Goal: Answer question/provide support

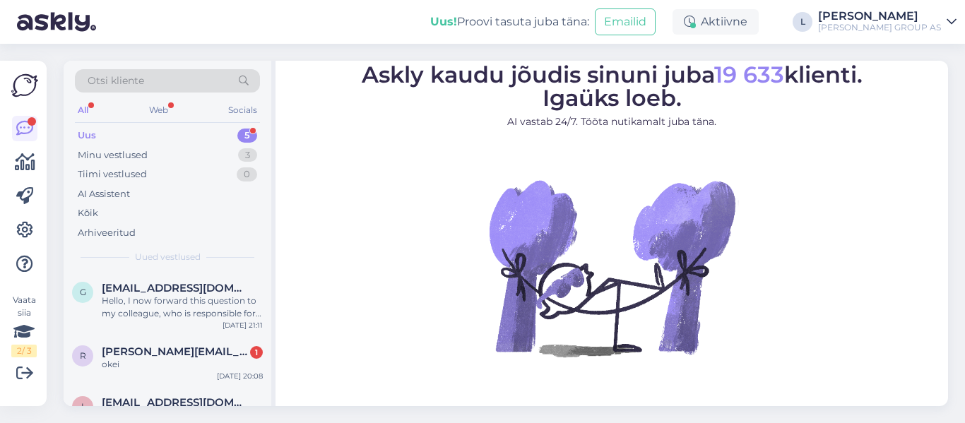
click at [78, 136] on div "Uus" at bounding box center [87, 136] width 18 height 14
click at [196, 306] on div "Hello, I now forward this question to my colleague, who is responsible for this…" at bounding box center [182, 307] width 161 height 25
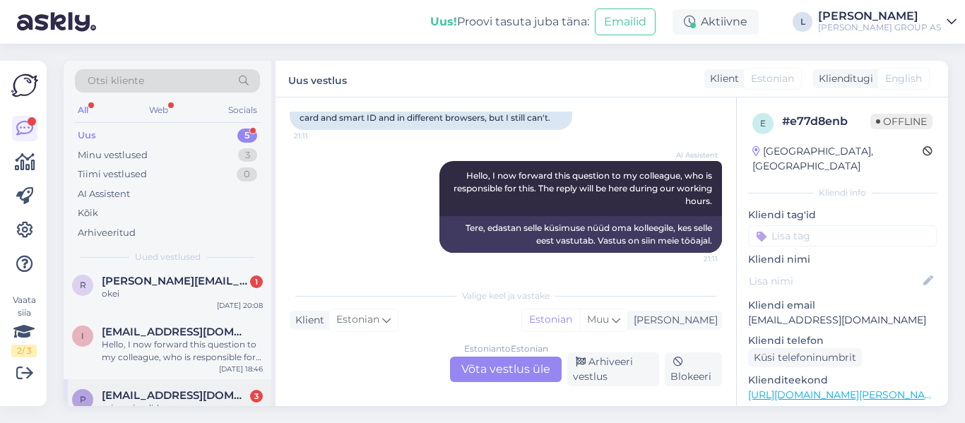
scroll to position [158, 0]
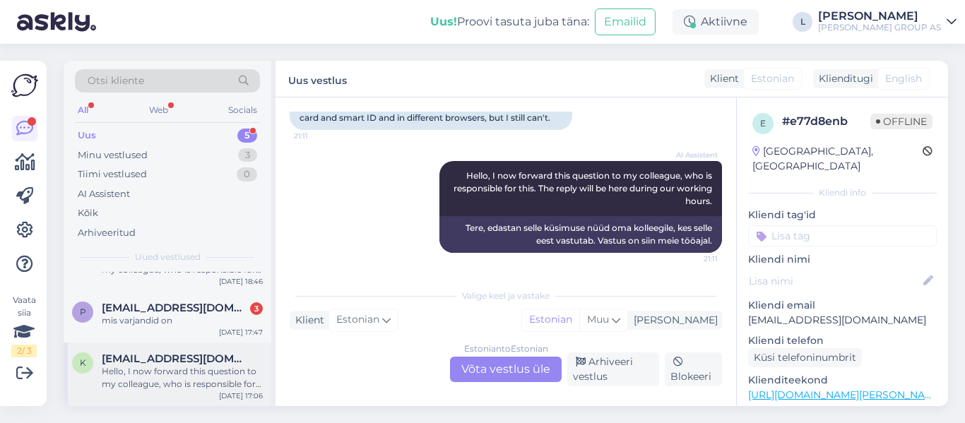
click at [170, 377] on div "Hello, I now forward this question to my colleague, who is responsible for this…" at bounding box center [182, 377] width 161 height 25
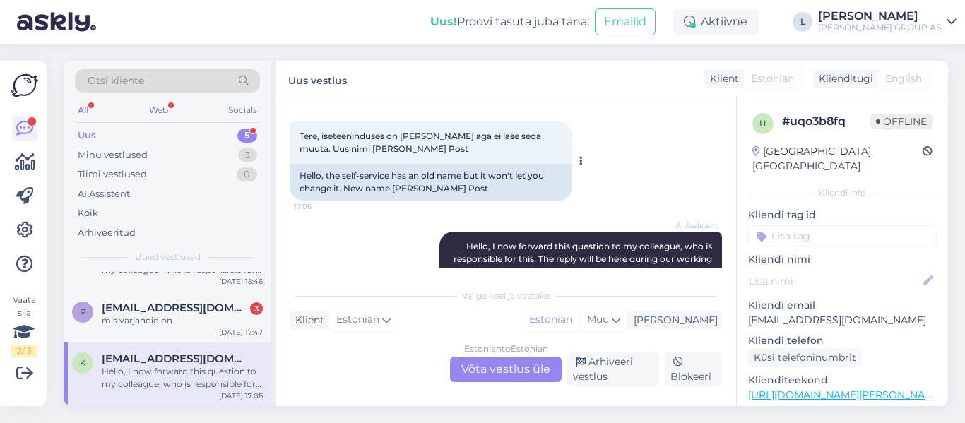
scroll to position [0, 0]
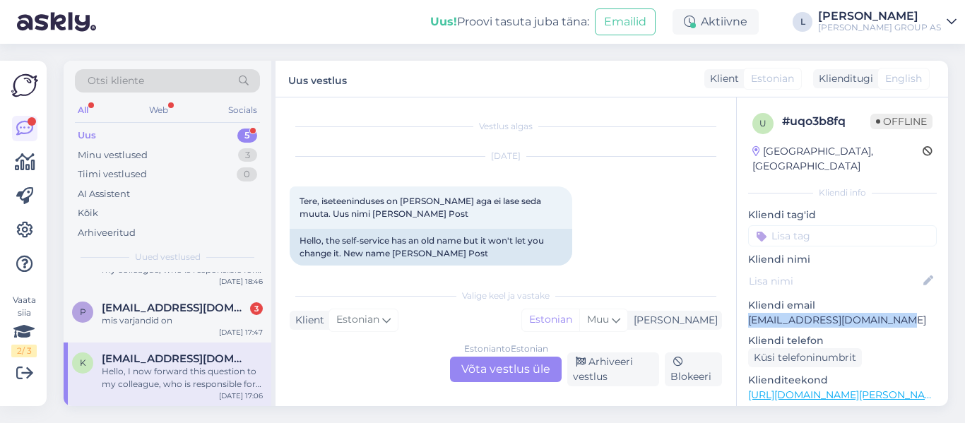
drag, startPoint x: 888, startPoint y: 307, endPoint x: 750, endPoint y: 311, distance: 137.8
click at [750, 313] on p "[EMAIL_ADDRESS][DOMAIN_NAME]" at bounding box center [842, 320] width 189 height 15
copy p "[EMAIL_ADDRESS][DOMAIN_NAME]"
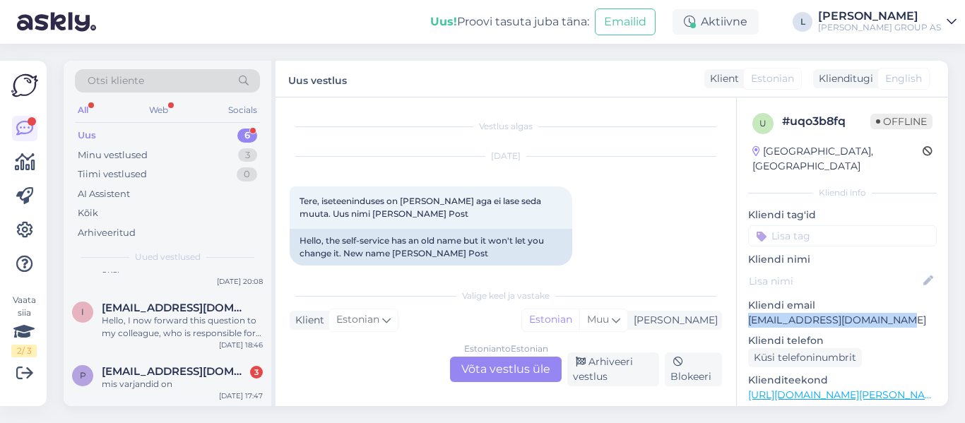
click at [91, 138] on div "Uus" at bounding box center [87, 136] width 18 height 14
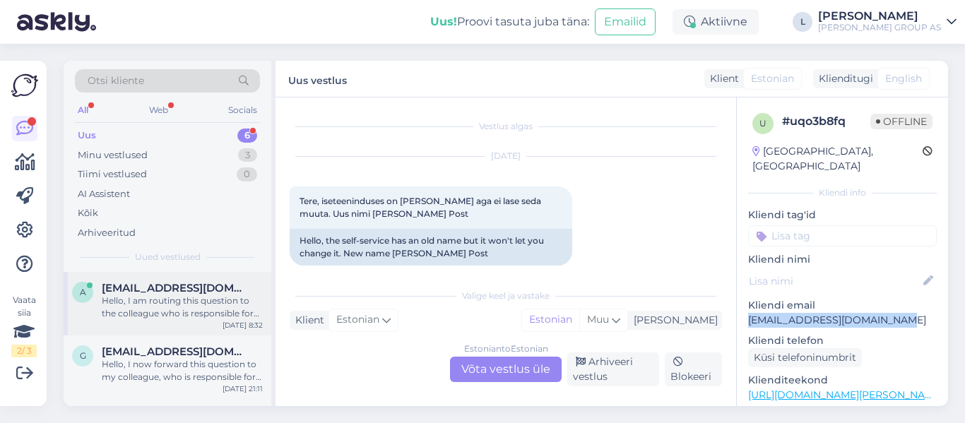
drag, startPoint x: 203, startPoint y: 300, endPoint x: 255, endPoint y: 303, distance: 52.4
click at [203, 300] on div "Hello, I am routing this question to the colleague who is responsible for this …" at bounding box center [182, 307] width 161 height 25
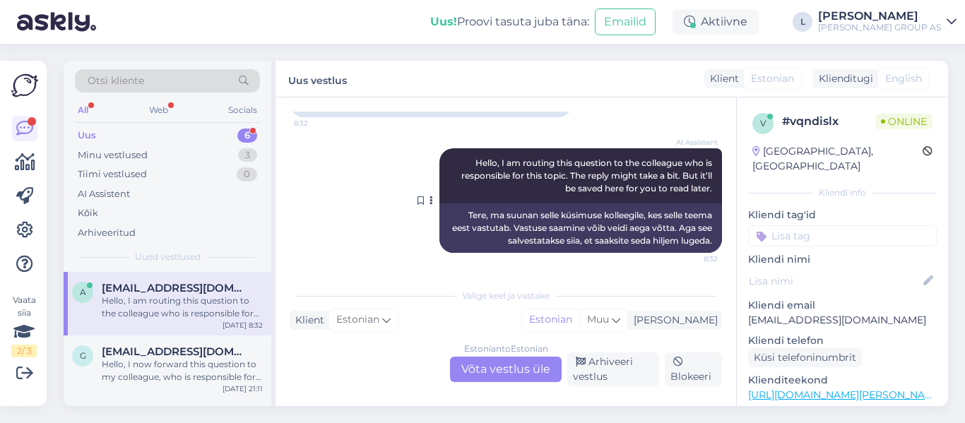
scroll to position [7, 0]
click at [520, 367] on div "Estonian to Estonian Võta vestlus üle" at bounding box center [506, 369] width 112 height 25
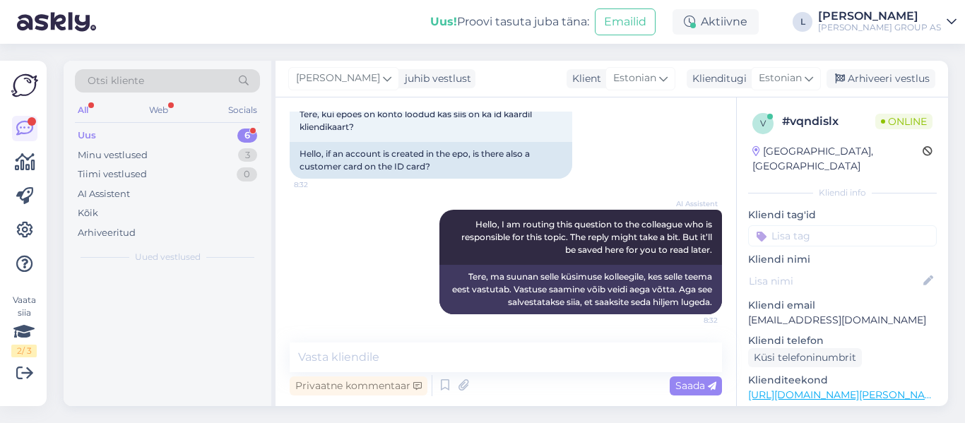
scroll to position [87, 0]
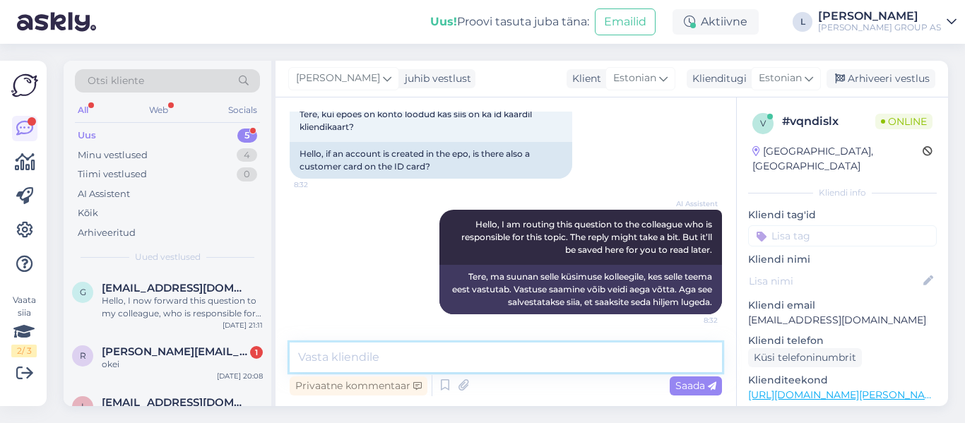
click at [476, 346] on textarea at bounding box center [506, 358] width 432 height 30
type textarea "Tere, jah"
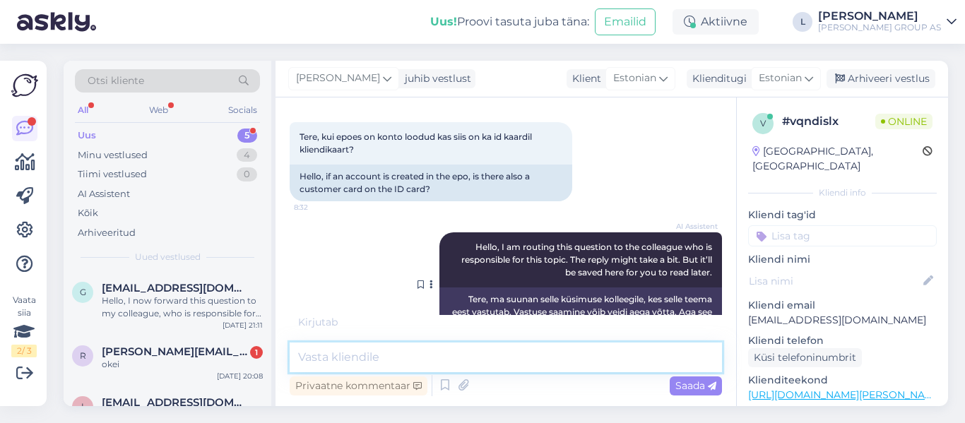
scroll to position [208, 0]
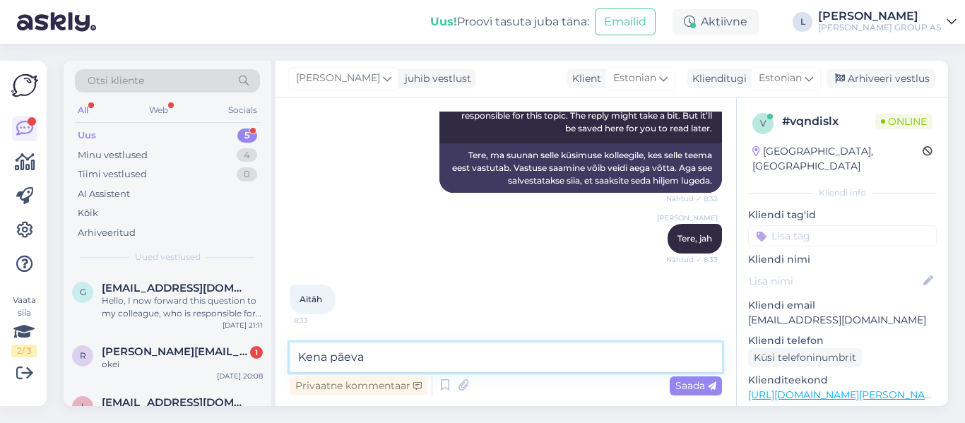
type textarea "Kena päeva!"
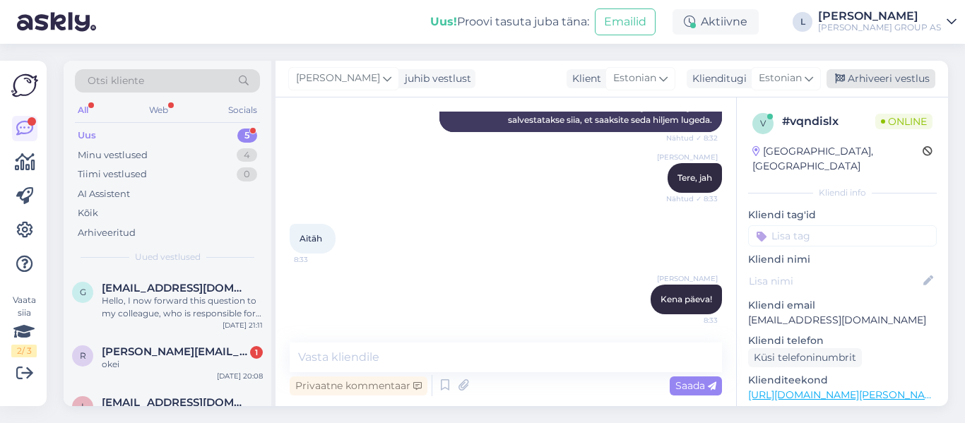
click at [881, 78] on div "Arhiveeri vestlus" at bounding box center [881, 78] width 109 height 19
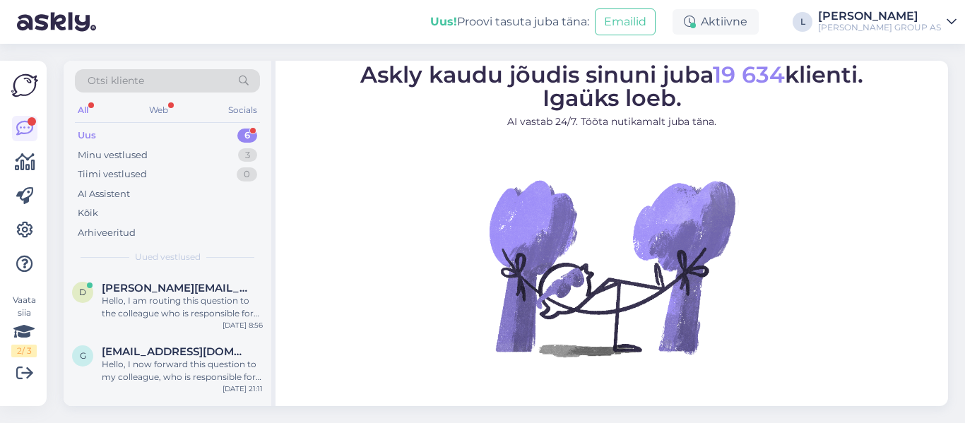
click at [86, 138] on div "Uus" at bounding box center [87, 136] width 18 height 14
click at [179, 289] on span "[PERSON_NAME][EMAIL_ADDRESS][DOMAIN_NAME]" at bounding box center [175, 288] width 147 height 13
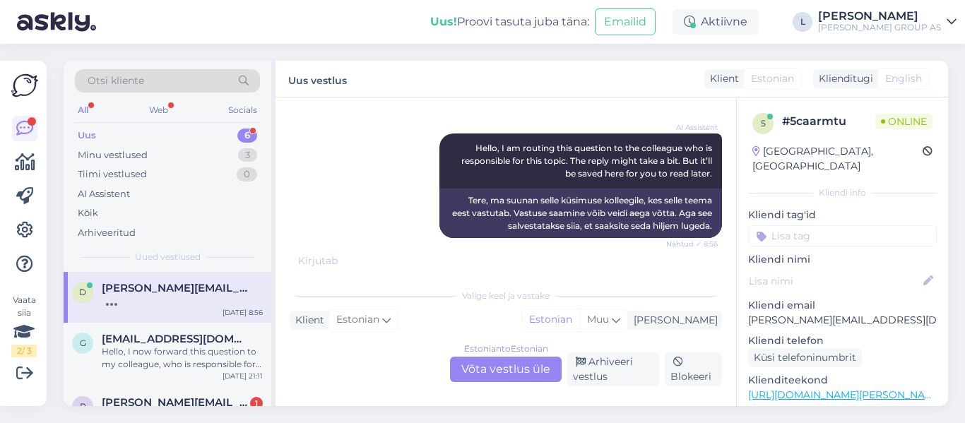
scroll to position [163, 0]
click at [171, 343] on span "[EMAIL_ADDRESS][DOMAIN_NAME]" at bounding box center [175, 339] width 147 height 13
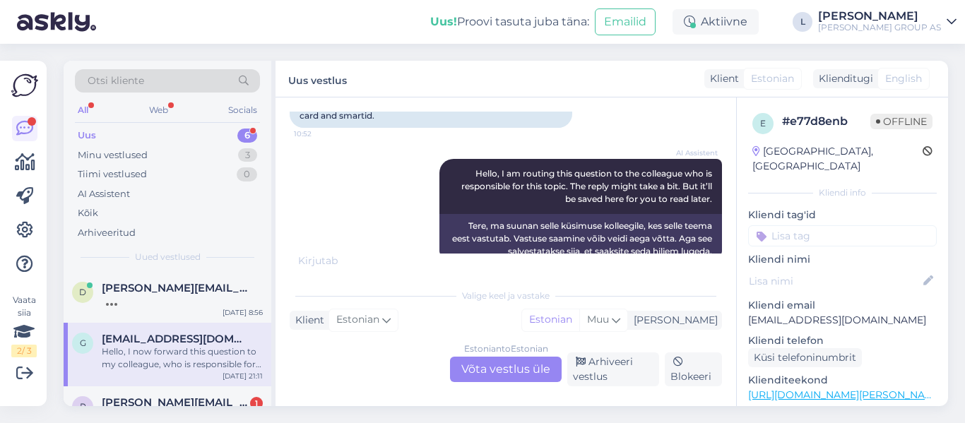
scroll to position [586, 0]
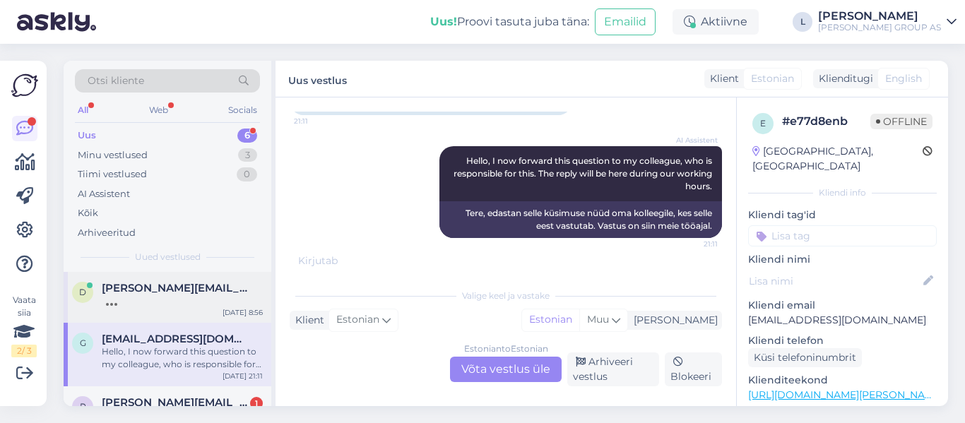
click at [167, 307] on div at bounding box center [182, 301] width 161 height 13
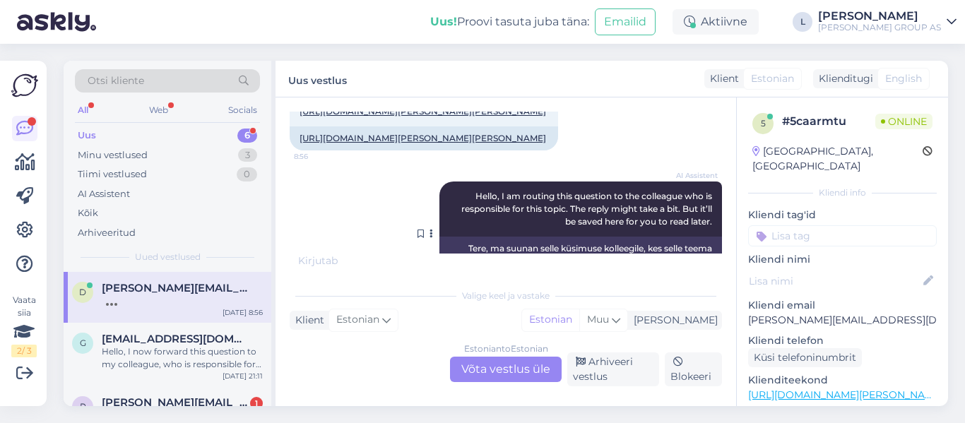
scroll to position [0, 0]
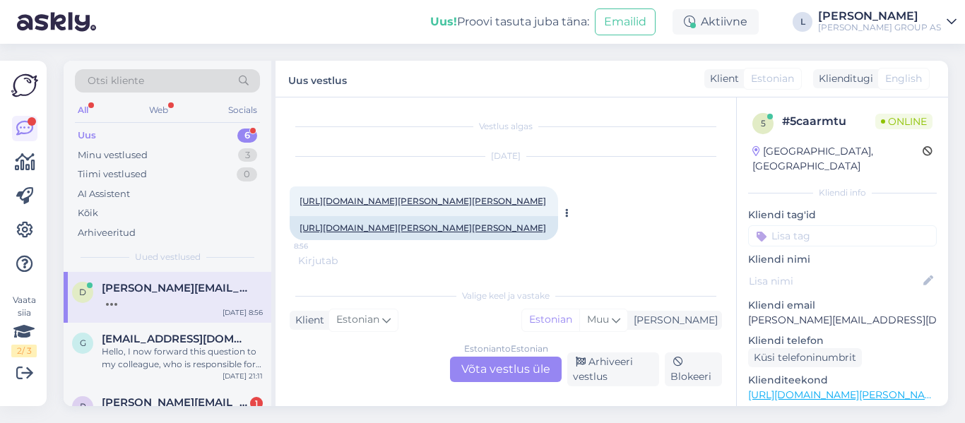
click at [422, 203] on link "[URL][DOMAIN_NAME][PERSON_NAME][PERSON_NAME]" at bounding box center [423, 201] width 247 height 11
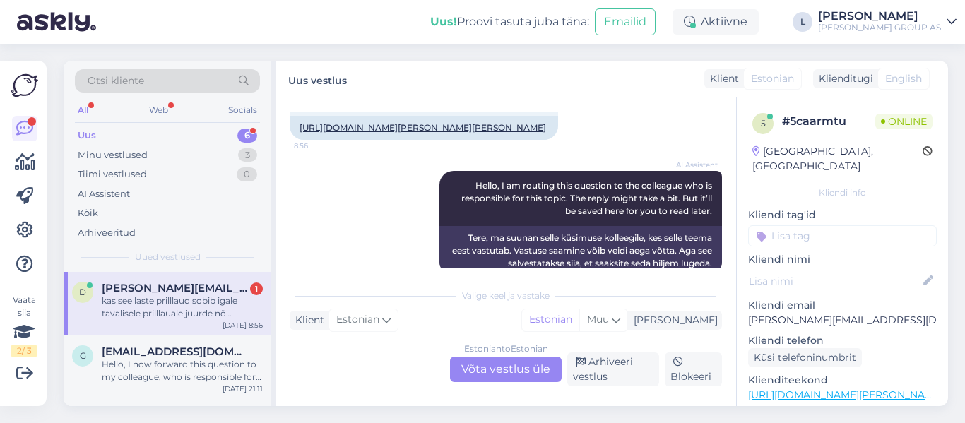
scroll to position [259, 0]
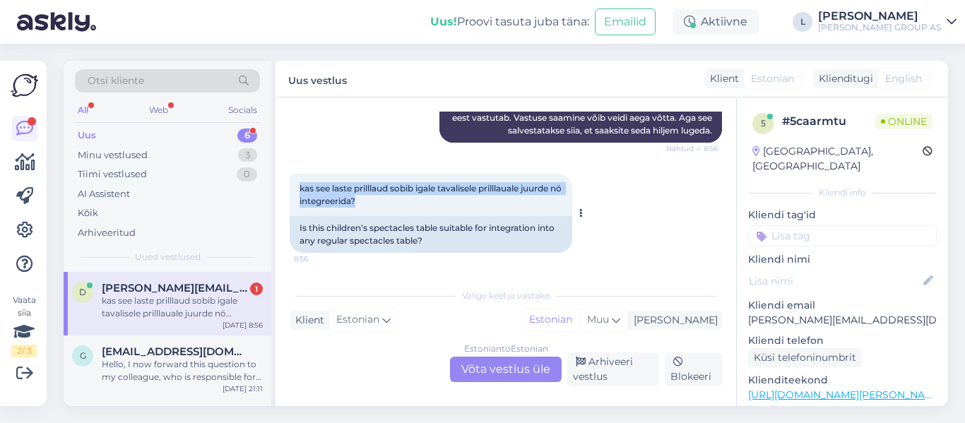
drag, startPoint x: 386, startPoint y: 196, endPoint x: 296, endPoint y: 186, distance: 90.3
click at [296, 186] on div "kas see laste prilllaud sobib igale tavalisele prilllauale juurde nö integreeri…" at bounding box center [431, 195] width 283 height 42
copy span "kas see laste prilllaud sobib igale tavalisele prilllauale juurde nö integreeri…"
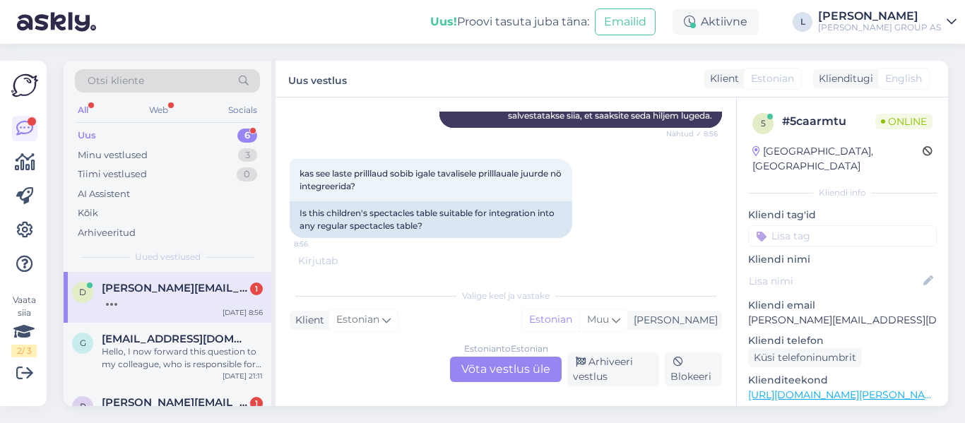
click at [509, 369] on div "Estonian to Estonian Võta vestlus üle" at bounding box center [506, 369] width 112 height 25
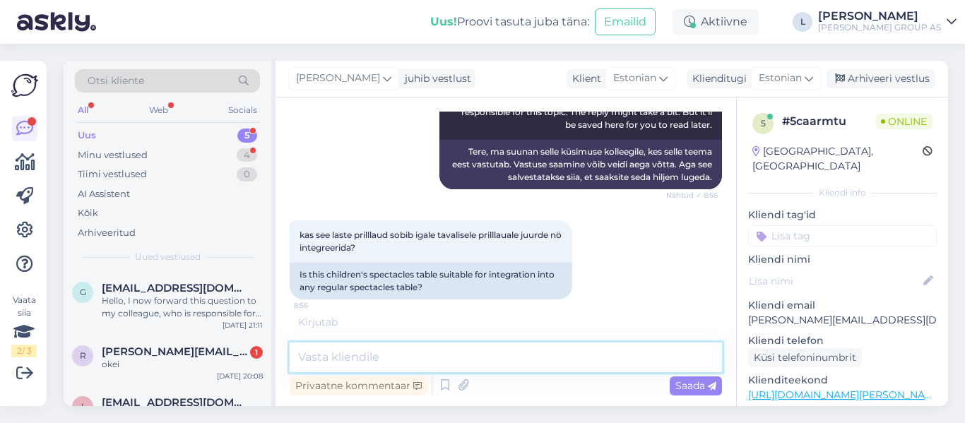
click at [485, 357] on textarea at bounding box center [506, 358] width 432 height 30
paste textarea "See laste prilllaud ei sobi igale tavalisele prilllauale juurde integreerimisek…"
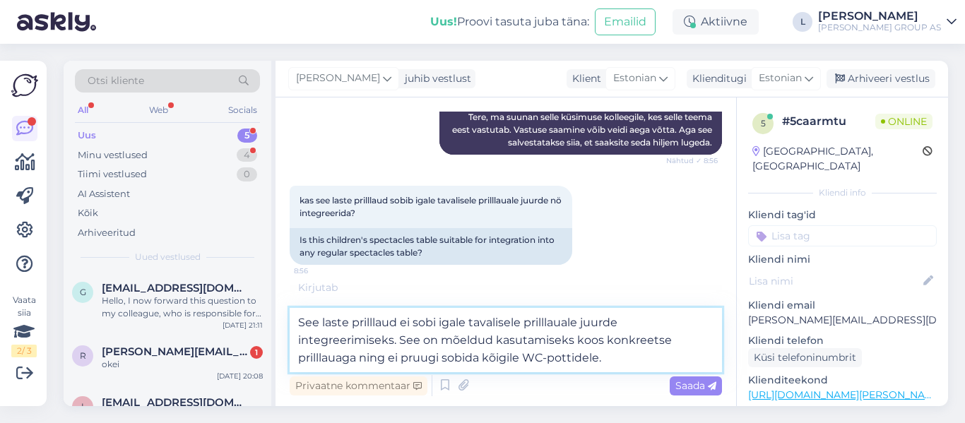
scroll to position [292, 0]
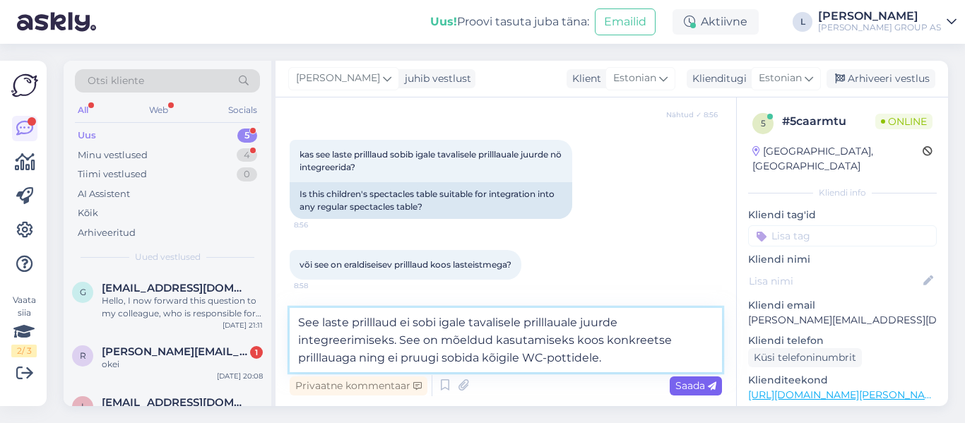
type textarea "See laste prilllaud ei sobi igale tavalisele prilllauale juurde integreerimisek…"
click at [694, 386] on span "Saada" at bounding box center [695, 385] width 41 height 13
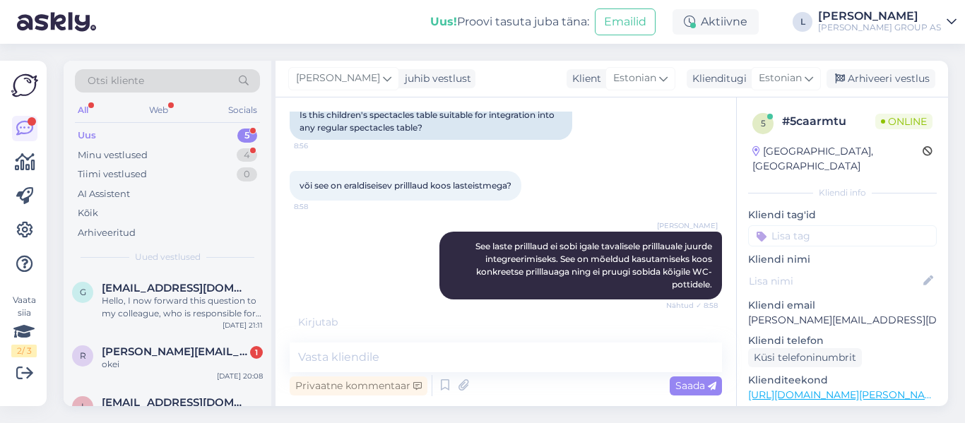
scroll to position [418, 0]
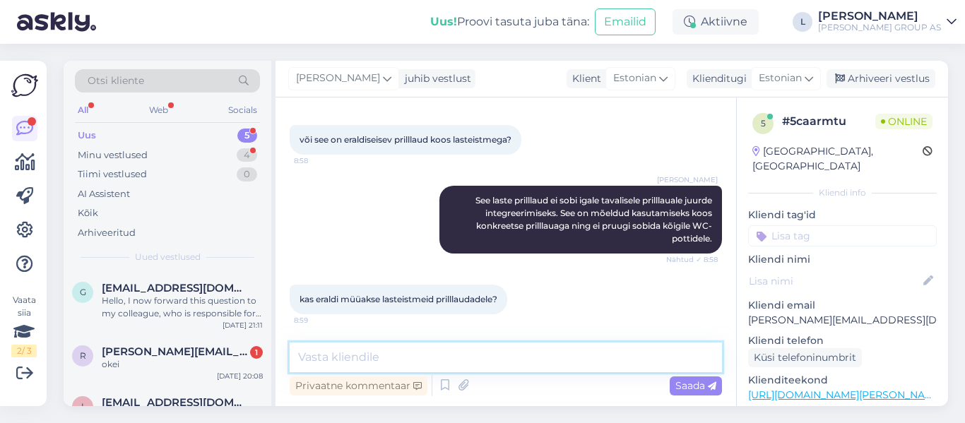
click at [466, 369] on textarea at bounding box center [506, 358] width 432 height 30
type textarea "Kahjuks ei ole pakkuda"
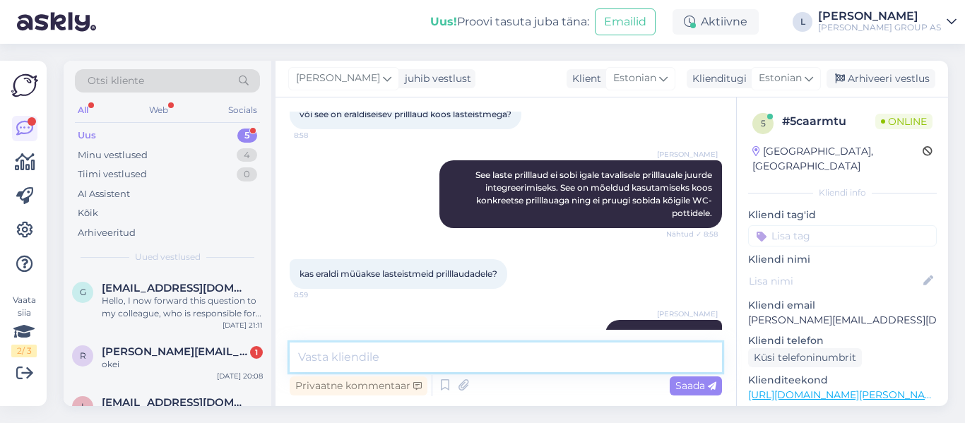
scroll to position [478, 0]
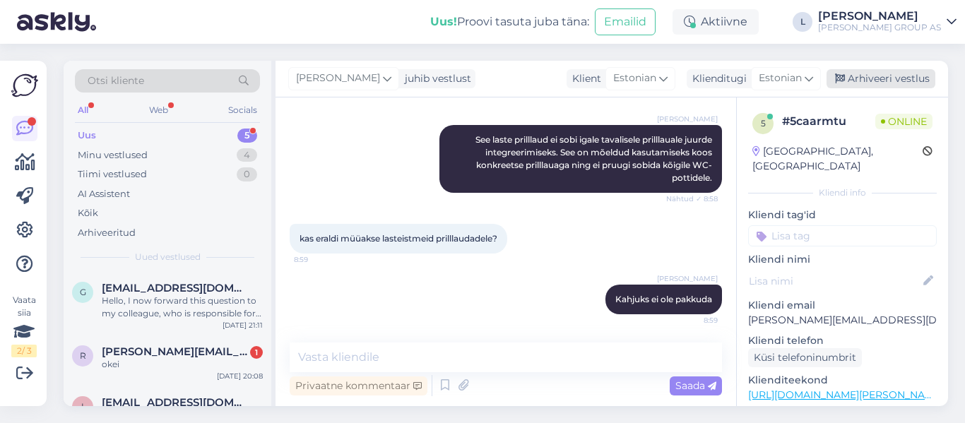
click at [872, 83] on div "Arhiveeri vestlus" at bounding box center [881, 78] width 109 height 19
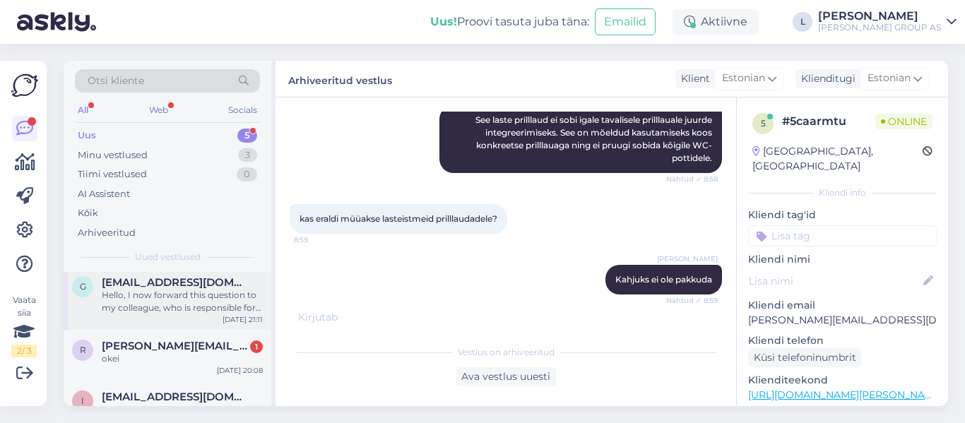
scroll to position [0, 0]
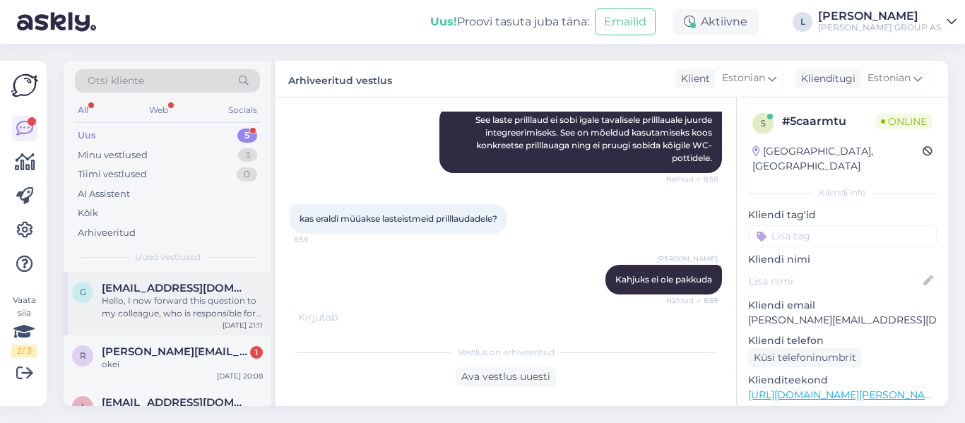
click at [194, 320] on div "g [EMAIL_ADDRESS][DOMAIN_NAME] Hello, I now forward this question to my colleag…" at bounding box center [168, 304] width 208 height 64
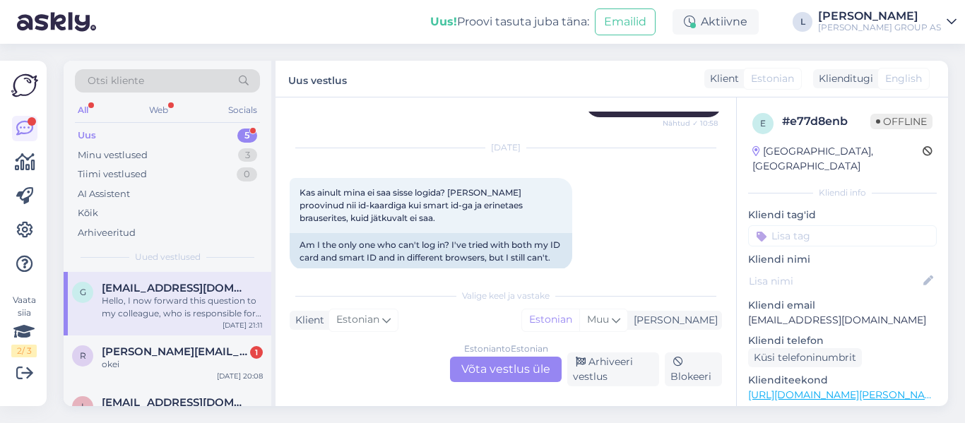
scroll to position [430, 0]
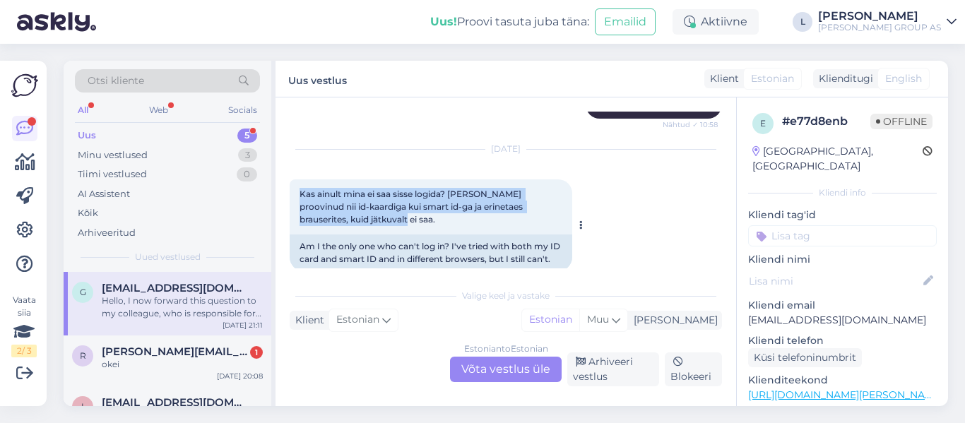
drag, startPoint x: 374, startPoint y: 224, endPoint x: 299, endPoint y: 200, distance: 78.6
click at [299, 200] on div "Kas ainult mina ei saa sisse logida? [PERSON_NAME] proovinud nii id-kaardiga ku…" at bounding box center [431, 206] width 283 height 55
copy span "Kas ainult mina ei saa sisse logida? [PERSON_NAME] proovinud nii id-kaardiga ku…"
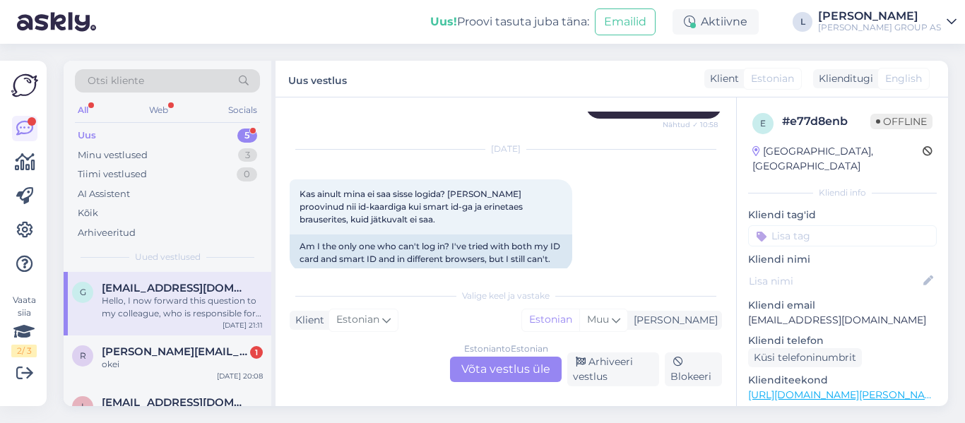
click at [496, 379] on div "Estonian to Estonian Võta vestlus üle" at bounding box center [506, 369] width 112 height 25
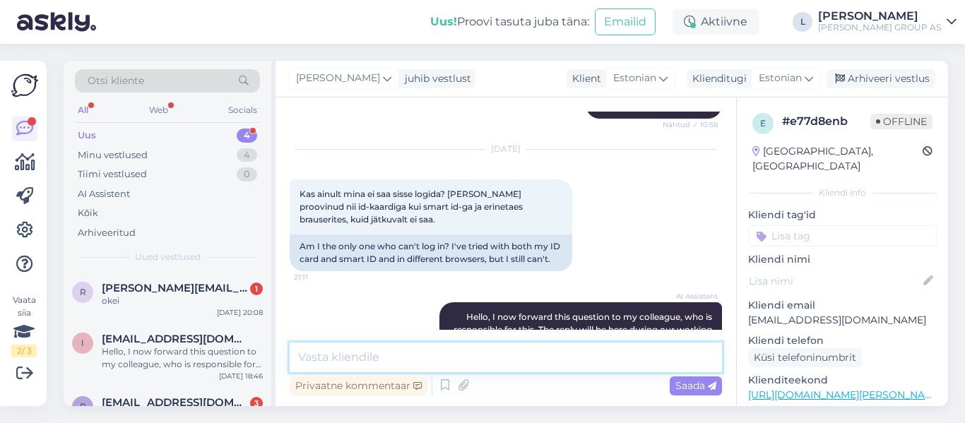
click at [482, 367] on textarea at bounding box center [506, 358] width 432 height 30
paste textarea "Praegune sisselogimisprobleem on üleüldine ning meie arendajad tegelevad selle …"
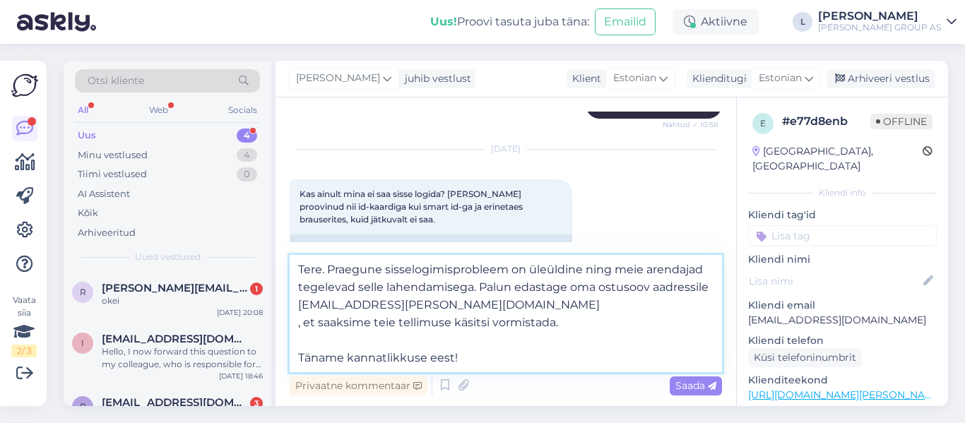
click at [296, 353] on textarea "Tere. Praegune sisselogimisprobleem on üleüldine ning meie arendajad tegelevad …" at bounding box center [506, 313] width 432 height 117
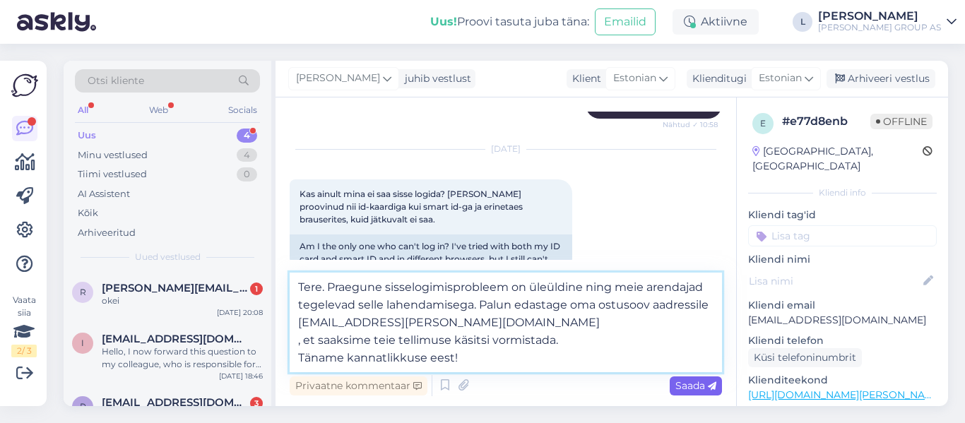
type textarea "Tere. Praegune sisselogimisprobleem on üleüldine ning meie arendajad tegelevad …"
click at [709, 387] on icon at bounding box center [712, 386] width 8 height 8
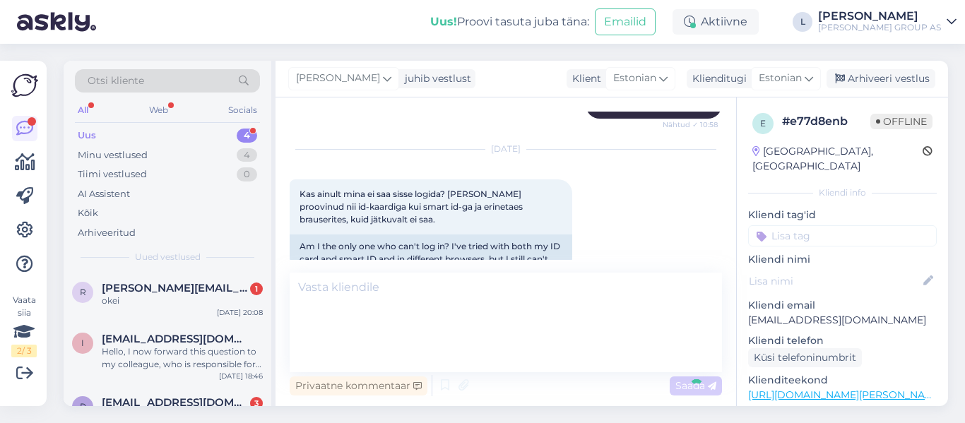
scroll to position [651, 0]
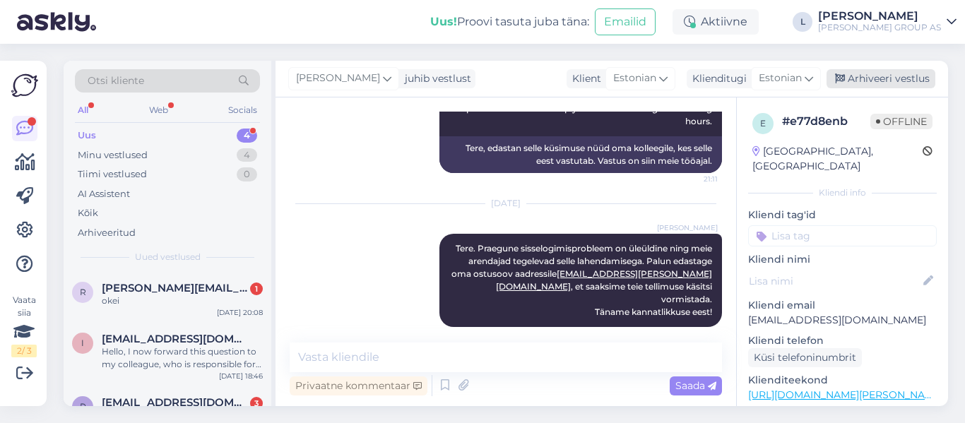
click at [906, 85] on div "Arhiveeri vestlus" at bounding box center [881, 78] width 109 height 19
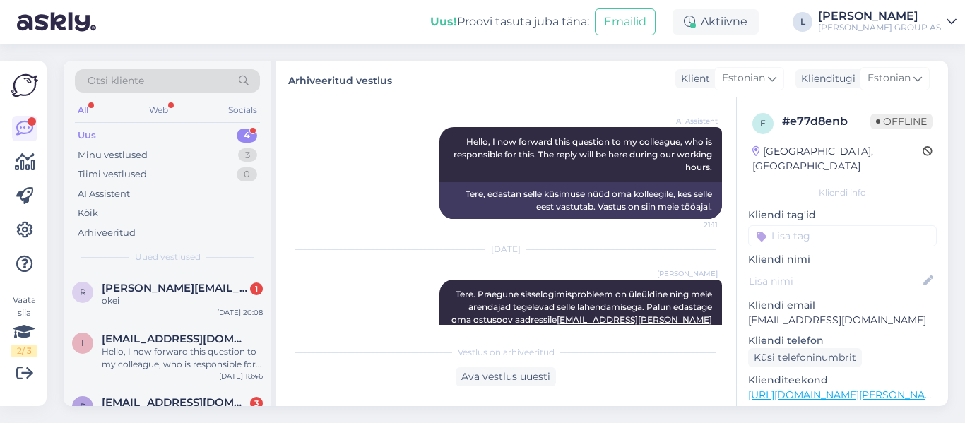
scroll to position [656, 0]
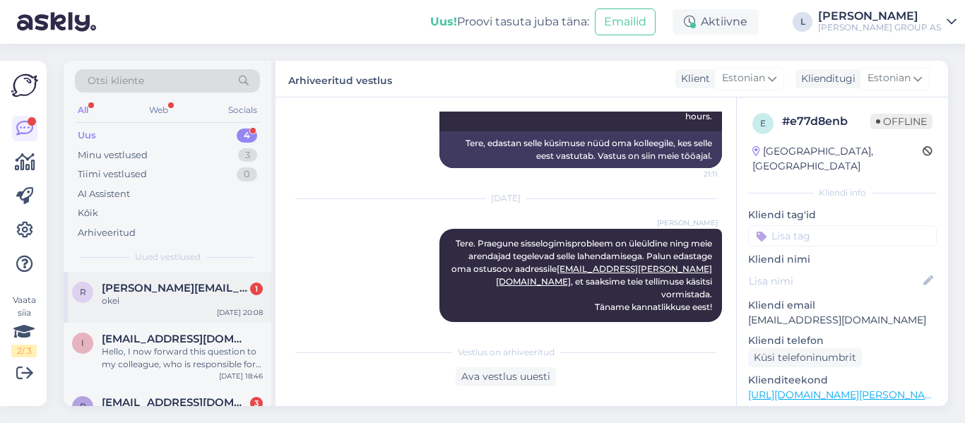
click at [149, 297] on div "okei" at bounding box center [182, 301] width 161 height 13
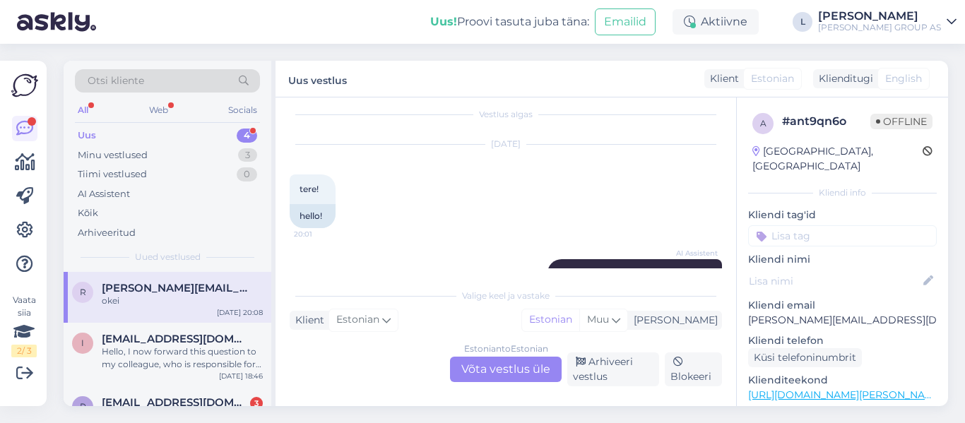
scroll to position [0, 0]
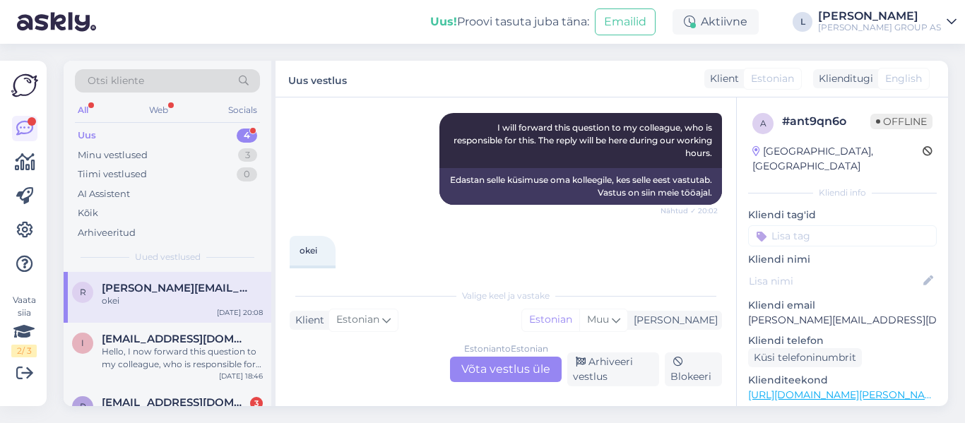
click at [522, 372] on div "Estonian to Estonian Võta vestlus üle" at bounding box center [506, 369] width 112 height 25
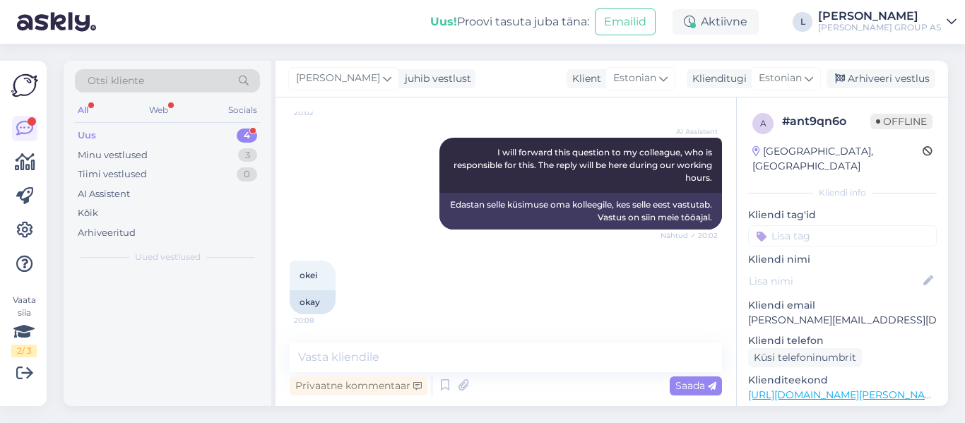
scroll to position [329, 0]
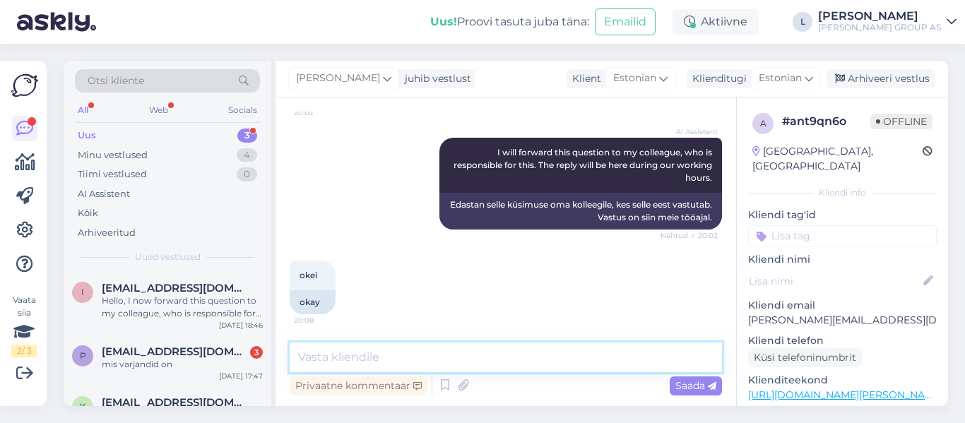
click at [458, 362] on textarea at bounding box center [506, 358] width 432 height 30
type textarea "Tere, mis teie tellimuse number on?"
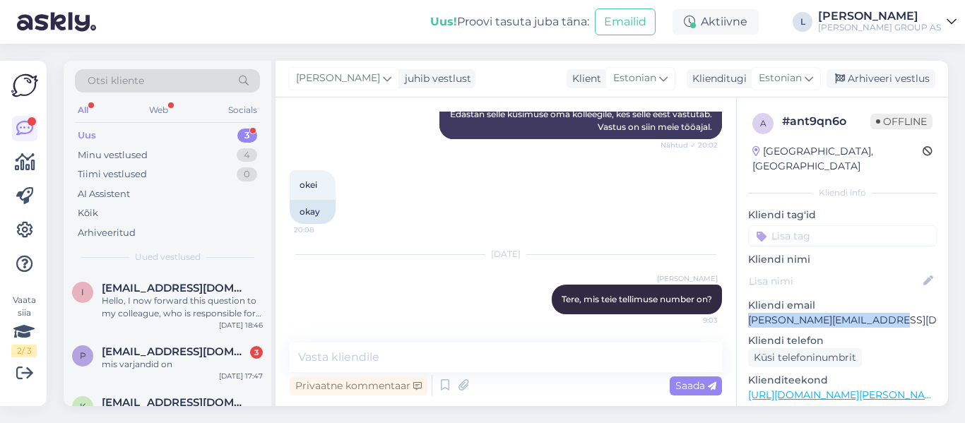
drag, startPoint x: 890, startPoint y: 306, endPoint x: 737, endPoint y: 308, distance: 153.3
click at [737, 308] on div "a # ant9qn6o Offline [GEOGRAPHIC_DATA], [GEOGRAPHIC_DATA] Kliendi info Kliendi …" at bounding box center [842, 395] width 211 height 596
copy p "[PERSON_NAME][EMAIL_ADDRESS][DOMAIN_NAME]"
click at [893, 76] on div "Arhiveeri vestlus" at bounding box center [881, 78] width 109 height 19
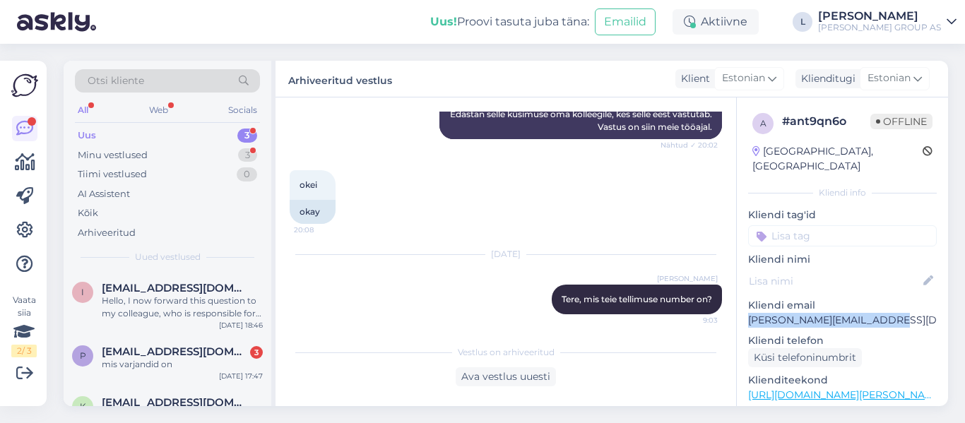
click at [123, 138] on div "Uus 3" at bounding box center [167, 136] width 185 height 20
click at [119, 150] on div "Minu vestlused" at bounding box center [113, 155] width 70 height 14
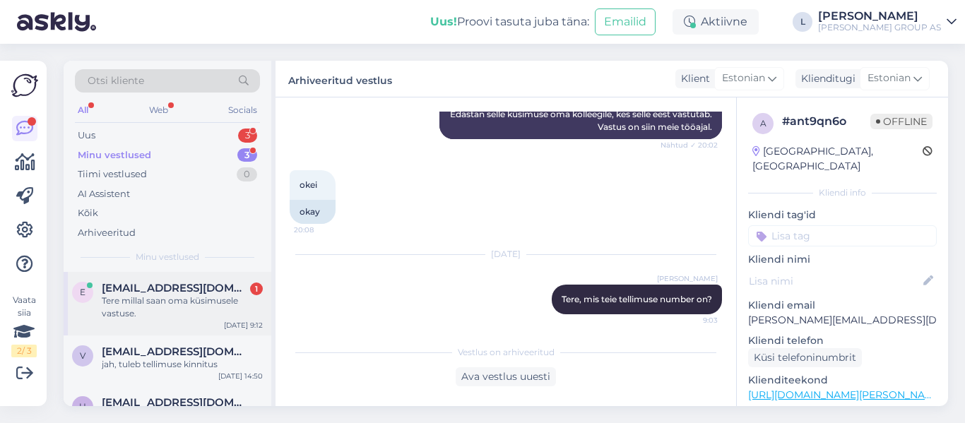
click at [170, 304] on div "Tere millal saan oma küsimusele vastuse." at bounding box center [182, 307] width 161 height 25
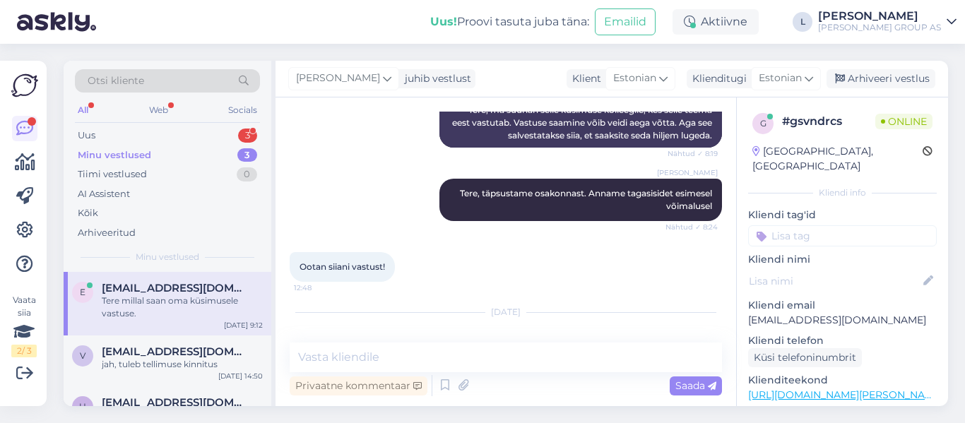
scroll to position [312, 0]
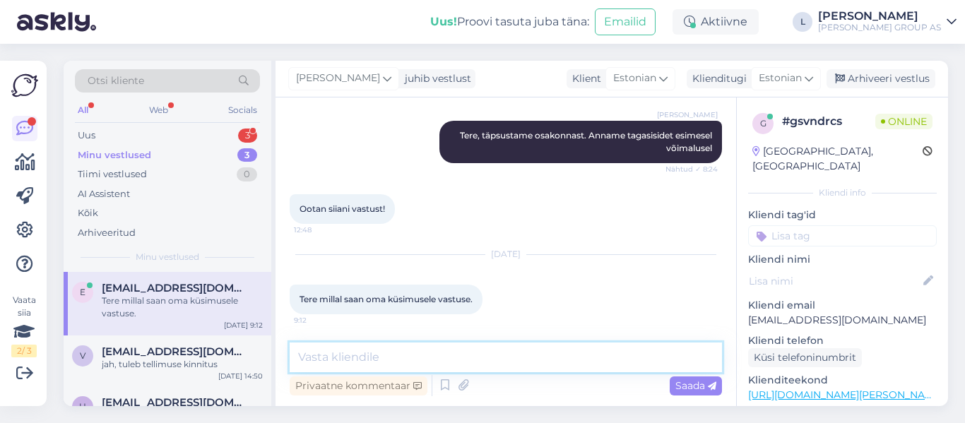
click at [497, 355] on textarea at bounding box center [506, 358] width 432 height 30
type textarea "Tere, kahjuks pole veel meie aiaosakonnast tagasisidet saanud"
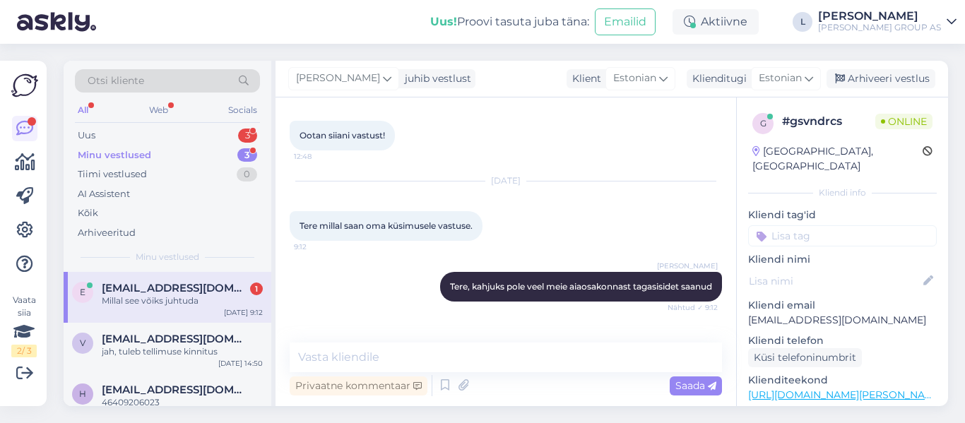
scroll to position [446, 0]
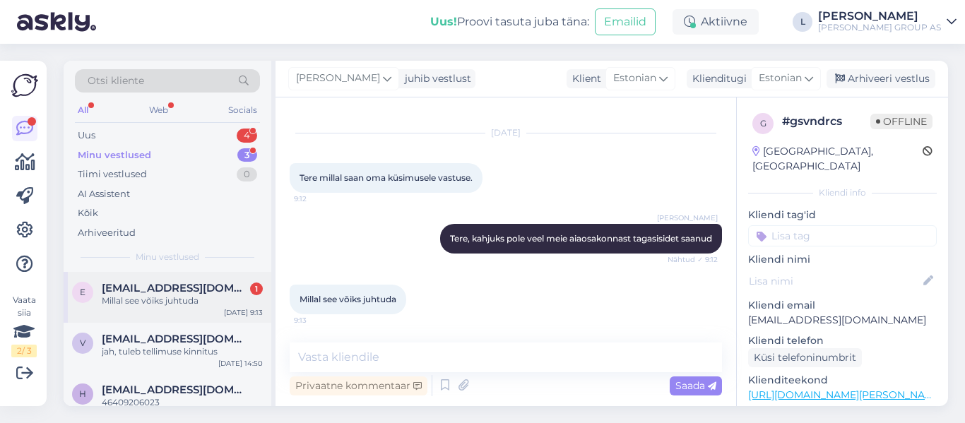
click at [170, 297] on div "Millal see võiks juhtuda" at bounding box center [182, 301] width 161 height 13
click at [472, 360] on textarea at bounding box center [506, 358] width 432 height 30
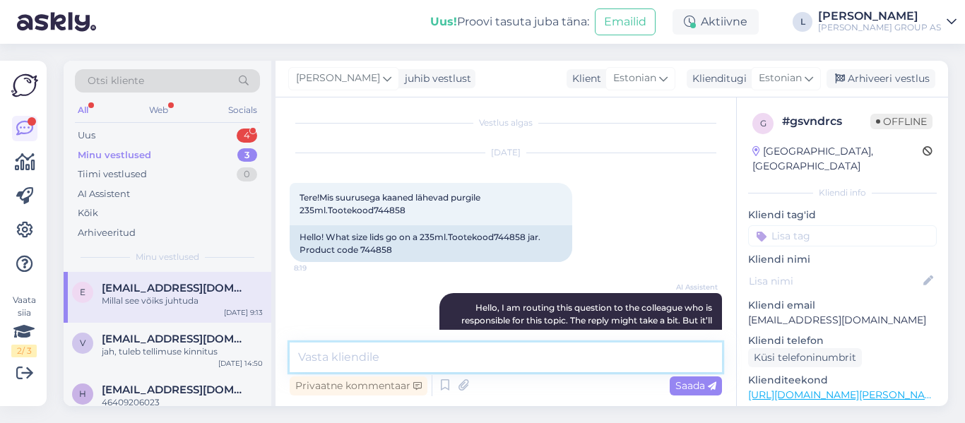
scroll to position [0, 0]
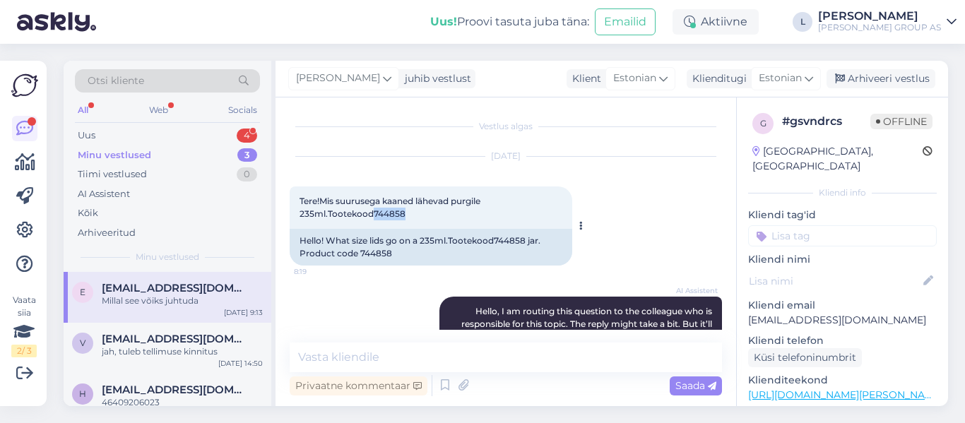
drag, startPoint x: 407, startPoint y: 214, endPoint x: 372, endPoint y: 216, distance: 35.4
click at [372, 216] on div "Tere!Mis suurusega kaaned lähevad purgile 235ml.Tootekood744858 8:19" at bounding box center [431, 208] width 283 height 42
copy span "744858"
click at [431, 353] on textarea at bounding box center [506, 358] width 432 height 30
paste textarea "82 мм"
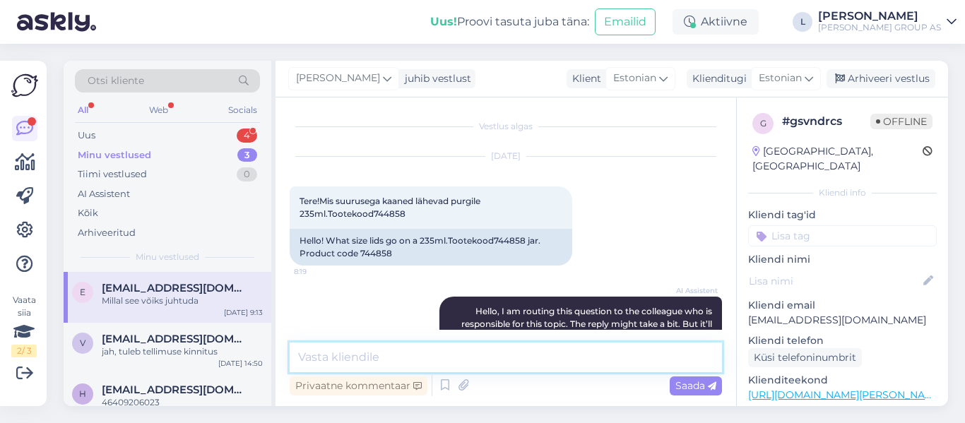
type textarea "82 мм"
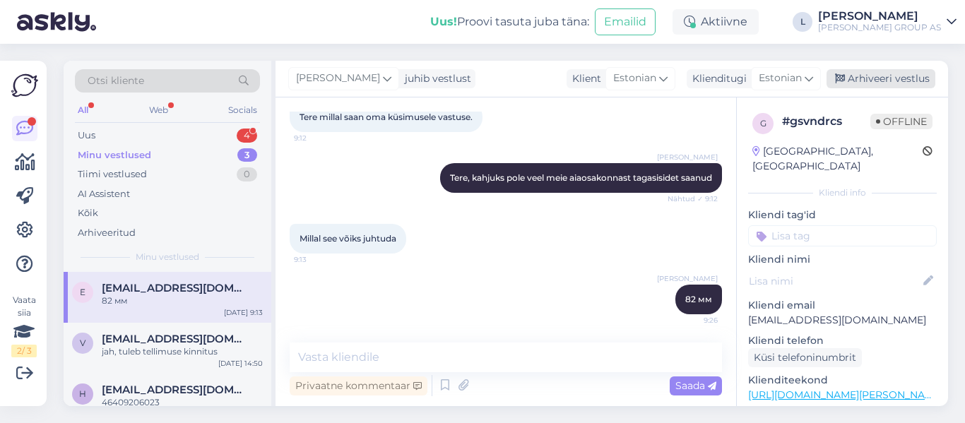
click at [893, 78] on div "Arhiveeri vestlus" at bounding box center [881, 78] width 109 height 19
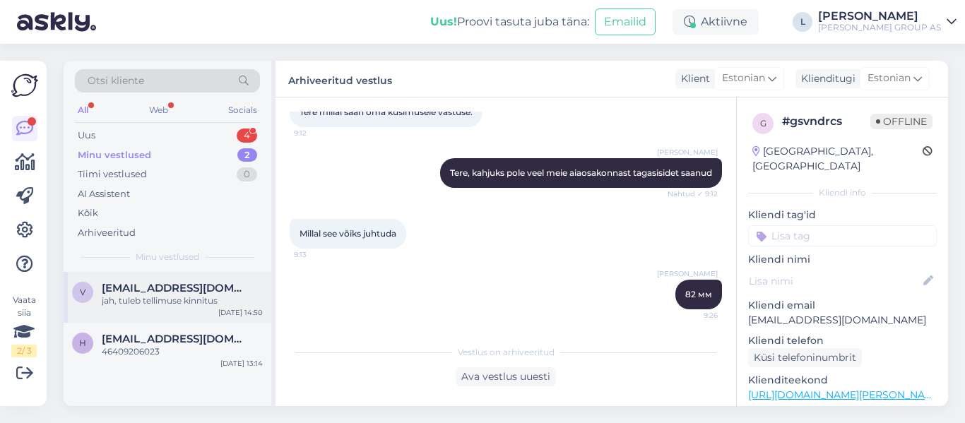
click at [147, 301] on div "jah, tuleb tellimuse kinnitus" at bounding box center [182, 301] width 161 height 13
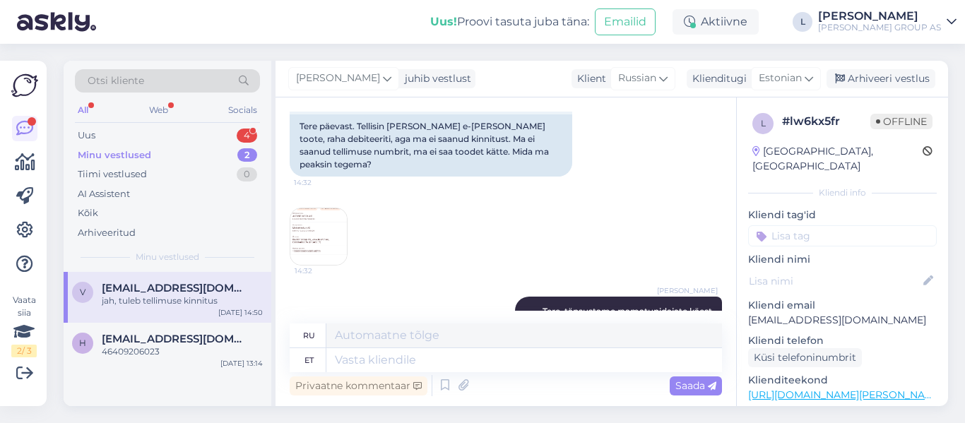
scroll to position [141, 0]
click at [316, 207] on img at bounding box center [318, 235] width 57 height 57
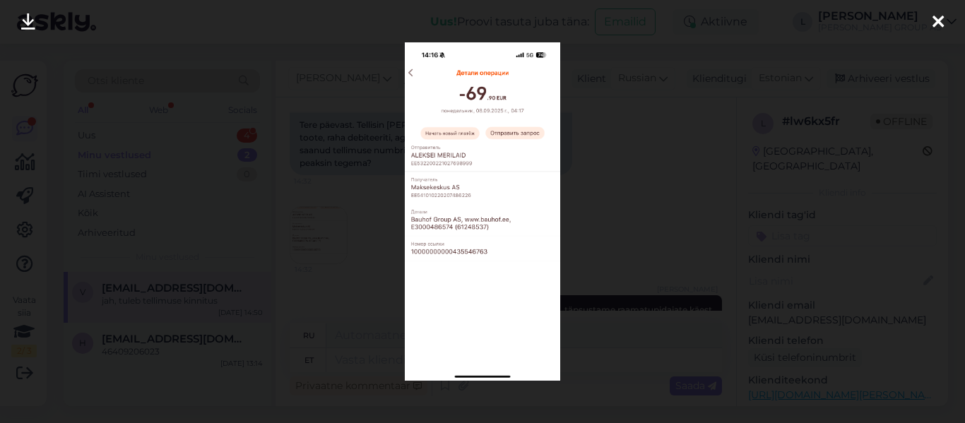
click at [614, 225] on div at bounding box center [482, 211] width 965 height 423
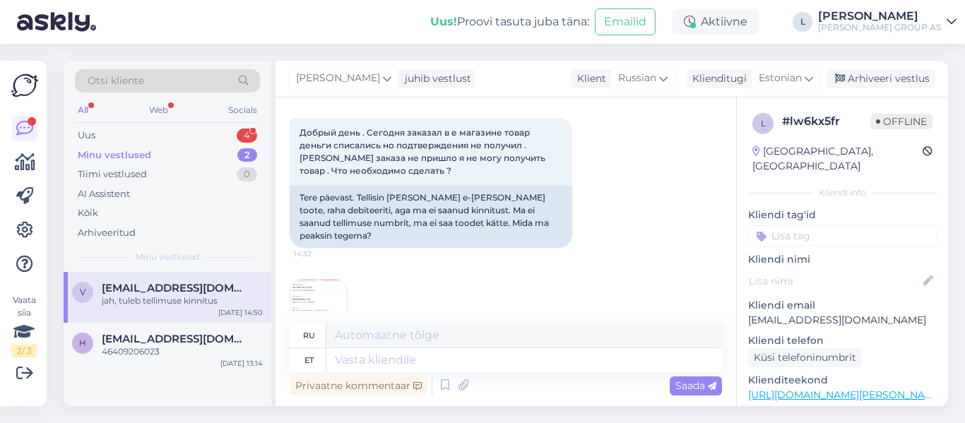
scroll to position [0, 0]
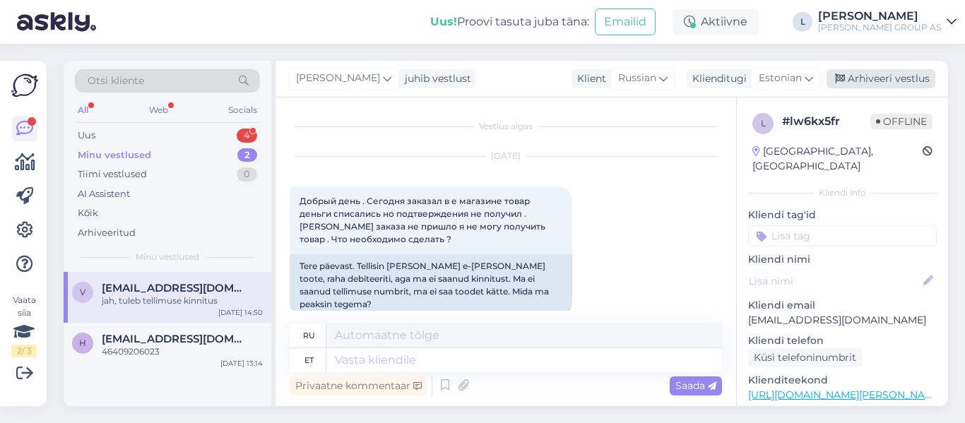
click at [925, 73] on div "Arhiveeri vestlus" at bounding box center [881, 78] width 109 height 19
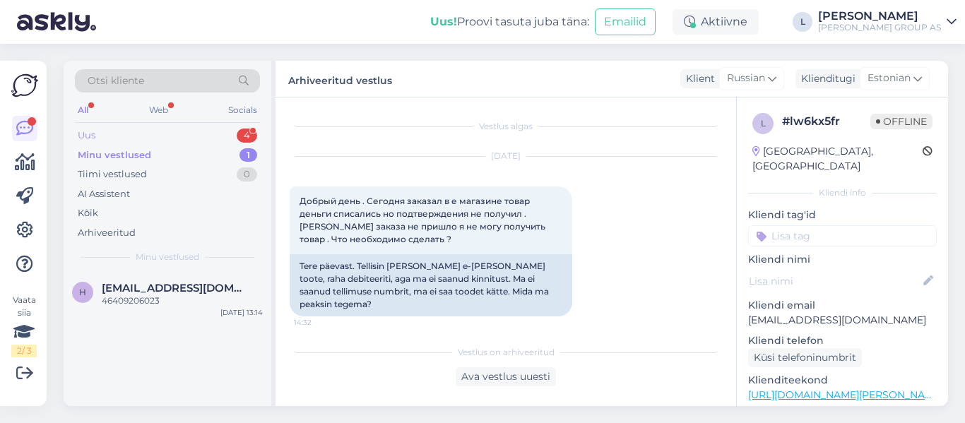
click at [103, 133] on div "Uus 4" at bounding box center [167, 136] width 185 height 20
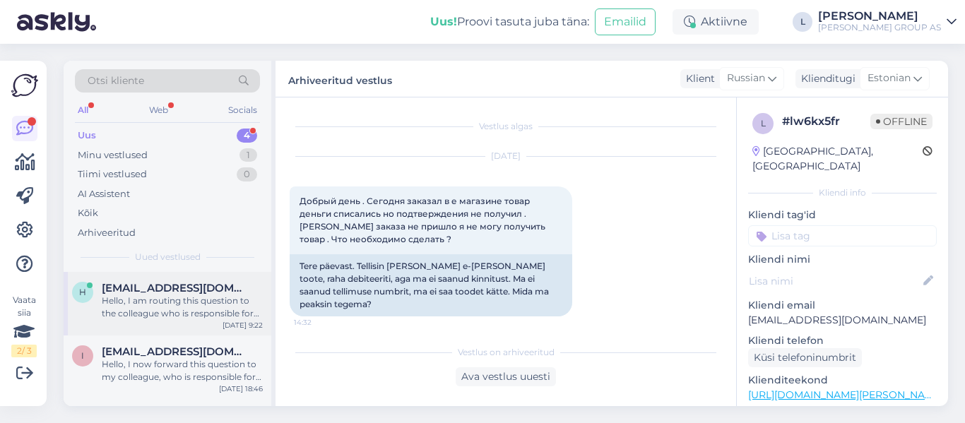
click at [155, 301] on div "Hello, I am routing this question to the colleague who is responsible for this …" at bounding box center [182, 307] width 161 height 25
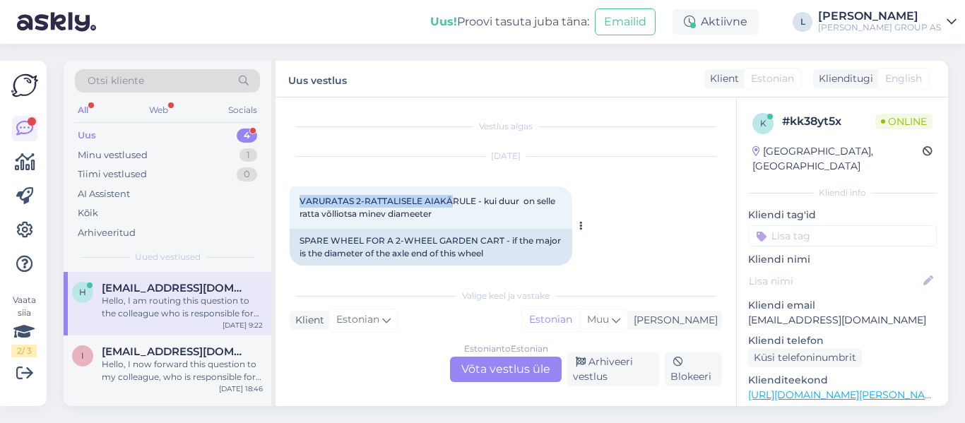
drag, startPoint x: 448, startPoint y: 207, endPoint x: 397, endPoint y: 235, distance: 58.2
click at [287, 201] on div "Vestlus algas [DATE] VARURATAS 2-RATTALISELE AIAKÄRULE - kui duur on selle ratt…" at bounding box center [506, 251] width 461 height 309
click at [425, 225] on div "VARURATAS 2-RATTALISELE AIAKÄRULE - kui duur on selle ratta võlliotsa minev dia…" at bounding box center [431, 208] width 283 height 42
drag, startPoint x: 434, startPoint y: 215, endPoint x: 295, endPoint y: 194, distance: 141.5
click at [295, 194] on div "VARURATAS 2-RATTALISELE AIAKÄRULE - kui duur on selle ratta võlliotsa minev dia…" at bounding box center [431, 208] width 283 height 42
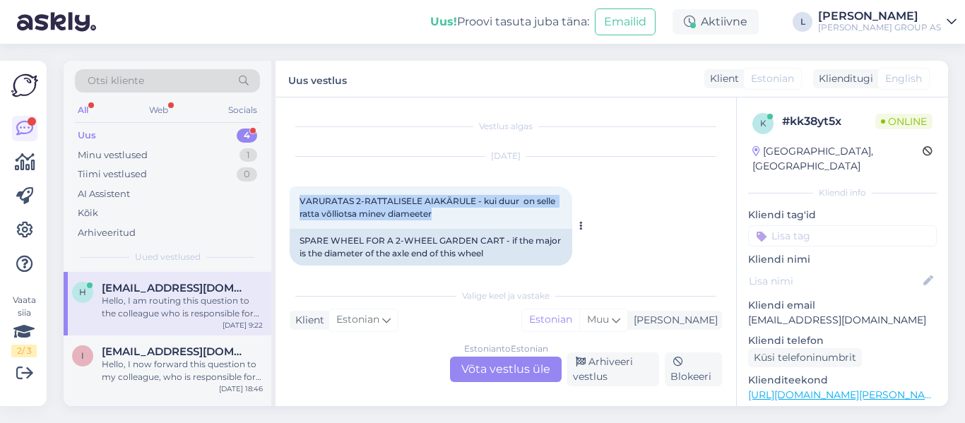
copy span "VARURATAS 2-RATTALISELE AIAKÄRULE - kui duur on selle ratta võlliotsa minev dia…"
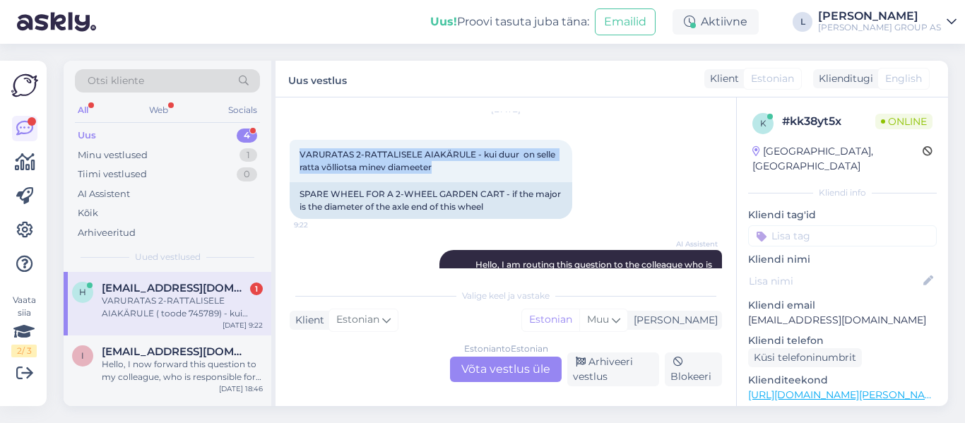
scroll to position [259, 0]
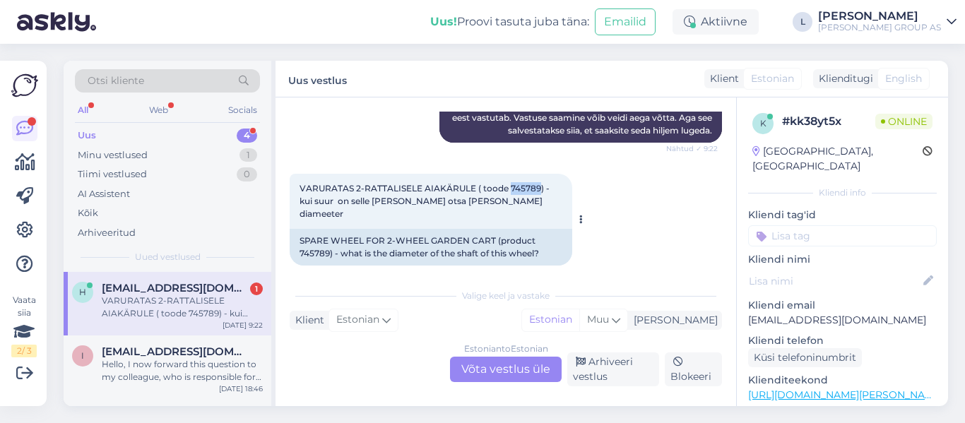
drag, startPoint x: 538, startPoint y: 187, endPoint x: 510, endPoint y: 187, distance: 27.6
click at [510, 187] on span "VARURATAS 2-RATTALISELE AIAKÄRULE ( toode 745789) - kui suur on selle [PERSON_N…" at bounding box center [426, 201] width 252 height 36
copy span "745789"
drag, startPoint x: 516, startPoint y: 200, endPoint x: 300, endPoint y: 203, distance: 215.5
click at [300, 203] on div "VARURATAS 2-RATTALISELE AIAKÄRULE ( toode 745789) - kui suur on selle [PERSON_N…" at bounding box center [431, 201] width 283 height 55
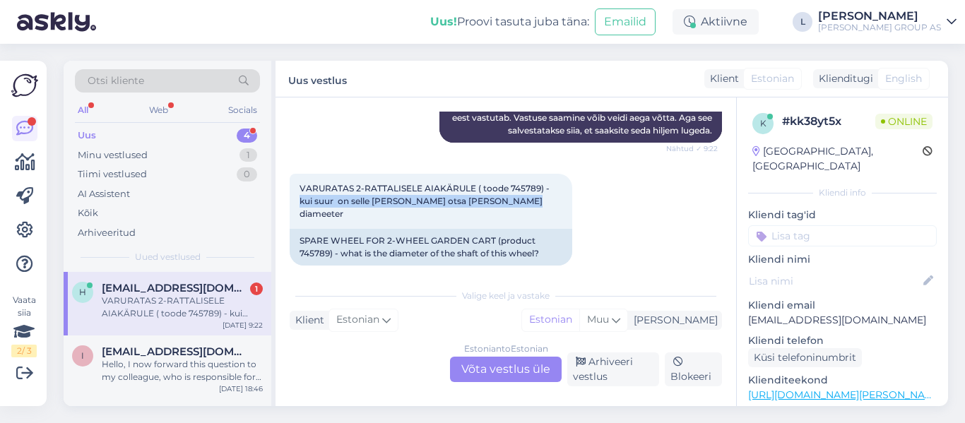
copy span "kui suur on selle [PERSON_NAME] otsa [PERSON_NAME] diameeter"
click at [477, 203] on span "VARURATAS 2-RATTALISELE AIAKÄRULE ( toode 745789) - kui suur on selle [PERSON_N…" at bounding box center [426, 201] width 252 height 36
drag, startPoint x: 538, startPoint y: 187, endPoint x: 509, endPoint y: 185, distance: 28.3
click at [509, 185] on span "VARURATAS 2-RATTALISELE AIAKÄRULE ( toode 745789) - kui suur on selle [PERSON_N…" at bounding box center [426, 201] width 252 height 36
copy span "745789"
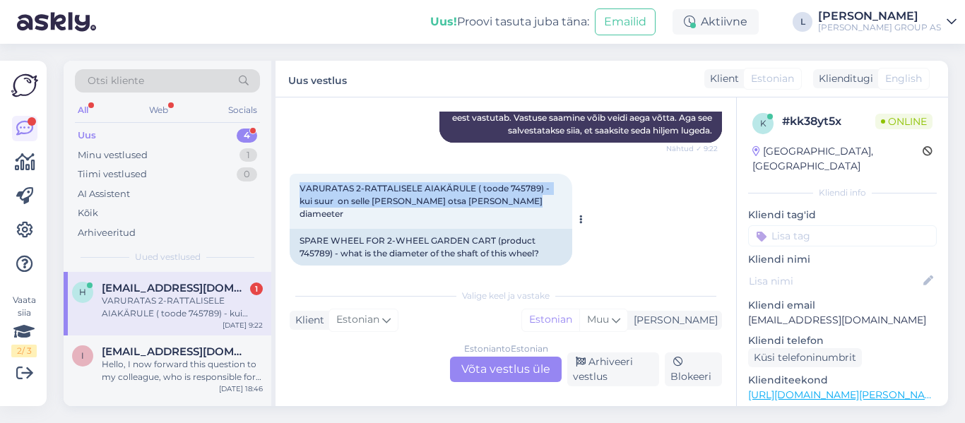
drag, startPoint x: 519, startPoint y: 203, endPoint x: 301, endPoint y: 188, distance: 218.1
click at [301, 188] on div "VARURATAS 2-RATTALISELE AIAKÄRULE ( toode 745789) - kui suur on selle [PERSON_N…" at bounding box center [431, 201] width 283 height 55
copy span "VARURATAS 2-RATTALISELE AIAKÄRULE ( toode 745789) - kui suur on selle [PERSON_N…"
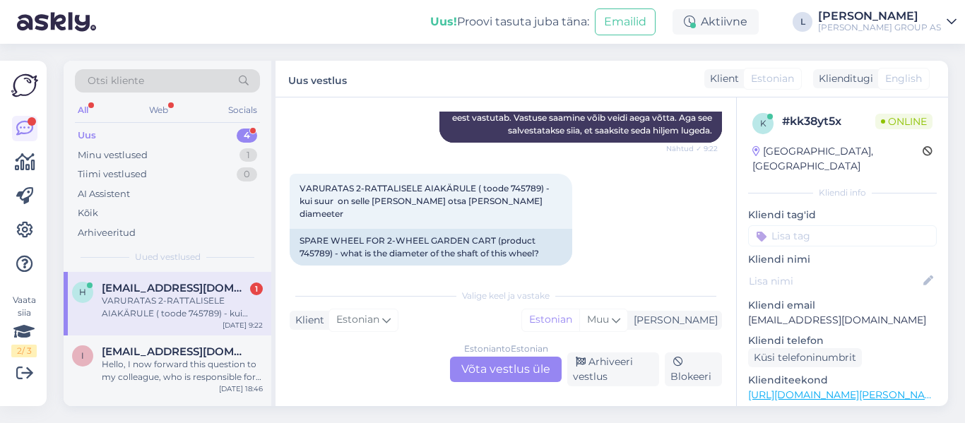
click at [502, 371] on div "Estonian to Estonian Võta vestlus üle" at bounding box center [506, 369] width 112 height 25
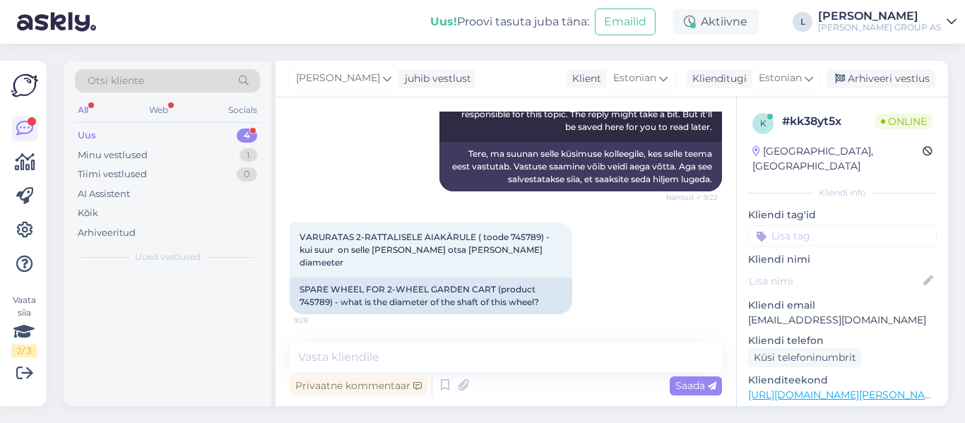
scroll to position [197, 0]
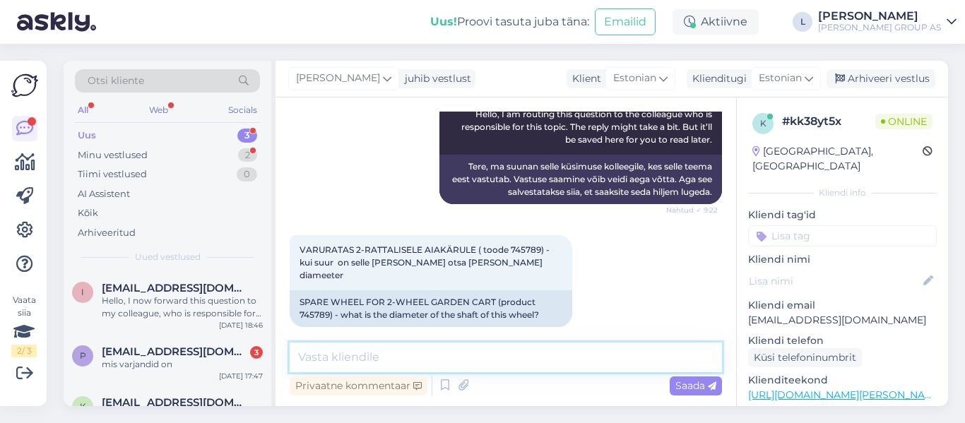
click at [502, 348] on textarea at bounding box center [506, 358] width 432 height 30
type textarea "Tere, 16mm"
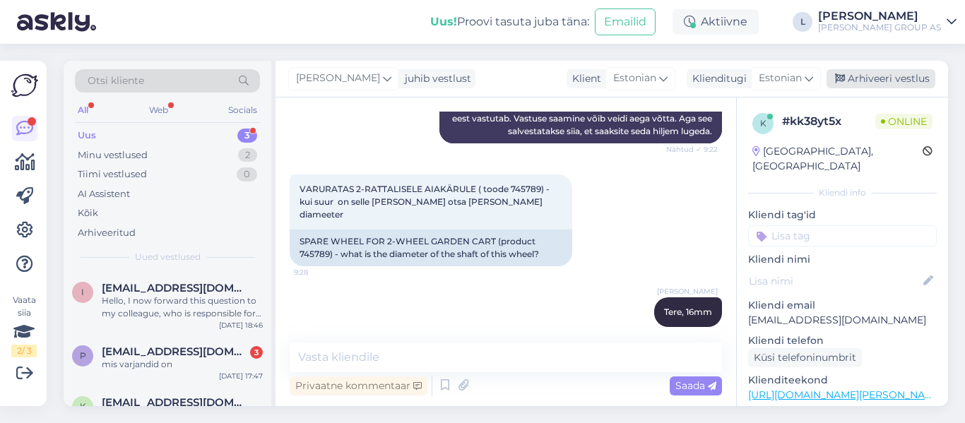
click at [923, 84] on div "Arhiveeri vestlus" at bounding box center [881, 78] width 109 height 19
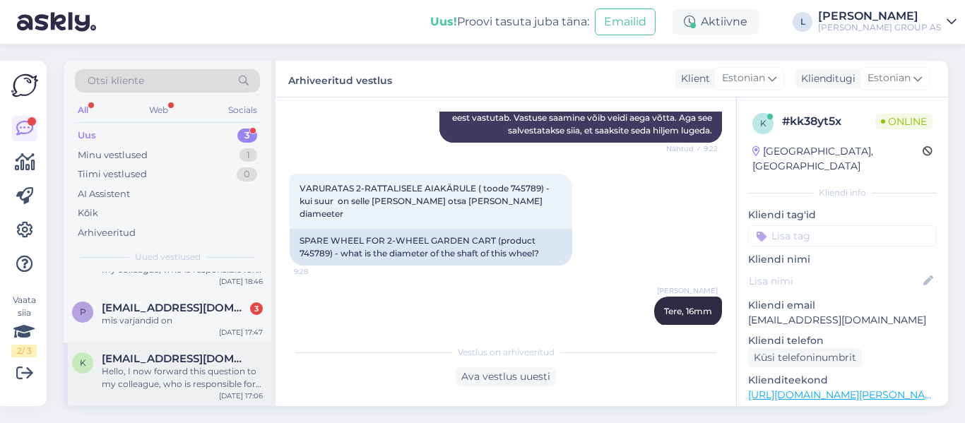
scroll to position [0, 0]
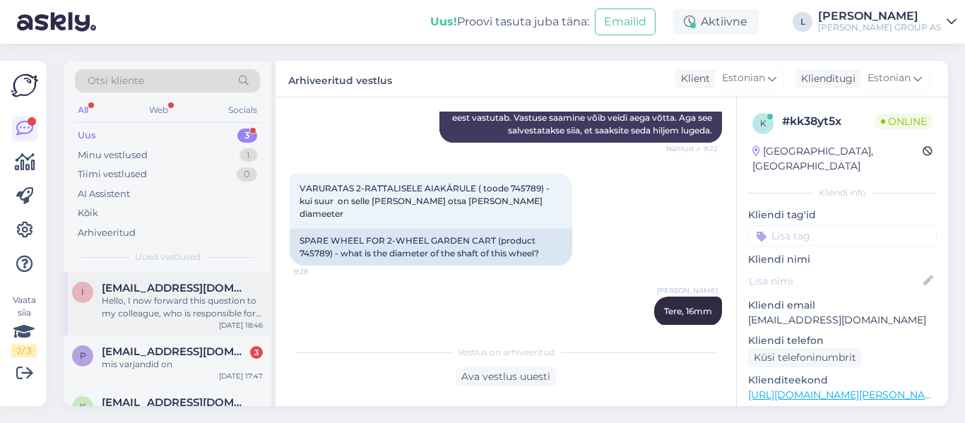
click at [185, 302] on div "Hello, I now forward this question to my colleague, who is responsible for this…" at bounding box center [182, 307] width 161 height 25
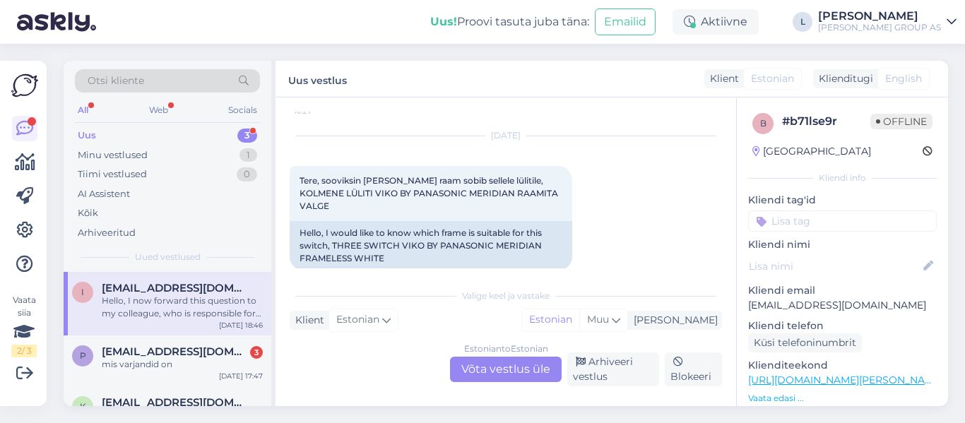
scroll to position [2286, 0]
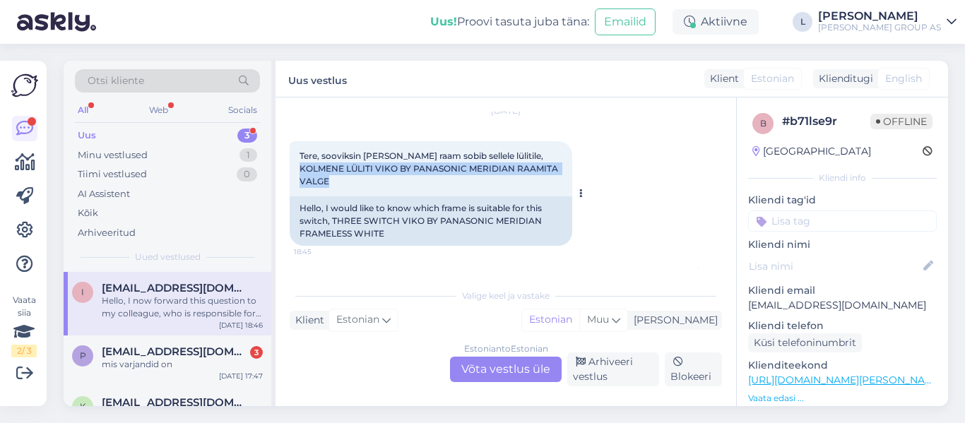
drag, startPoint x: 330, startPoint y: 208, endPoint x: 302, endPoint y: 194, distance: 31.3
click at [302, 194] on div "Tere, sooviksin [PERSON_NAME] raam sobib sellele lülitile, KOLMENE LÜLITI VIKO …" at bounding box center [431, 168] width 283 height 55
click at [526, 369] on div "Estonian to Estonian Võta vestlus üle" at bounding box center [506, 369] width 112 height 25
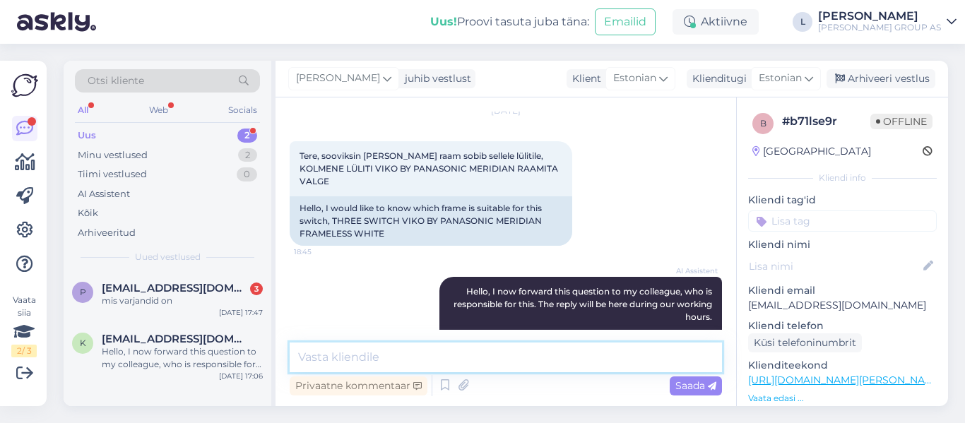
click at [451, 353] on textarea at bounding box center [506, 358] width 432 height 30
paste textarea "[URL][DOMAIN_NAME][PERSON_NAME]"
type textarea "Tere, [URL][DOMAIN_NAME][PERSON_NAME]"
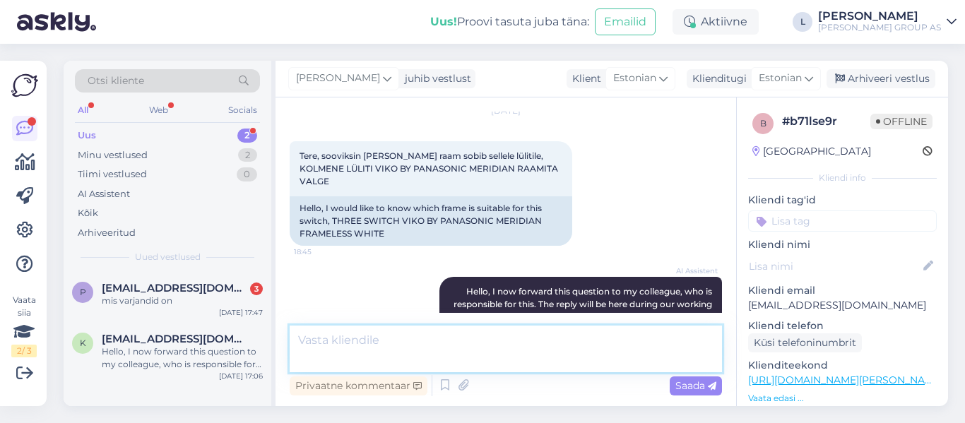
scroll to position [2469, 0]
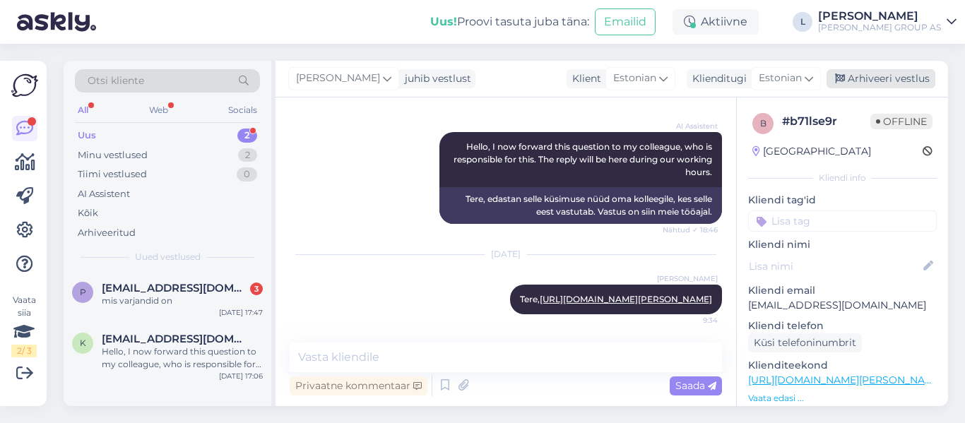
click at [873, 83] on div "Arhiveeri vestlus" at bounding box center [881, 78] width 109 height 19
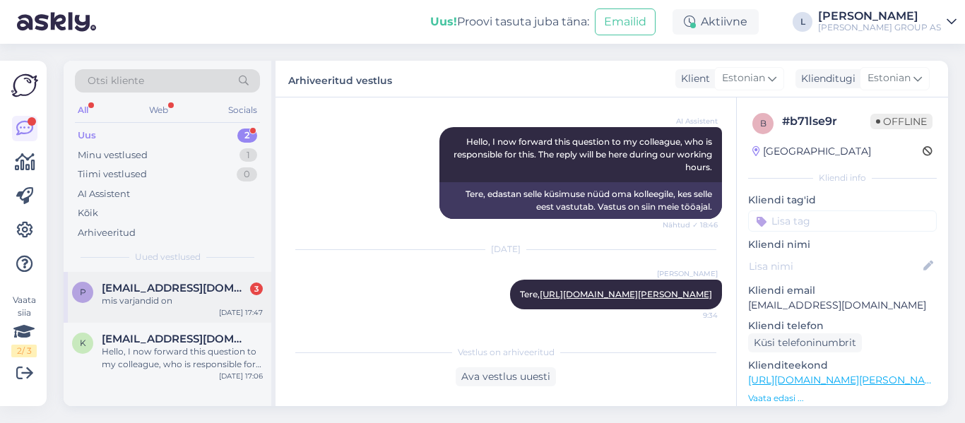
click at [155, 302] on div "mis varjandid on" at bounding box center [182, 301] width 161 height 13
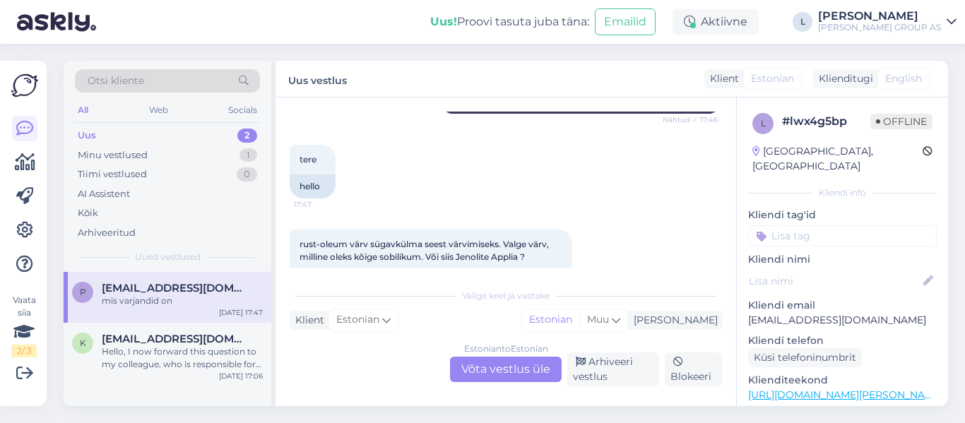
scroll to position [1027, 0]
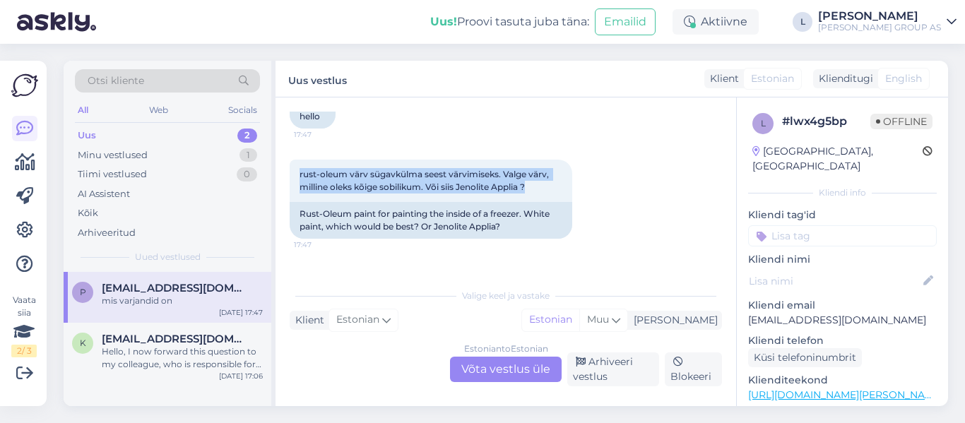
drag, startPoint x: 538, startPoint y: 186, endPoint x: 279, endPoint y: 174, distance: 258.8
click at [279, 174] on div "Vestlus algas [DATE] tere 17:45 hello AI Assistent Hello! How can we help you […" at bounding box center [506, 251] width 461 height 309
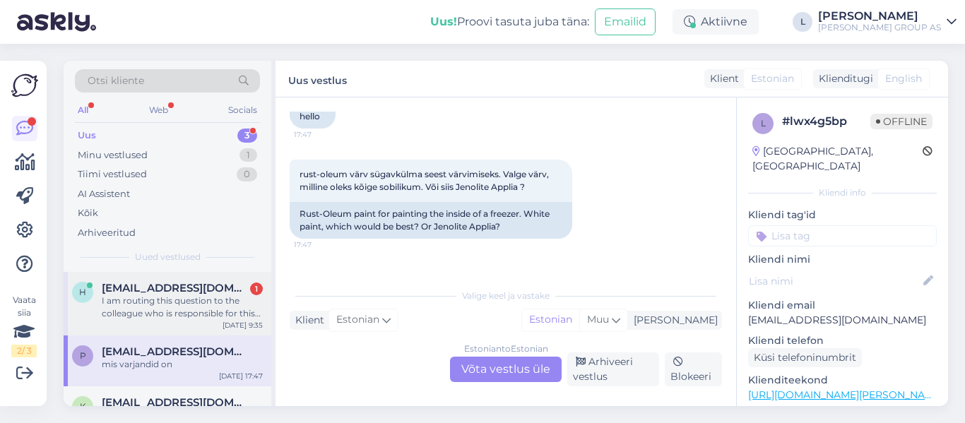
drag, startPoint x: 182, startPoint y: 302, endPoint x: 238, endPoint y: 304, distance: 56.6
click at [182, 303] on div "I am routing this question to the colleague who is responsible for this topic. …" at bounding box center [182, 307] width 161 height 25
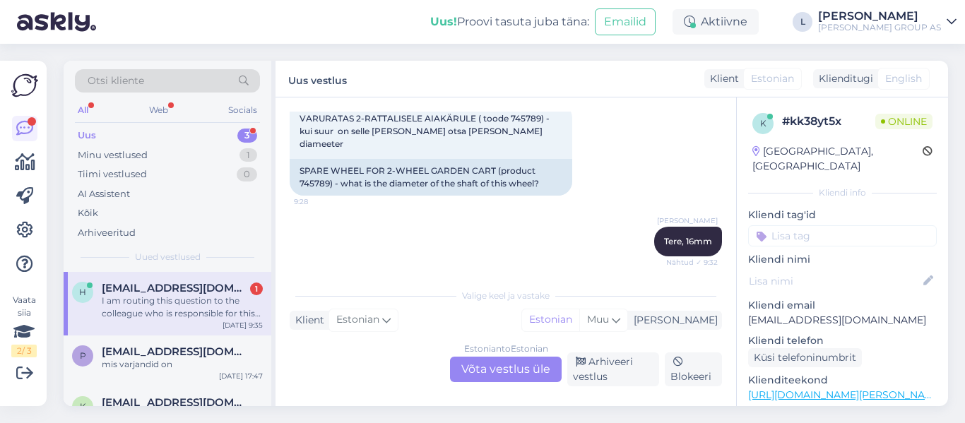
scroll to position [305, 0]
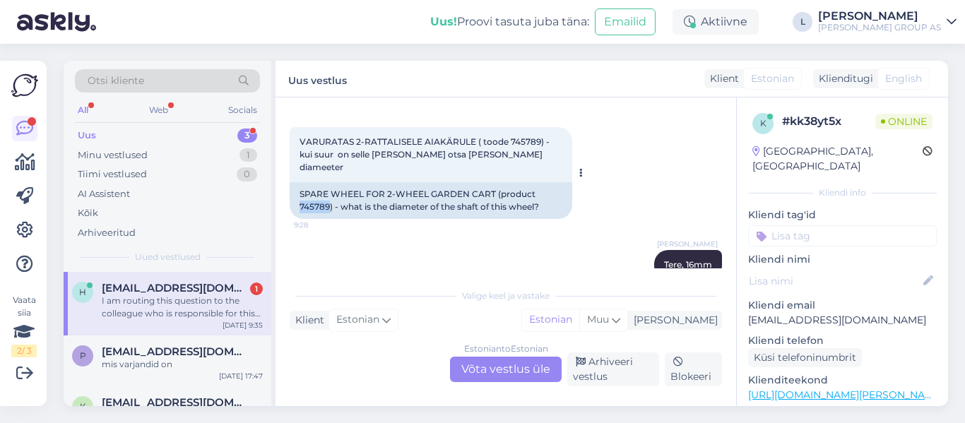
drag, startPoint x: 330, startPoint y: 192, endPoint x: 296, endPoint y: 197, distance: 34.3
click at [296, 197] on div "SPARE WHEEL FOR 2-WHEEL GARDEN CART (product 745789) - what is the diameter of …" at bounding box center [431, 200] width 283 height 37
click at [478, 372] on div "Estonian to Estonian Võta vestlus üle" at bounding box center [506, 369] width 112 height 25
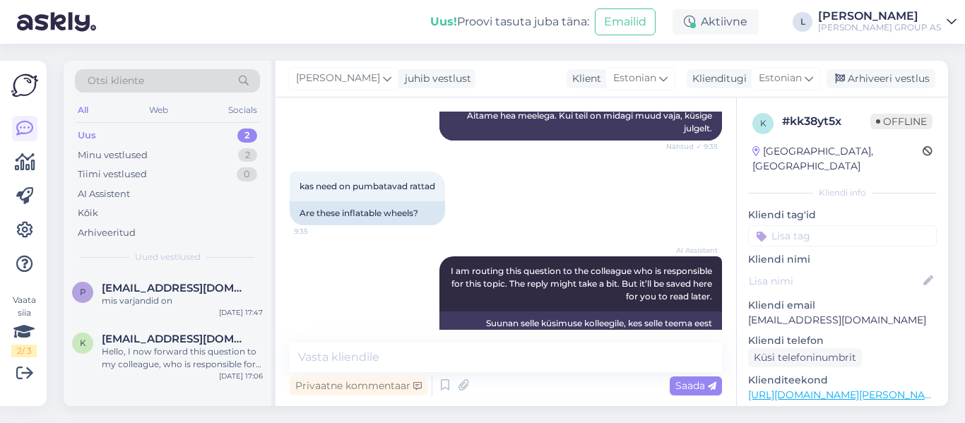
scroll to position [1021, 0]
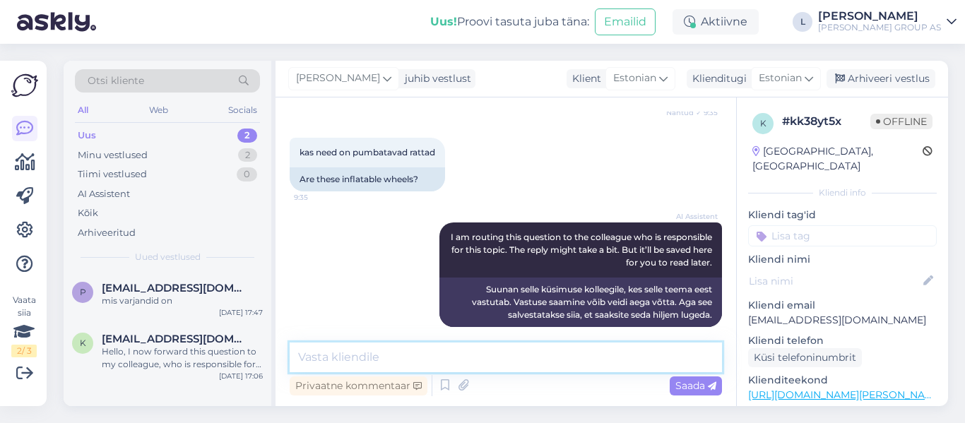
click at [429, 369] on textarea at bounding box center [506, 358] width 432 height 30
type textarea "jah, pumbatav"
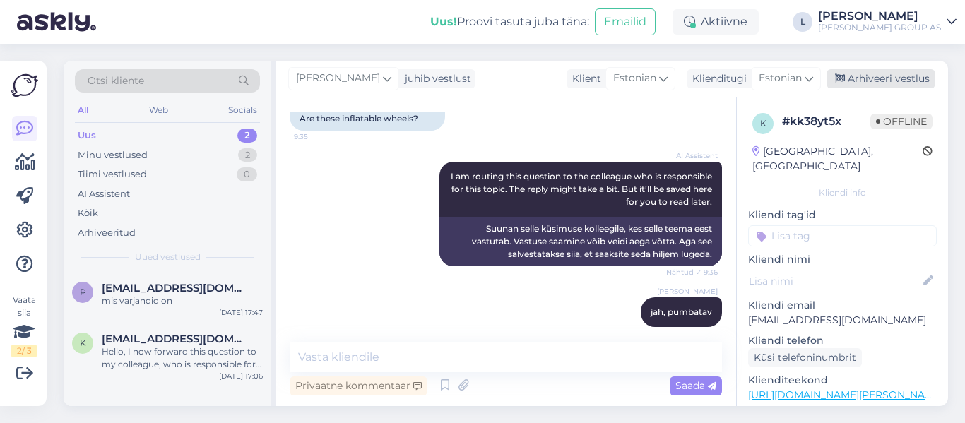
click at [886, 79] on div "Arhiveeri vestlus" at bounding box center [881, 78] width 109 height 19
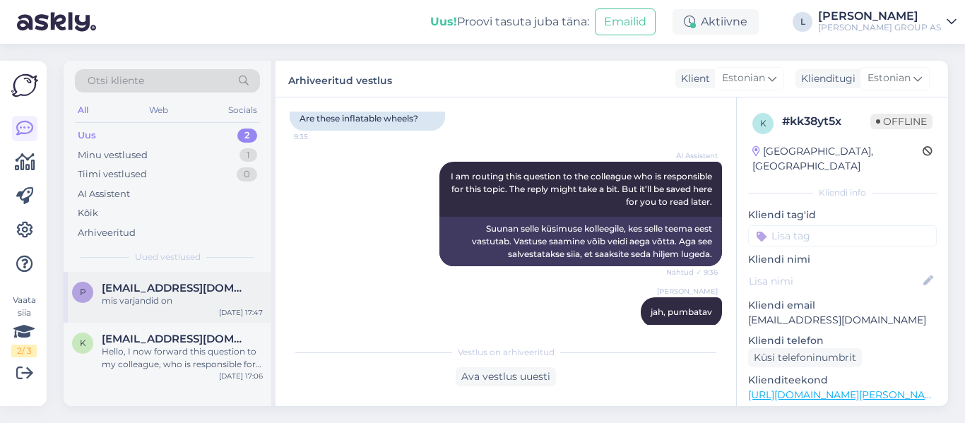
click at [180, 306] on div "mis varjandid on" at bounding box center [182, 301] width 161 height 13
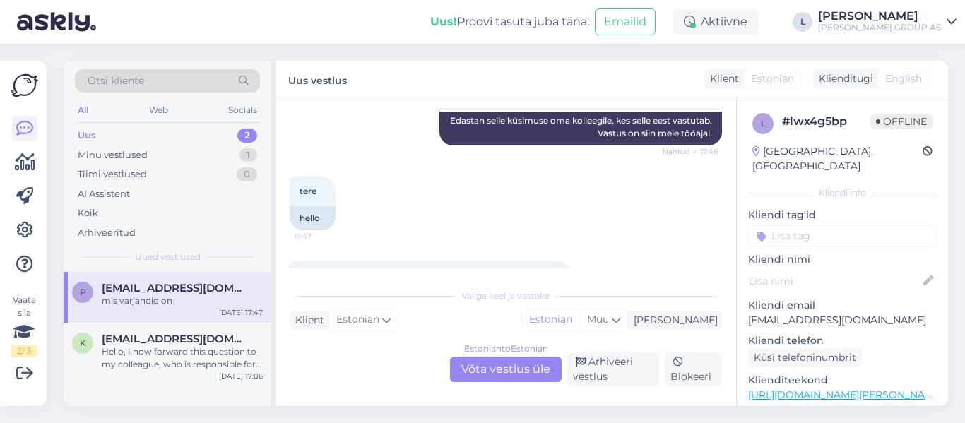
scroll to position [989, 0]
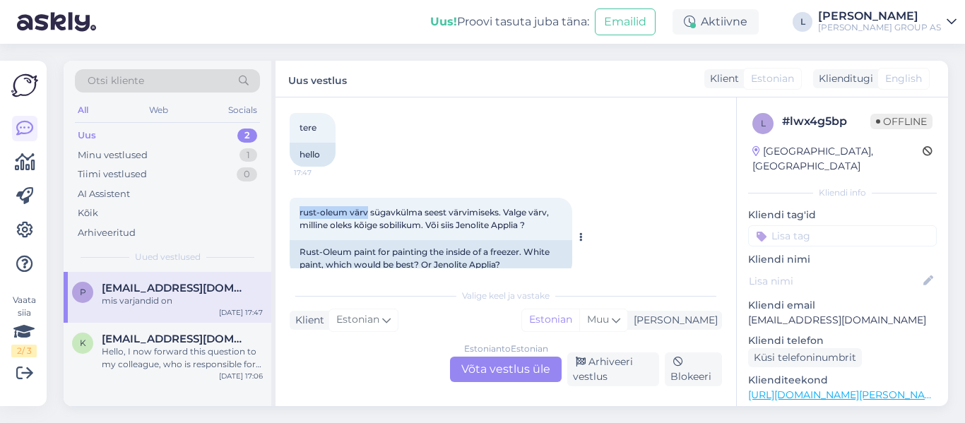
drag, startPoint x: 368, startPoint y: 211, endPoint x: 297, endPoint y: 210, distance: 70.7
click at [297, 210] on div "rust-oleum värv sügavkülma seest värvimiseks. Valge värv, milline oleks kõige s…" at bounding box center [431, 219] width 283 height 42
drag, startPoint x: 523, startPoint y: 227, endPoint x: 459, endPoint y: 221, distance: 64.6
click at [459, 221] on span "rust-oleum värv sügavkülma seest värvimiseks. Valge värv, milline oleks kõige s…" at bounding box center [426, 218] width 252 height 23
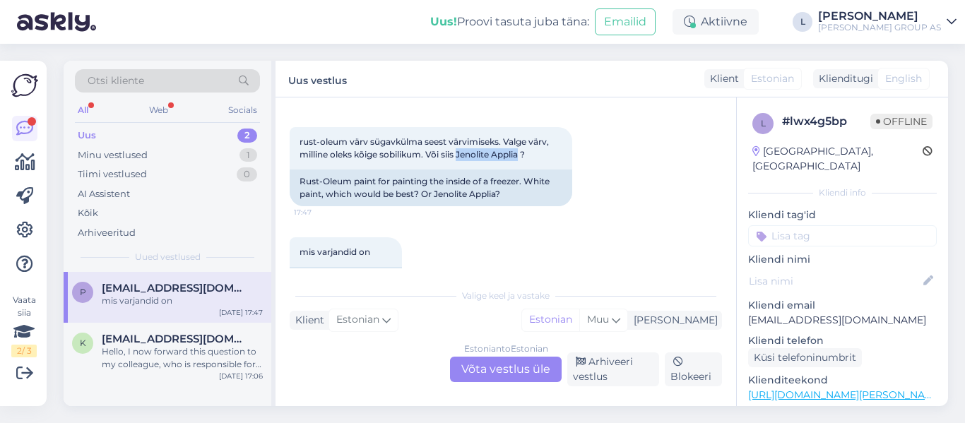
scroll to position [1098, 0]
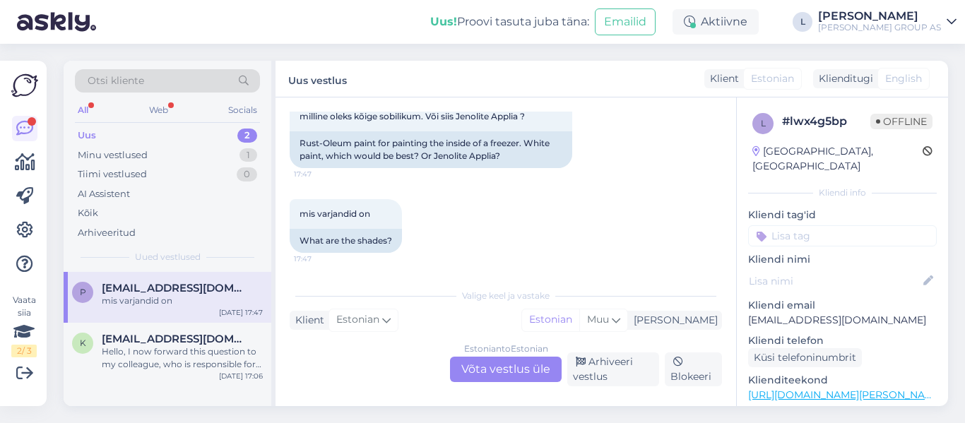
click at [490, 364] on div "Estonian to Estonian Võta vestlus üle" at bounding box center [506, 369] width 112 height 25
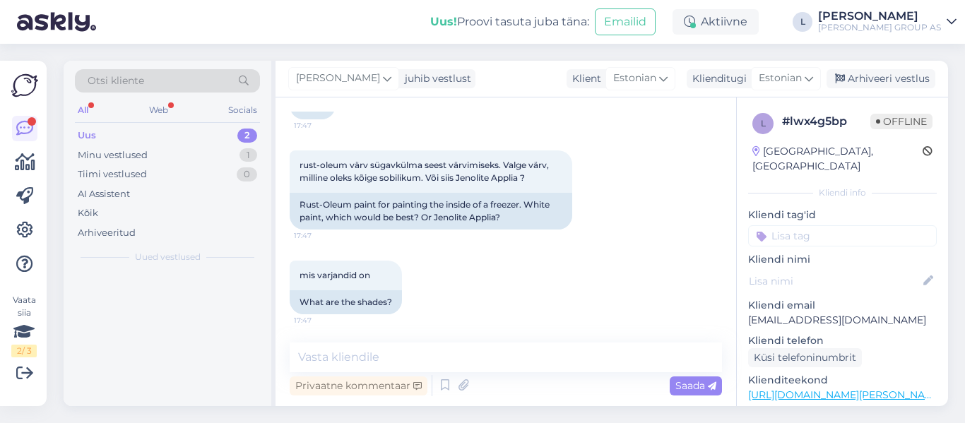
scroll to position [1036, 0]
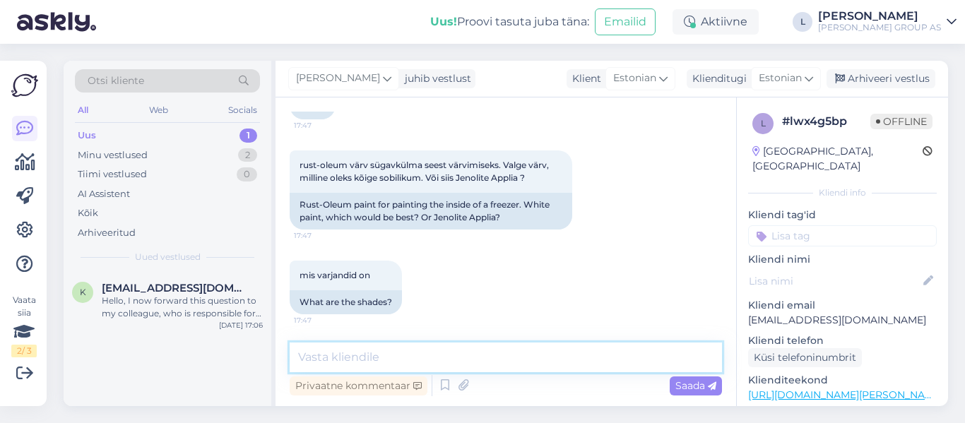
click at [411, 350] on textarea at bounding box center [506, 358] width 432 height 30
paste textarea "Hetkel ei [PERSON_NAME] spetsiaalselt selleks otstarbeks mõeldud värvi pakkuda."
type textarea "Hetkel ei [PERSON_NAME] spetsiaalselt selleks otstarbeks mõeldud värvi pakkuda."
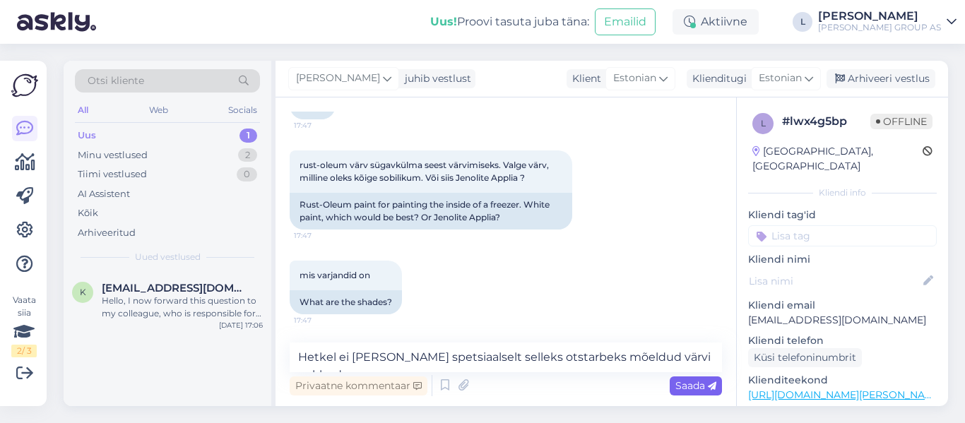
click at [711, 394] on div "Saada" at bounding box center [696, 386] width 52 height 19
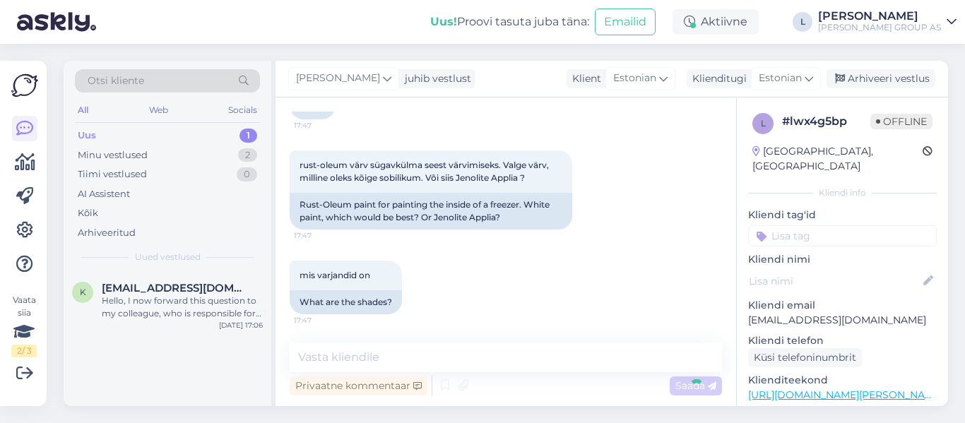
scroll to position [1140, 0]
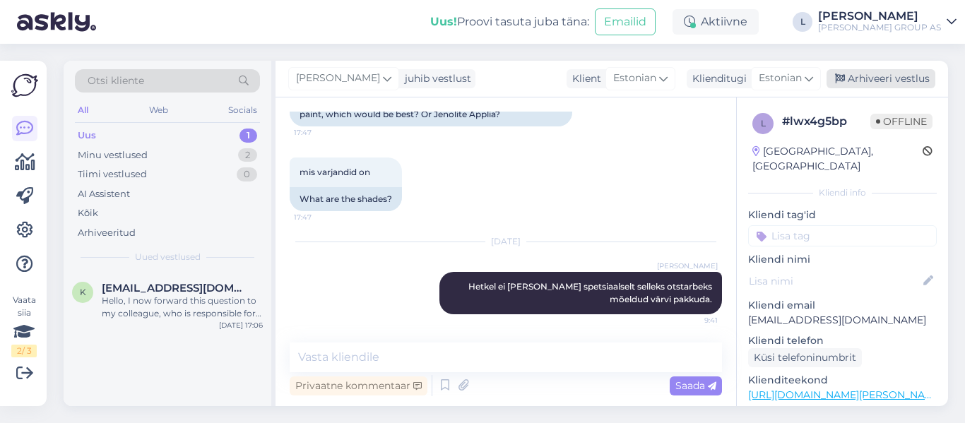
click at [913, 84] on div "Arhiveeri vestlus" at bounding box center [881, 78] width 109 height 19
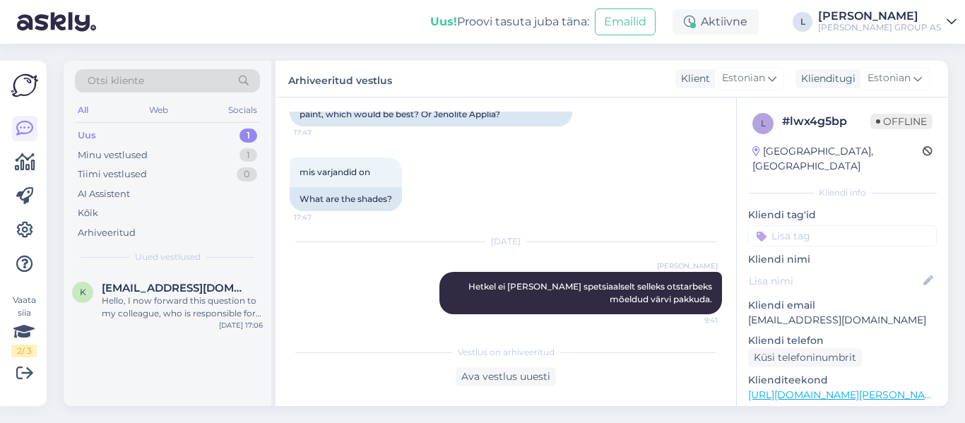
click at [135, 136] on div "Uus 1" at bounding box center [167, 136] width 185 height 20
click at [177, 309] on div "Hello, I now forward this question to my colleague, who is responsible for this…" at bounding box center [182, 307] width 161 height 25
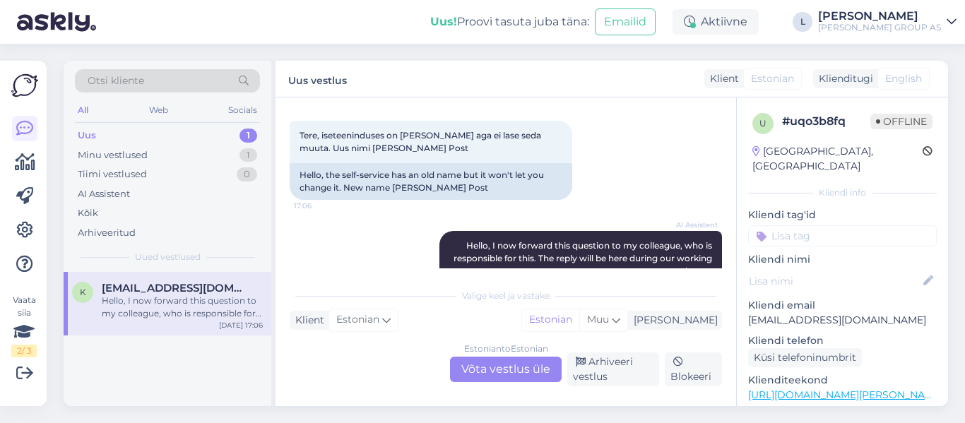
scroll to position [0, 0]
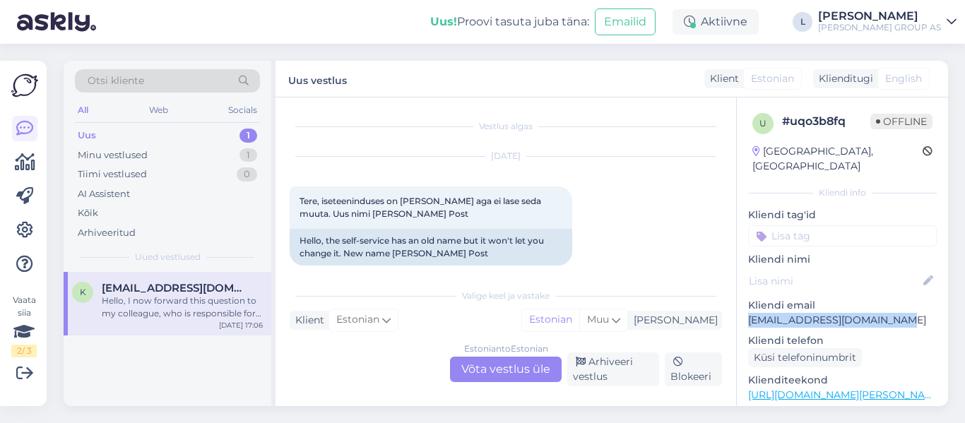
drag, startPoint x: 906, startPoint y: 306, endPoint x: 742, endPoint y: 304, distance: 163.9
click at [742, 304] on div "u # uqo3b8fq Offline [GEOGRAPHIC_DATA], [GEOGRAPHIC_DATA] Kliendi info Kliendi …" at bounding box center [842, 395] width 211 height 596
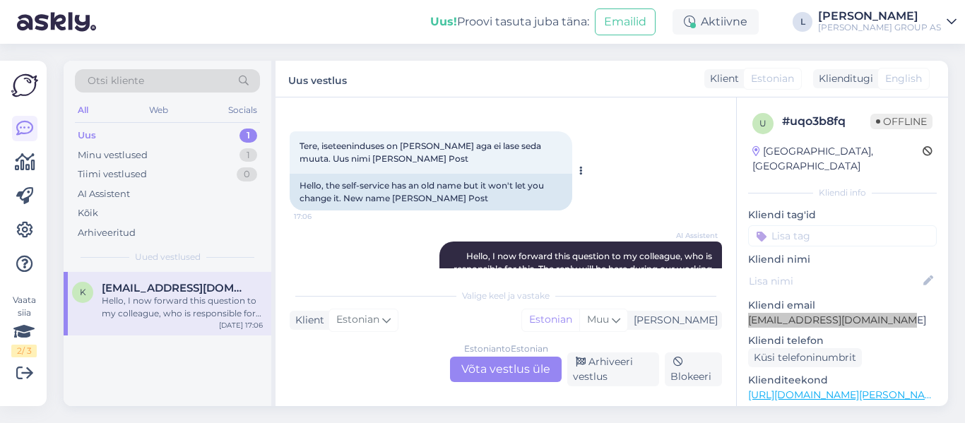
scroll to position [71, 0]
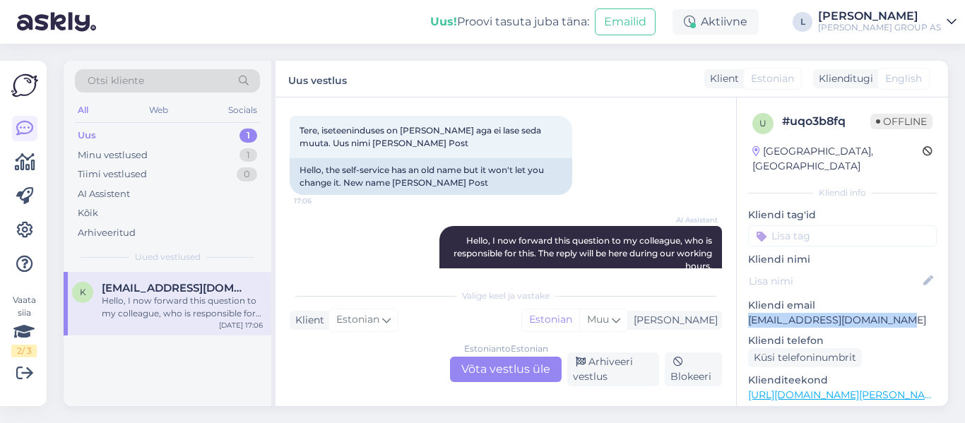
drag, startPoint x: 839, startPoint y: 295, endPoint x: 749, endPoint y: 309, distance: 90.8
click at [749, 313] on p "[EMAIL_ADDRESS][DOMAIN_NAME]" at bounding box center [842, 320] width 189 height 15
click at [504, 365] on div "Estonian to Estonian Võta vestlus üle" at bounding box center [506, 369] width 112 height 25
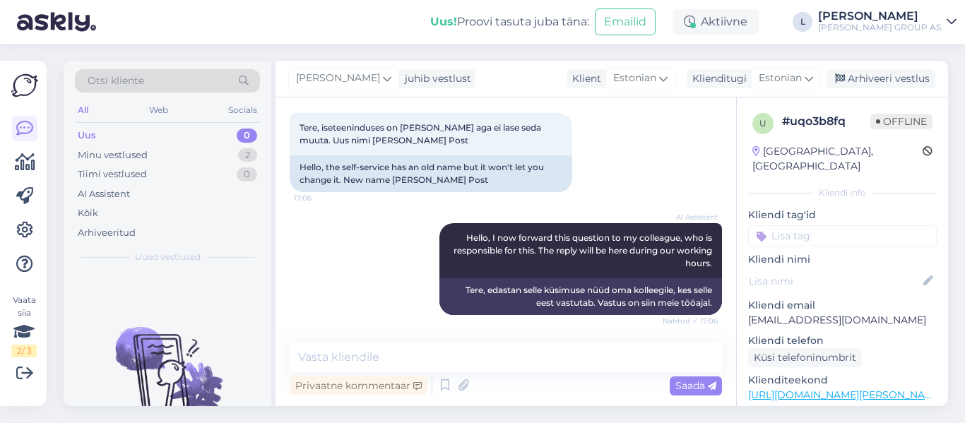
scroll to position [74, 0]
click at [516, 364] on textarea at bounding box center [506, 358] width 432 height 30
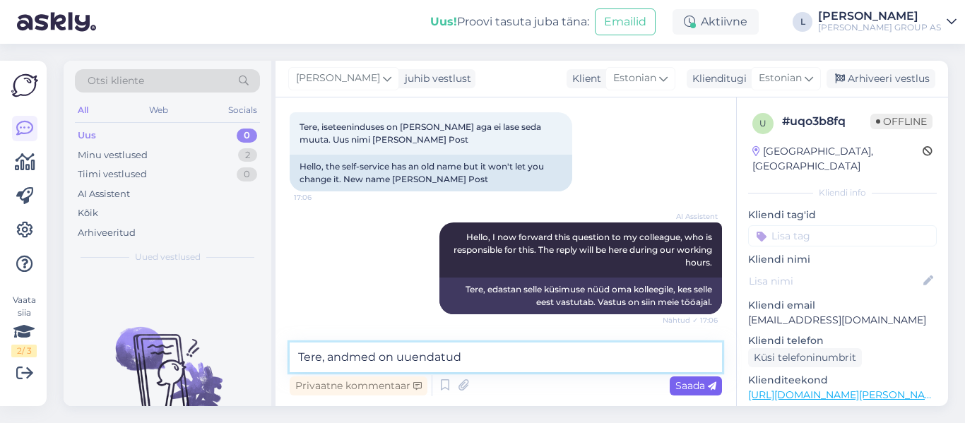
type textarea "Tere, andmed on uuendatud"
click at [695, 388] on span "Saada" at bounding box center [695, 385] width 41 height 13
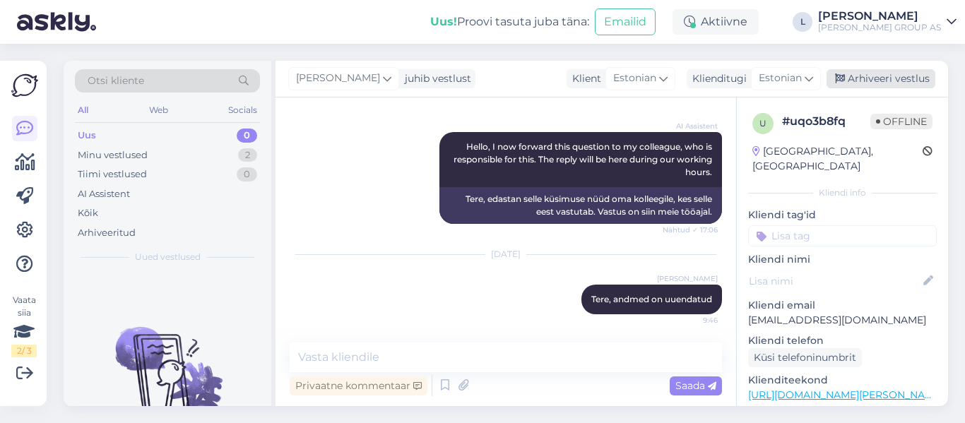
click at [899, 78] on div "Arhiveeri vestlus" at bounding box center [881, 78] width 109 height 19
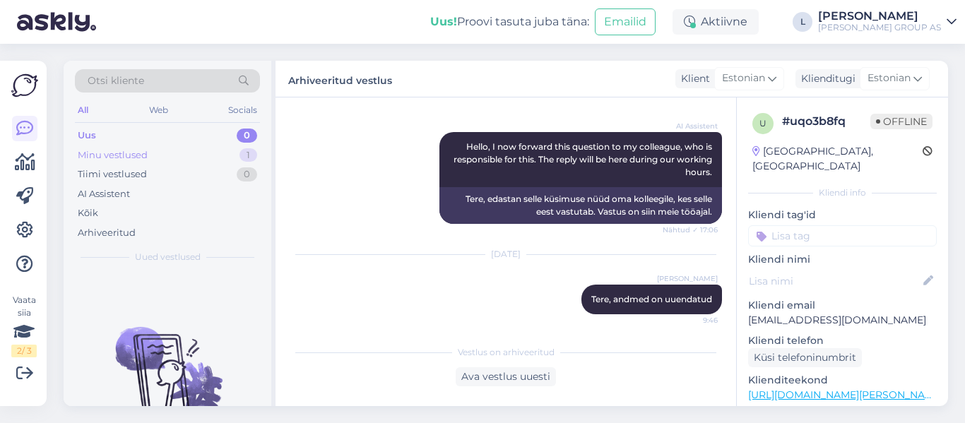
click at [102, 162] on div "Minu vestlused 1" at bounding box center [167, 156] width 185 height 20
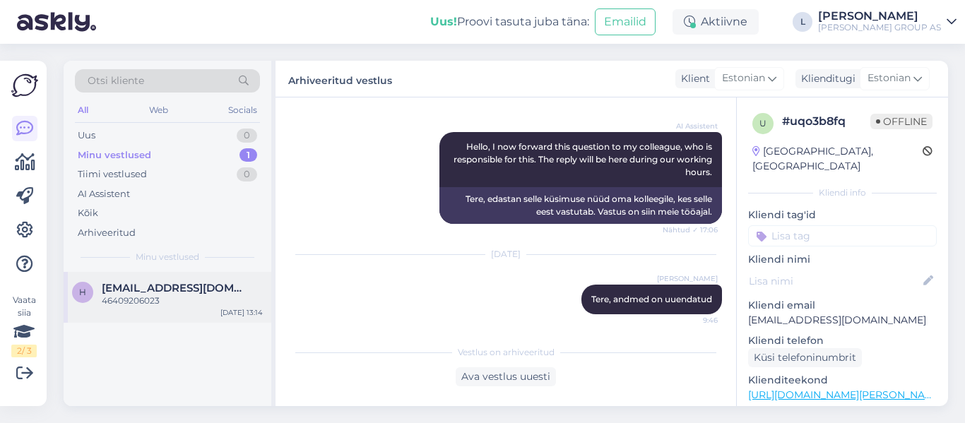
click at [134, 299] on div "46409206023" at bounding box center [182, 301] width 161 height 13
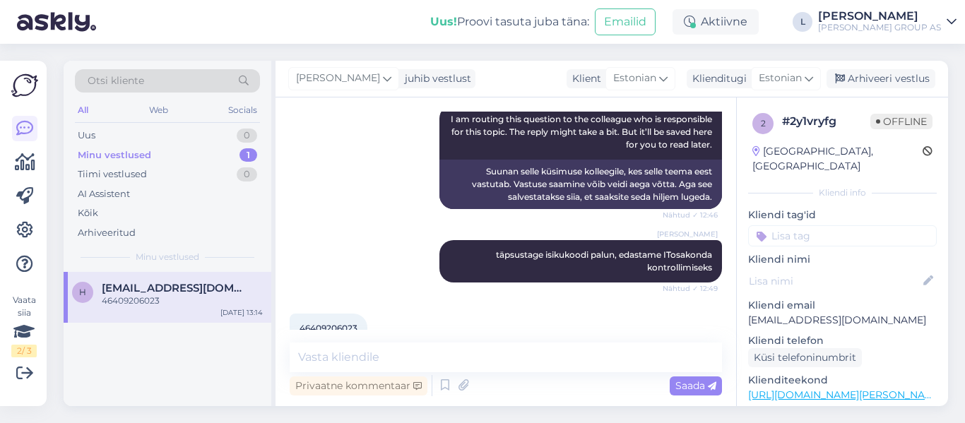
scroll to position [646, 0]
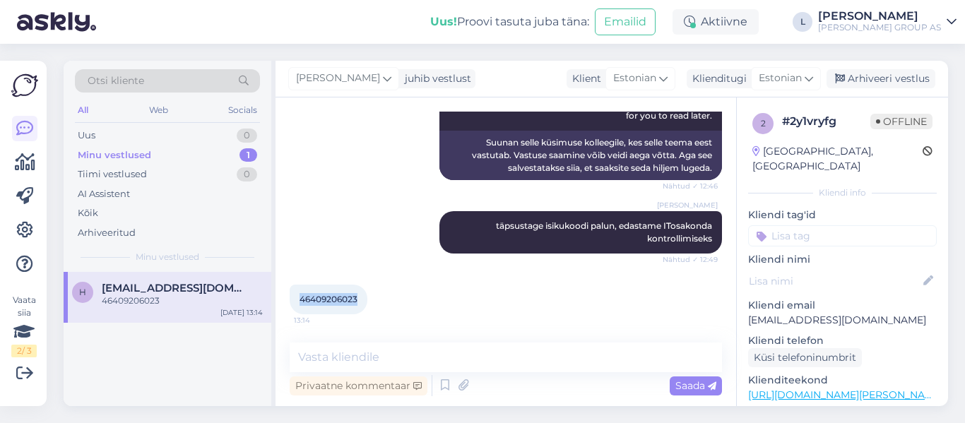
drag, startPoint x: 360, startPoint y: 298, endPoint x: 288, endPoint y: 296, distance: 72.1
click at [288, 296] on div "Vestlus algas [DATE] Tere 12:11 Hello AI Assistent Hello! How can we help you […" at bounding box center [506, 251] width 461 height 309
paste textarea "kuidas ta proovis sisselogida. ID kaart/SmartID/MobiiliID"
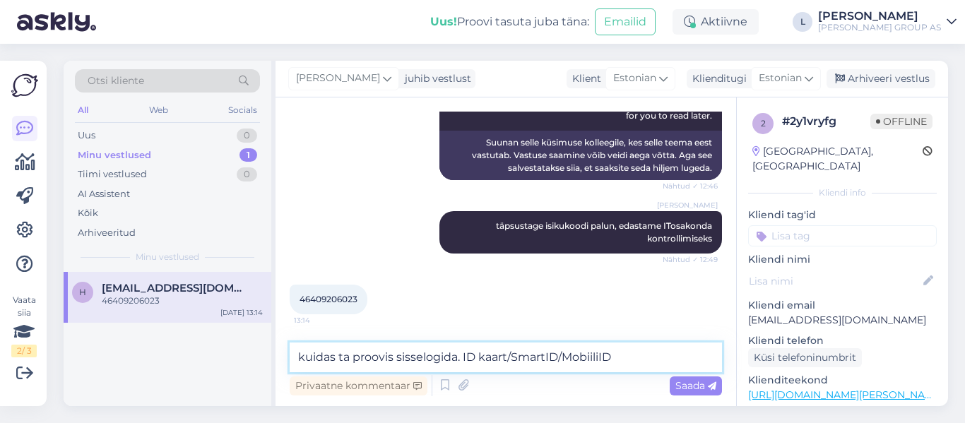
click at [300, 350] on textarea "kuidas ta proovis sisselogida. ID kaart/SmartID/MobiiliID" at bounding box center [506, 358] width 432 height 30
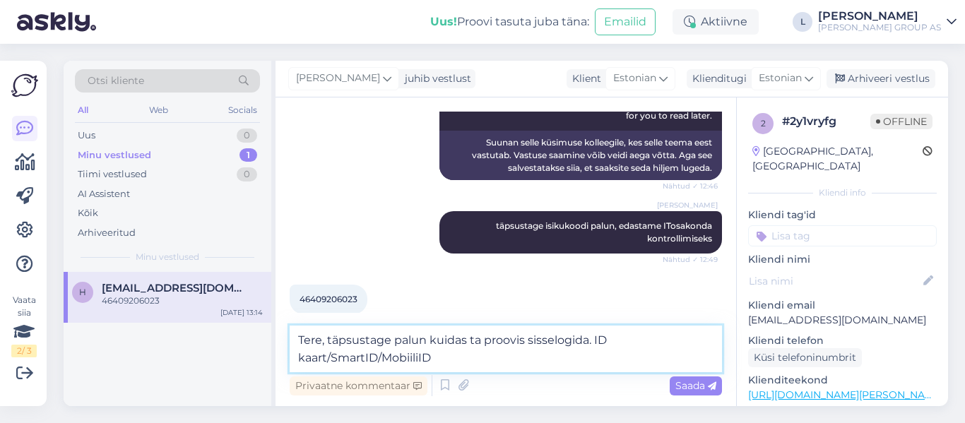
click at [487, 342] on textarea "Tere, täpsustage palun kuidas ta proovis sisselogida. ID kaart/SmartID/MobiiliID" at bounding box center [506, 349] width 432 height 47
click at [511, 338] on textarea "Tere, täpsustage palun kuidas proovis sisselogida. ID kaart/SmartID/MobiiliID" at bounding box center [506, 349] width 432 height 47
click at [596, 341] on textarea "Tere, täpsustage palun kuidas proovisite sisselogida. ID kaart/SmartID/MobiiliID" at bounding box center [506, 349] width 432 height 47
type textarea "Tere, täpsustage palun kuidas proovisite sisselogida? ID kaart/SmartID/MobiiliID"
click at [689, 381] on span "Saada" at bounding box center [695, 385] width 41 height 13
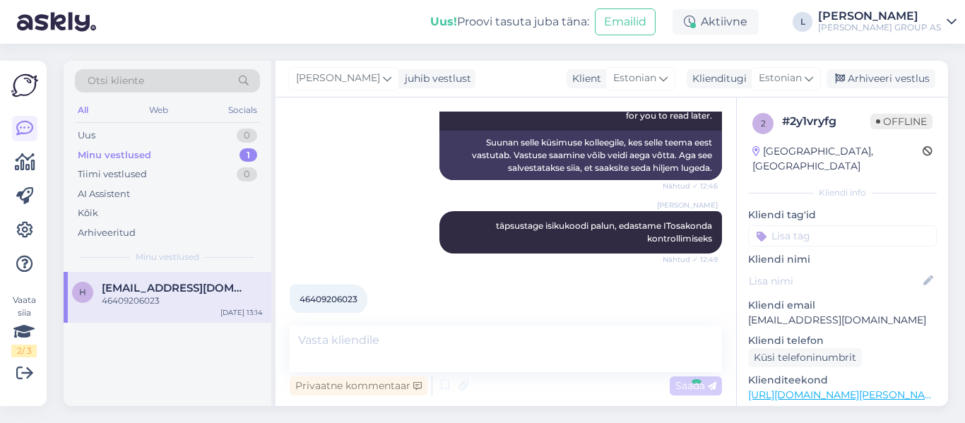
scroll to position [750, 0]
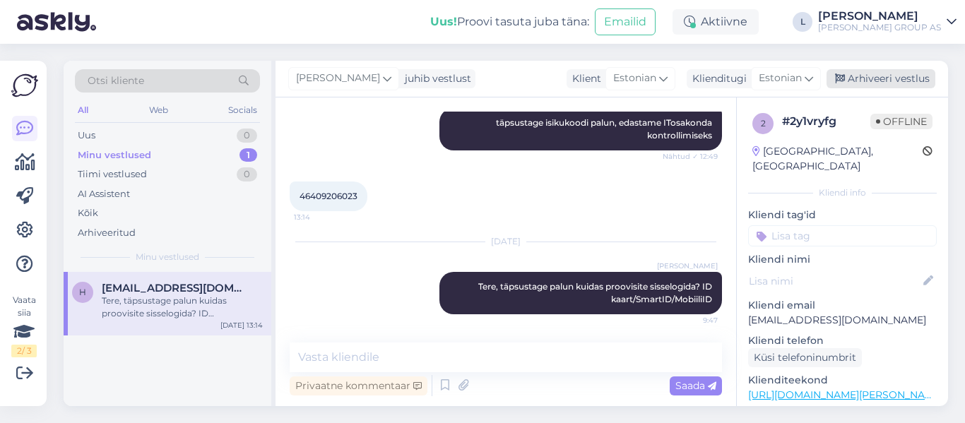
click at [860, 76] on div "Arhiveeri vestlus" at bounding box center [881, 78] width 109 height 19
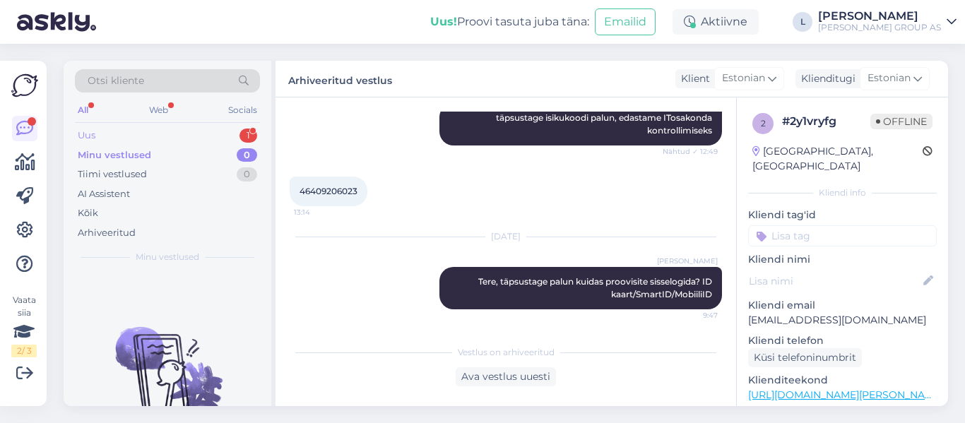
click at [119, 134] on div "Uus 1" at bounding box center [167, 136] width 185 height 20
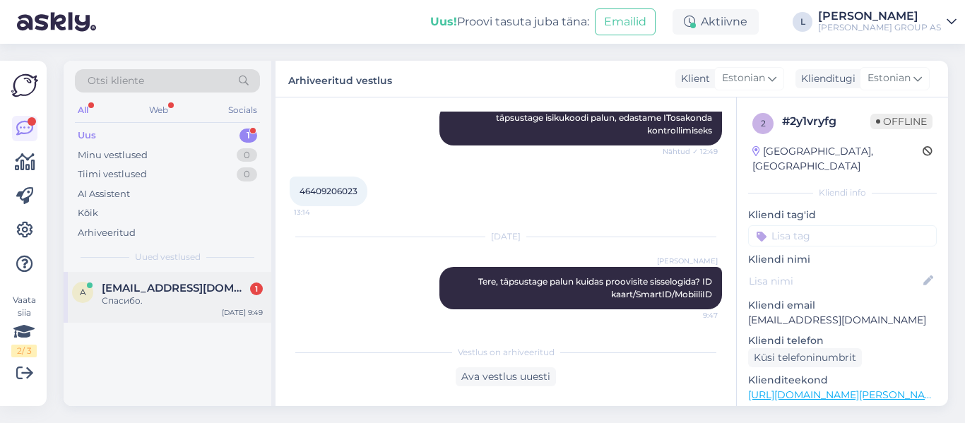
click at [162, 285] on span "[EMAIL_ADDRESS][DOMAIN_NAME]" at bounding box center [175, 288] width 147 height 13
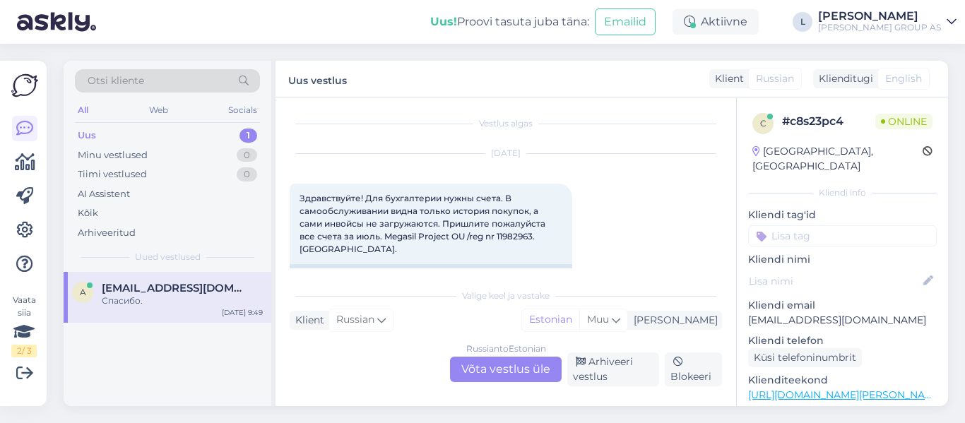
scroll to position [0, 0]
drag, startPoint x: 446, startPoint y: 237, endPoint x: 367, endPoint y: 239, distance: 78.5
click at [367, 239] on span "Здравствуйте! Для бухгалтерии нужны счета. В самообслуживании видна только исто…" at bounding box center [424, 226] width 248 height 61
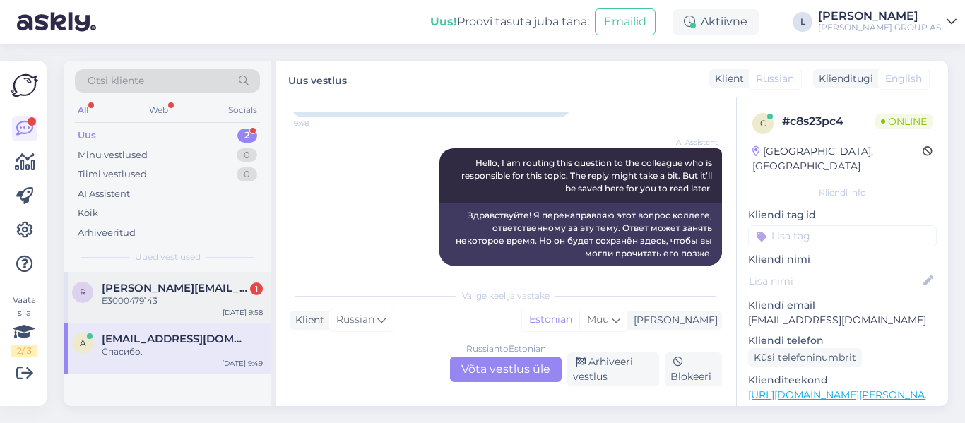
click at [164, 293] on span "[PERSON_NAME][EMAIL_ADDRESS][DOMAIN_NAME]" at bounding box center [175, 288] width 147 height 13
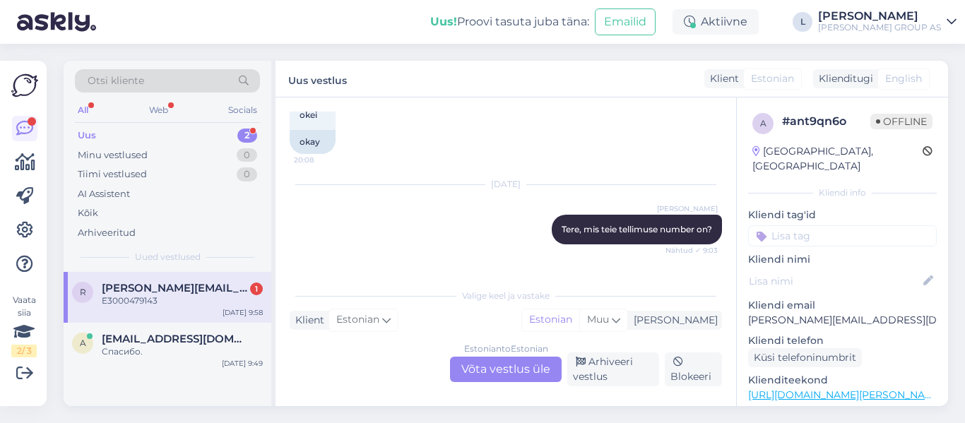
scroll to position [701, 0]
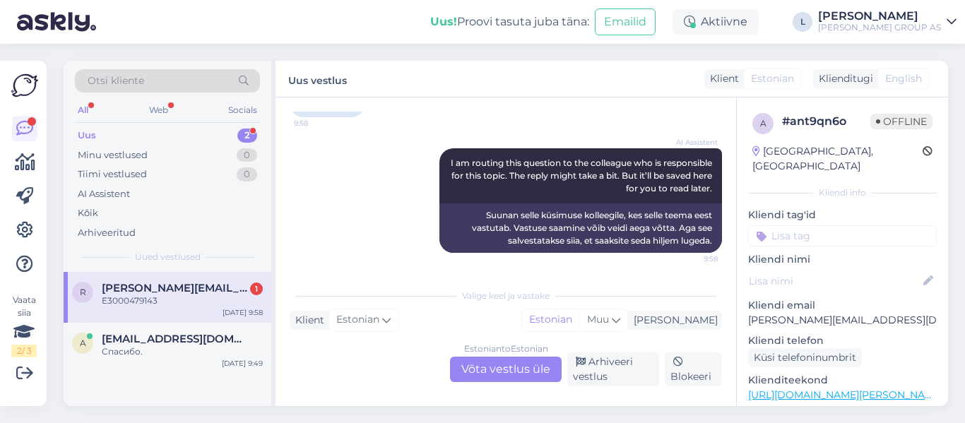
click at [472, 374] on div "Estonian to Estonian Võta vestlus üle" at bounding box center [506, 369] width 112 height 25
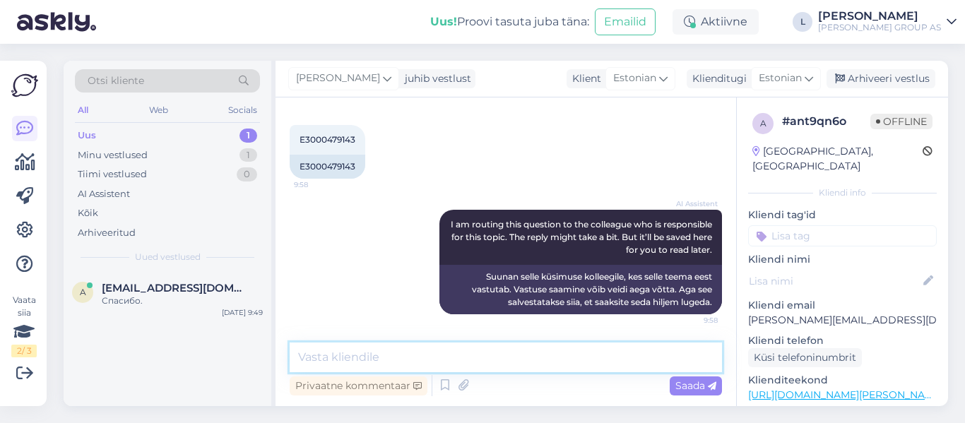
click at [434, 358] on textarea at bounding box center [506, 358] width 432 height 30
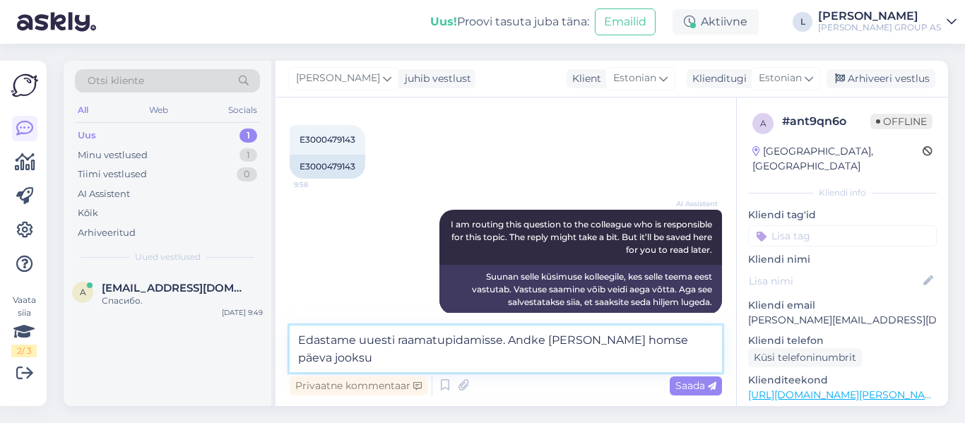
scroll to position [656, 0]
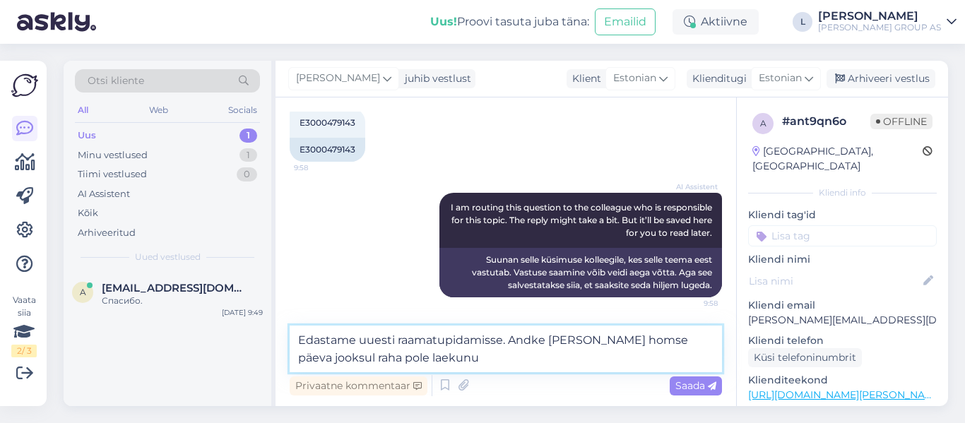
type textarea "Edastame uuesti raamatupidamisse. Andke [PERSON_NAME] homse päeva jooksul raha …"
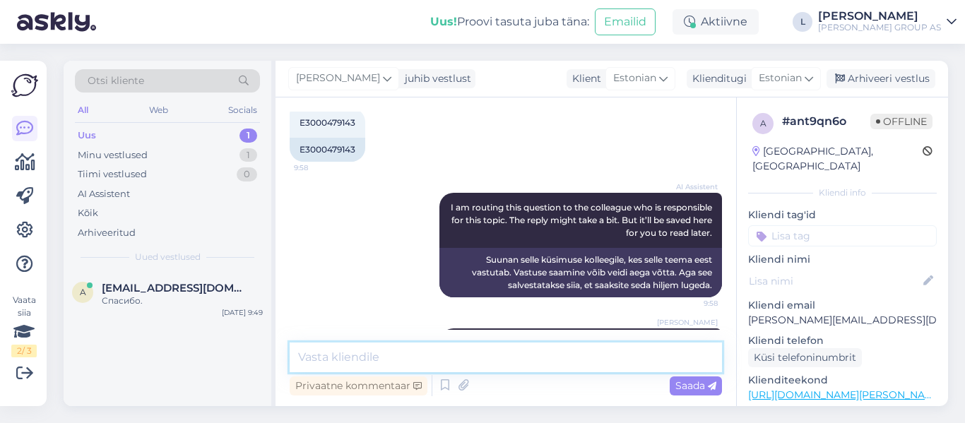
scroll to position [713, 0]
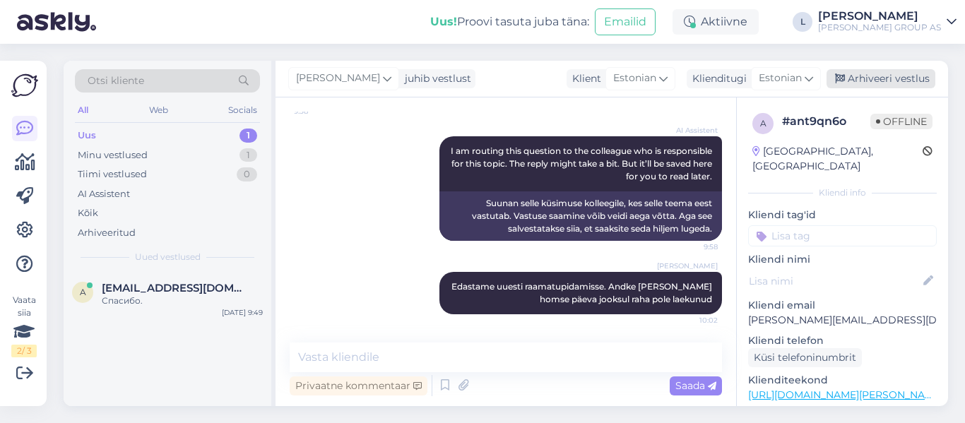
click at [887, 78] on div "Arhiveeri vestlus" at bounding box center [881, 78] width 109 height 19
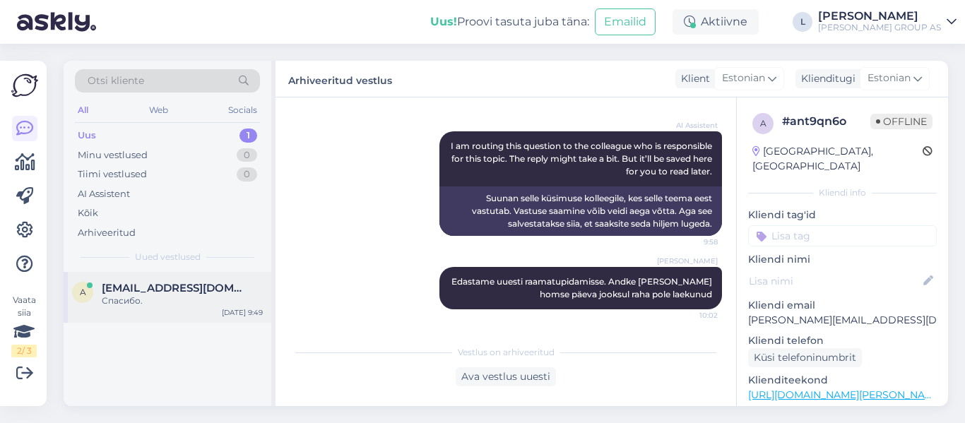
click at [138, 293] on span "[EMAIL_ADDRESS][DOMAIN_NAME]" at bounding box center [175, 288] width 147 height 13
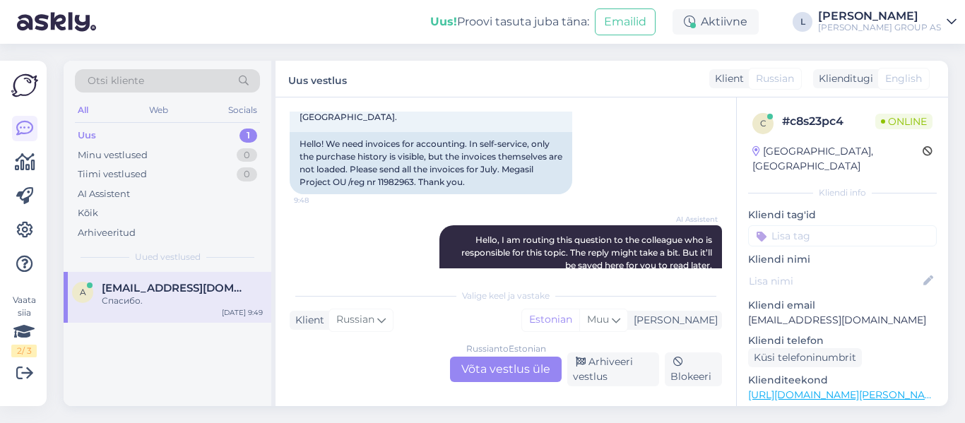
scroll to position [97, 0]
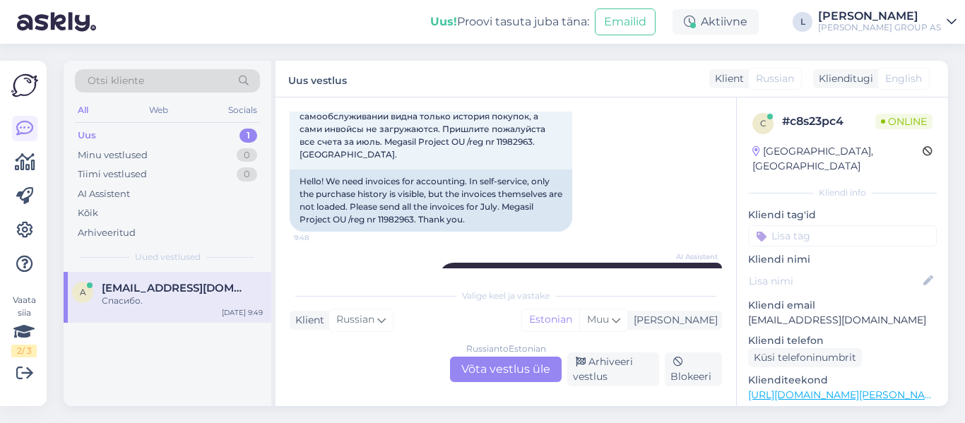
click at [499, 369] on div "Russian to Estonian Võta vestlus üle" at bounding box center [506, 369] width 112 height 25
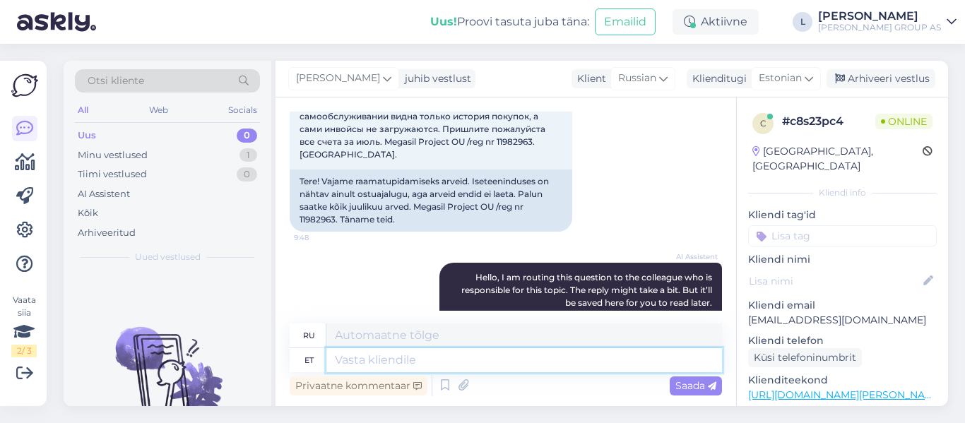
click at [473, 357] on textarea at bounding box center [524, 360] width 396 height 24
type textarea "TEr"
type textarea "Привет"
type textarea "Tere"
drag, startPoint x: 363, startPoint y: 362, endPoint x: 179, endPoint y: 349, distance: 184.1
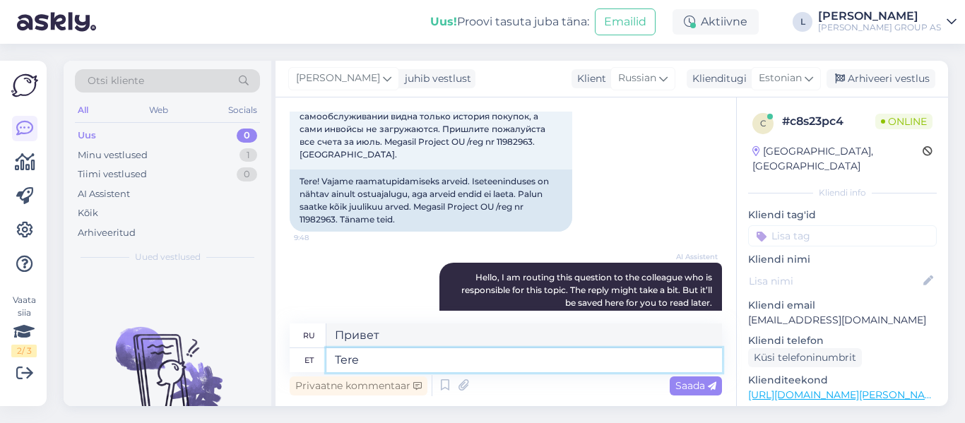
click at [197, 350] on div "Otsi kliente All Web Socials Uus 0 Minu vestlused 1 Tiimi vestlused 0 AI Assist…" at bounding box center [506, 233] width 884 height 345
type textarea "Arved"
type textarea "Счета-фактуры"
type textarea "Arved manuses"
type textarea "Счета-фактуры прилагаются"
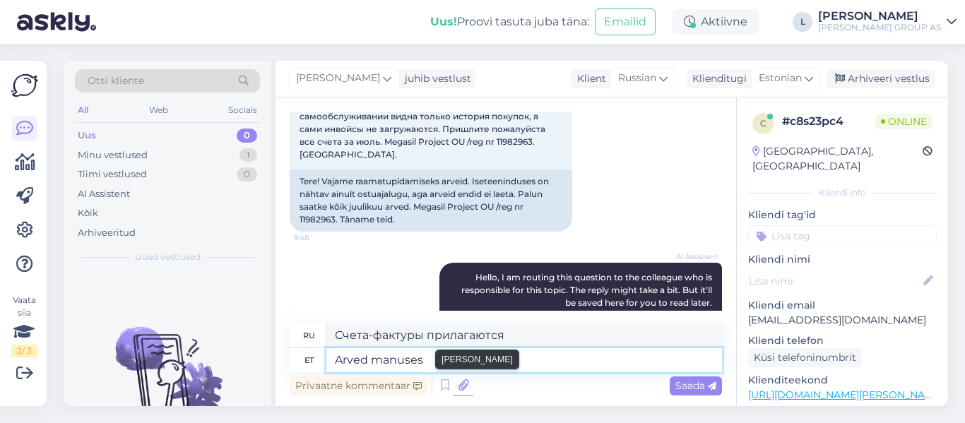
type textarea "Arved manuses"
click at [458, 382] on icon at bounding box center [464, 385] width 20 height 21
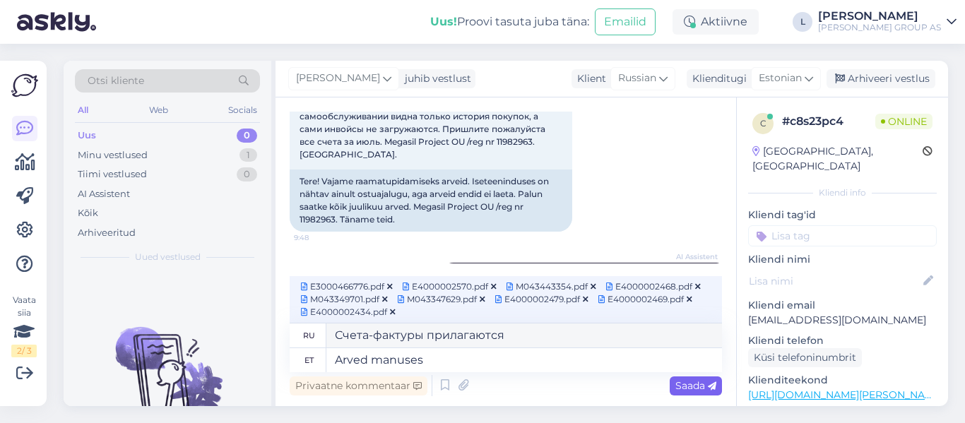
click at [702, 387] on span "Saada" at bounding box center [695, 385] width 41 height 13
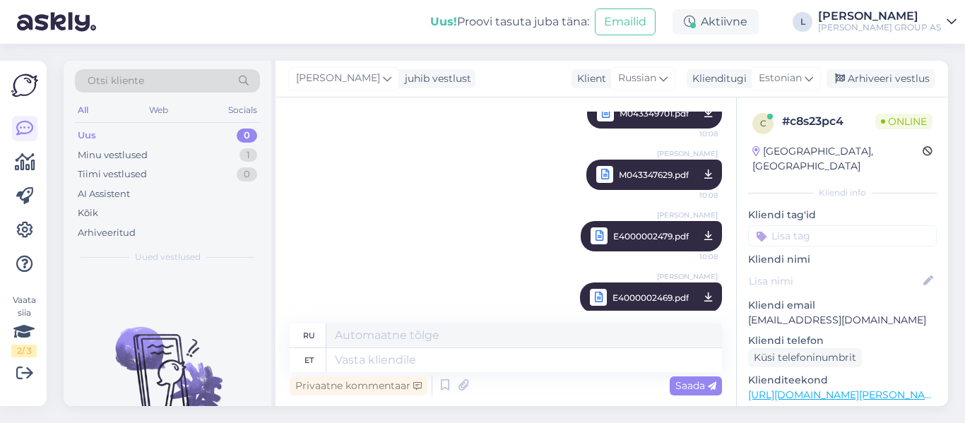
scroll to position [905, 0]
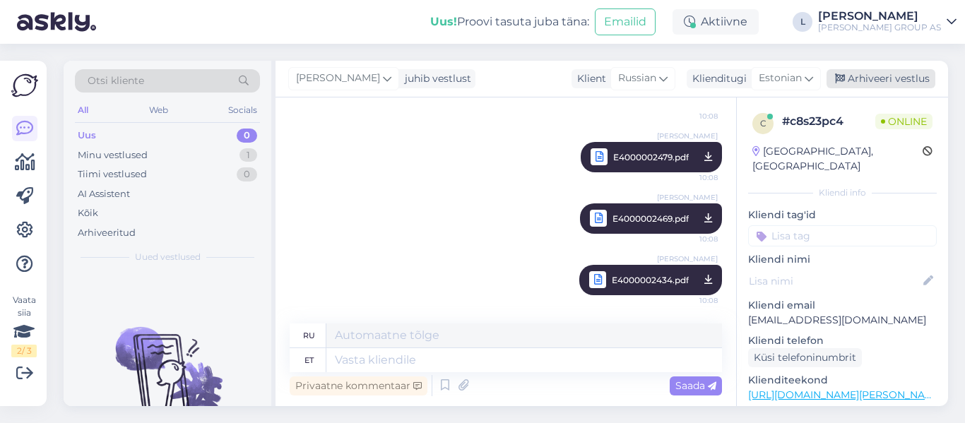
click at [917, 69] on div "Arhiveeri vestlus" at bounding box center [881, 78] width 109 height 19
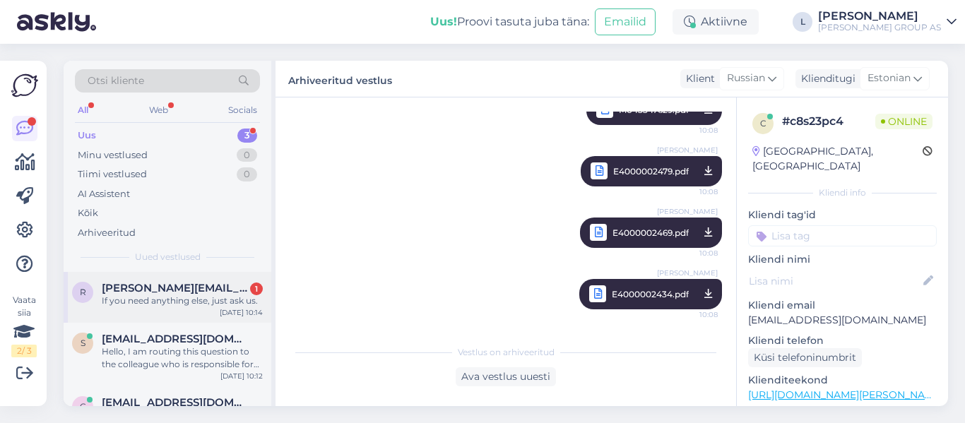
click at [173, 296] on div "If you need anything else, just ask us." at bounding box center [182, 301] width 161 height 13
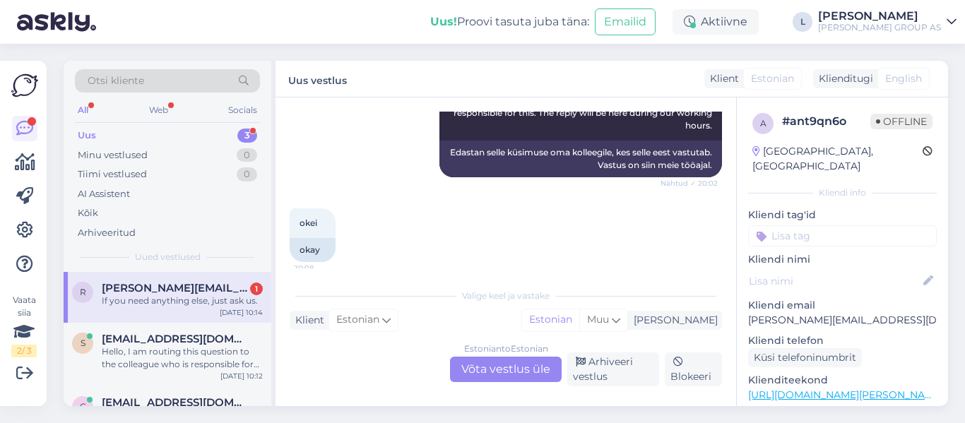
scroll to position [379, 0]
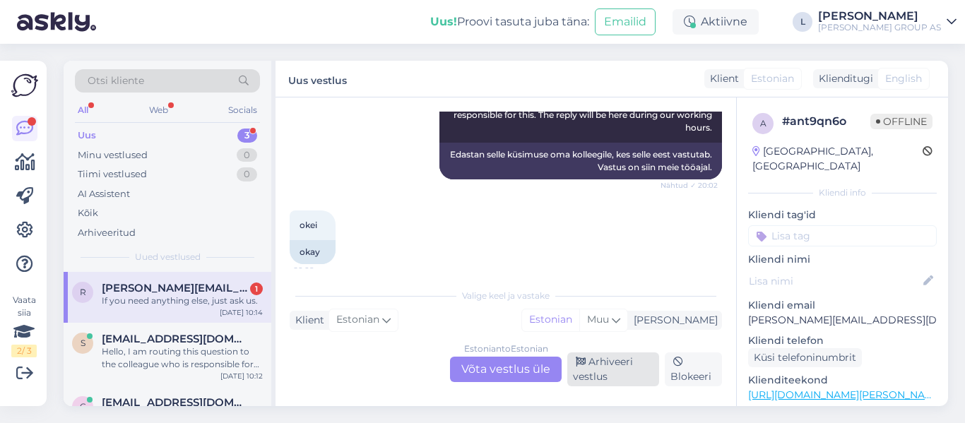
click at [613, 385] on div "Arhiveeri vestlus" at bounding box center [613, 370] width 92 height 34
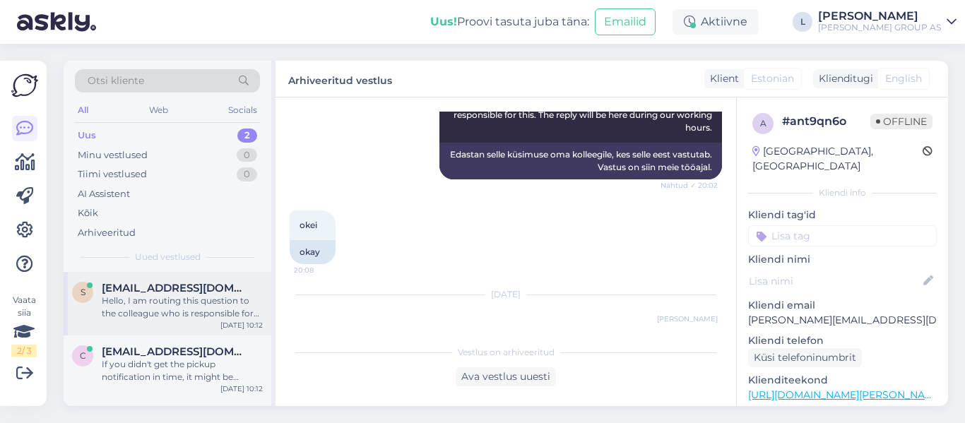
click at [174, 304] on div "Hello, I am routing this question to the colleague who is responsible for this …" at bounding box center [182, 307] width 161 height 25
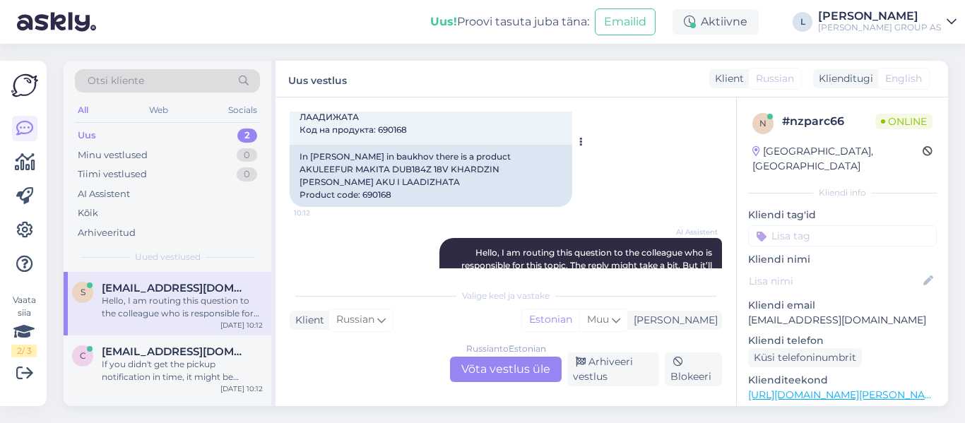
scroll to position [0, 0]
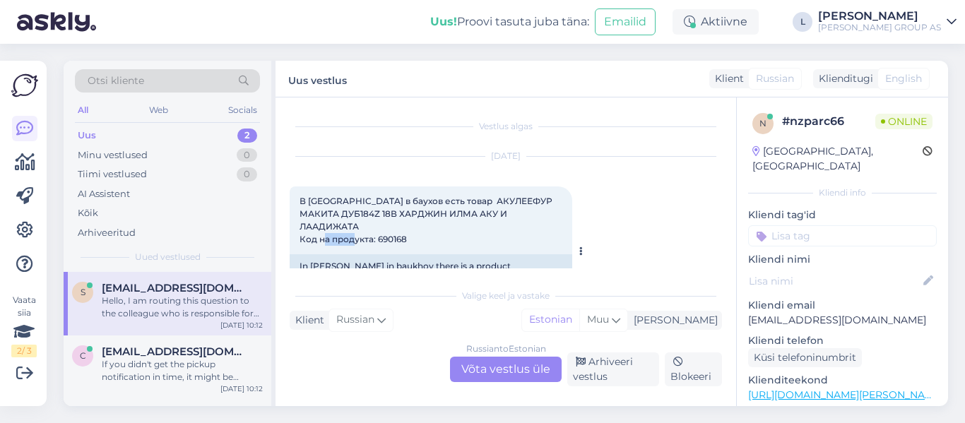
drag, startPoint x: 412, startPoint y: 228, endPoint x: 380, endPoint y: 227, distance: 31.8
click at [380, 227] on div "В [GEOGRAPHIC_DATA] в баухов есть товар АКУЛЕЕФУР МАКИТА ДУБ184Z 18В ХАРДЖИН ИЛ…" at bounding box center [431, 221] width 283 height 68
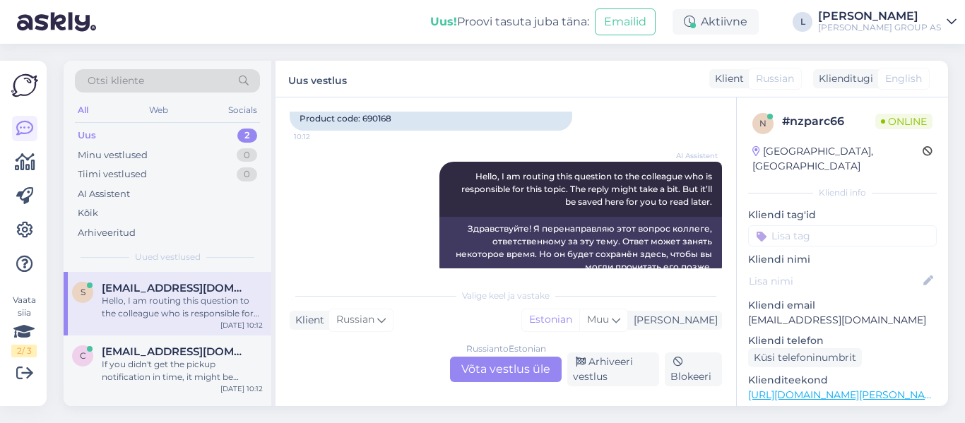
scroll to position [187, 0]
click at [510, 372] on div "Russian to Estonian Võta vestlus üle" at bounding box center [506, 369] width 112 height 25
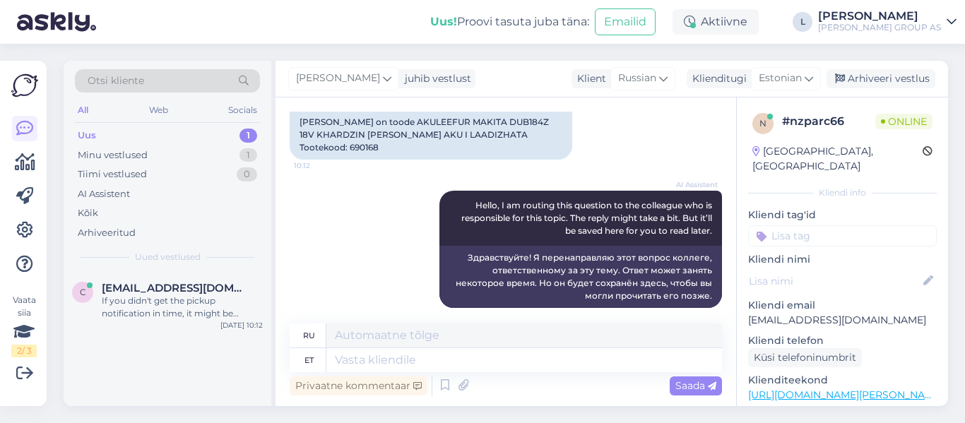
click at [469, 367] on textarea at bounding box center [524, 360] width 396 height 24
type textarea "Tere,"
type textarea "Привет,"
type textarea "Tere, [PERSON_NAME] ka"
type textarea "Привет, Кейла"
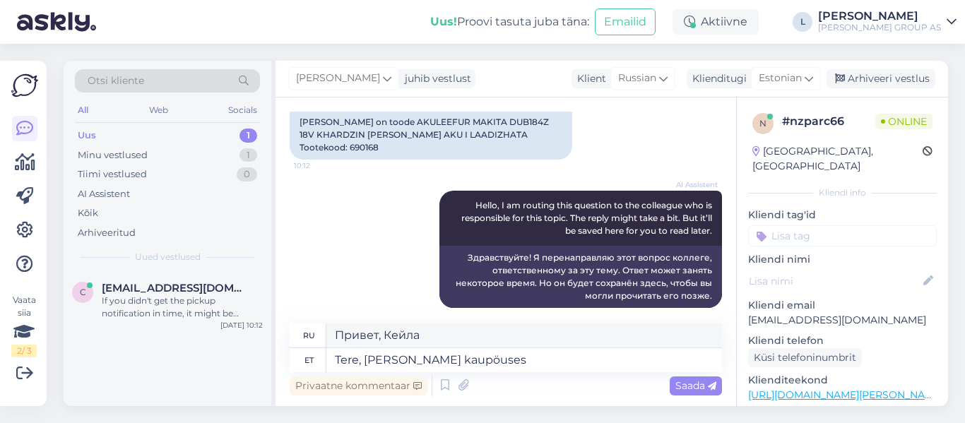
type textarea "Tere, [PERSON_NAME] kaupöuses o"
type textarea "Здравствуйте, торговый центр [GEOGRAPHIC_DATA]"
type textarea "Tere, [PERSON_NAME] kaupöuses on"
type textarea "Здравствуйте, в торговом центре [GEOGRAPHIC_DATA] есть"
type textarea "Tere, [PERSON_NAME] kaupöuses on toode s"
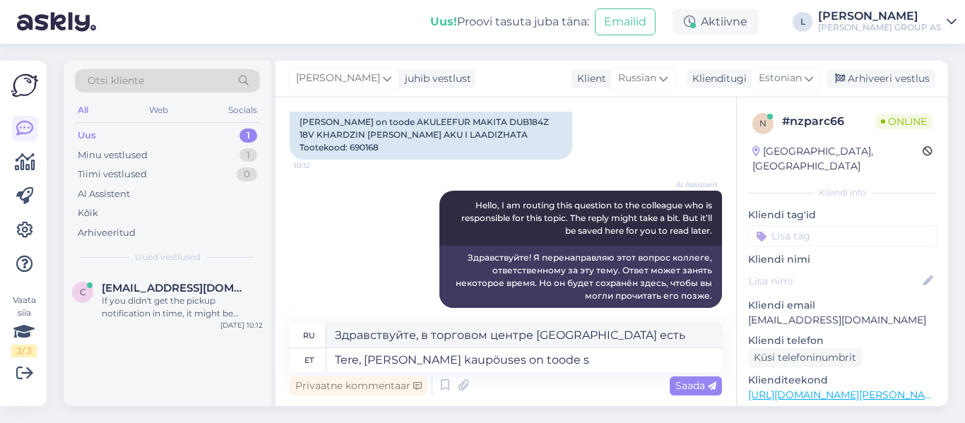
type textarea "Здравствуйте, в торговом центре [GEOGRAPHIC_DATA] есть продукт"
type textarea "Tere, [PERSON_NAME] kaupöuses on toode saadaval"
type textarea "Здравствуйте, товар доступен в торговом центре [GEOGRAPHIC_DATA]."
click at [432, 362] on textarea "Tere, [PERSON_NAME] kaupöuses on toode saadaval" at bounding box center [524, 360] width 396 height 24
type textarea "Tere, [PERSON_NAME] kaupluses on toode saadaval"
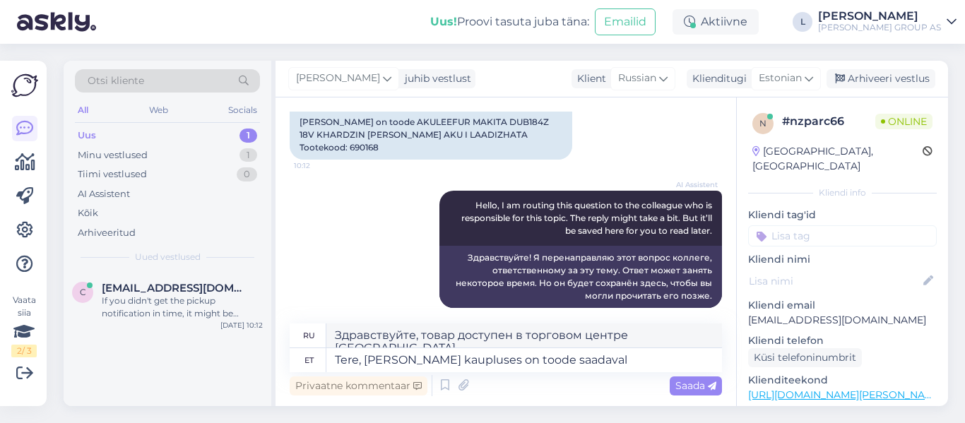
type textarea "Здравствуйте, товар есть в наличии в магазине Кейла."
type textarea "Tere, [PERSON_NAME] kaupluses on toode saadaval"
click at [704, 384] on span "Saada" at bounding box center [695, 385] width 41 height 13
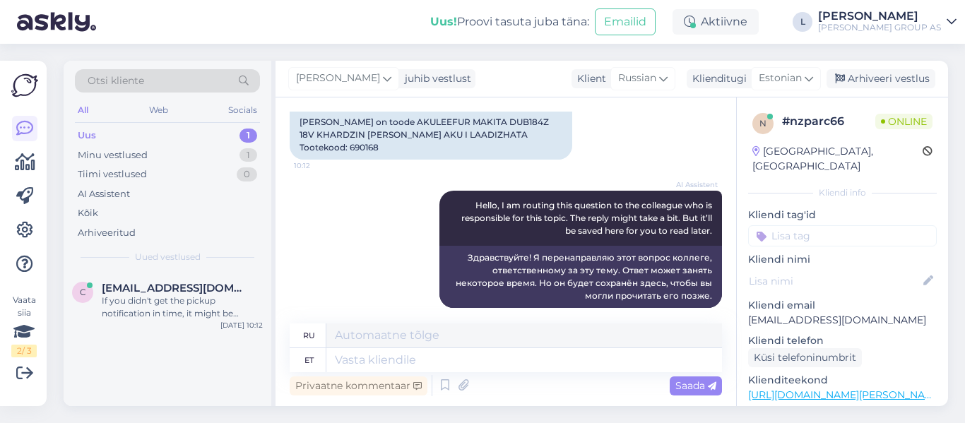
scroll to position [229, 0]
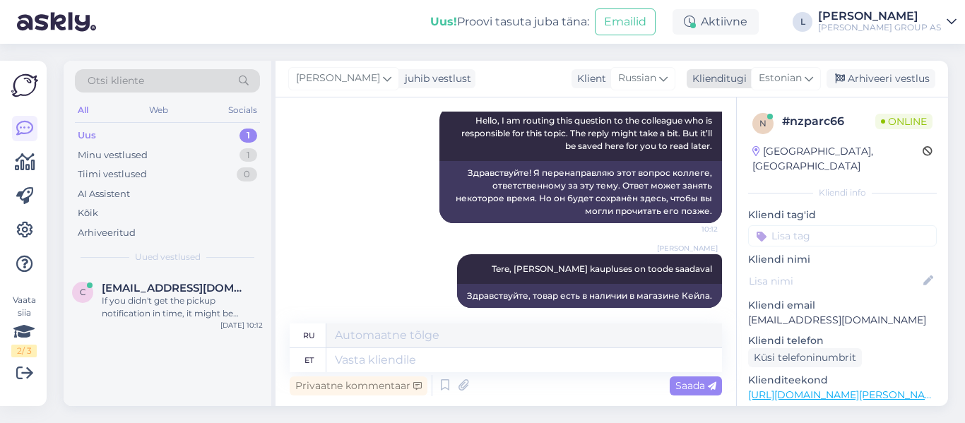
drag, startPoint x: 917, startPoint y: 79, endPoint x: 888, endPoint y: 83, distance: 29.2
click at [917, 79] on div "Arhiveeri vestlus" at bounding box center [881, 78] width 109 height 19
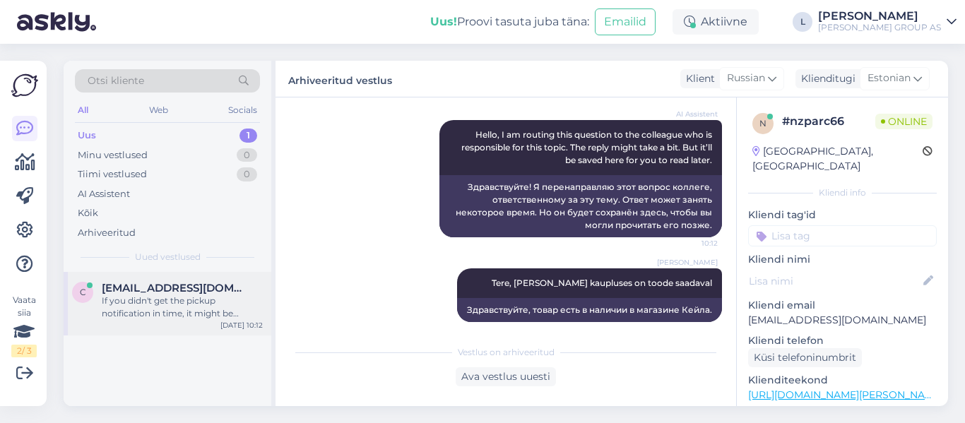
click at [173, 304] on div "If you didn't get the pickup notification in time, it might be because of many …" at bounding box center [182, 307] width 161 height 25
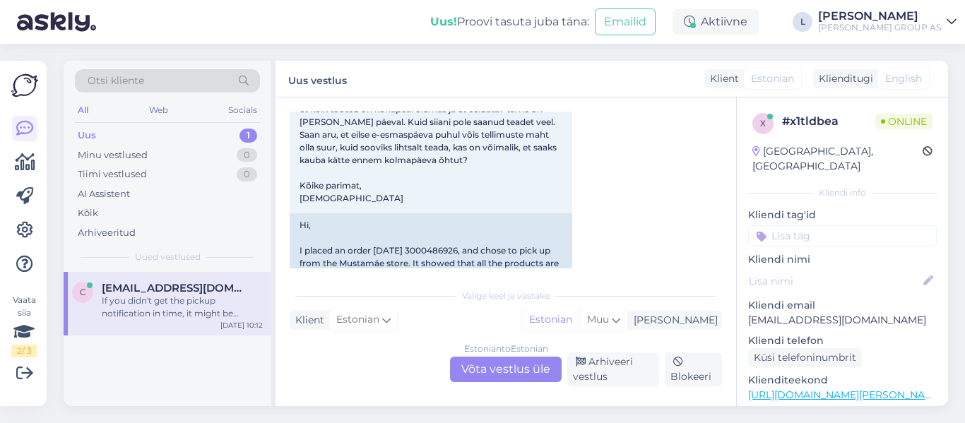
scroll to position [1, 0]
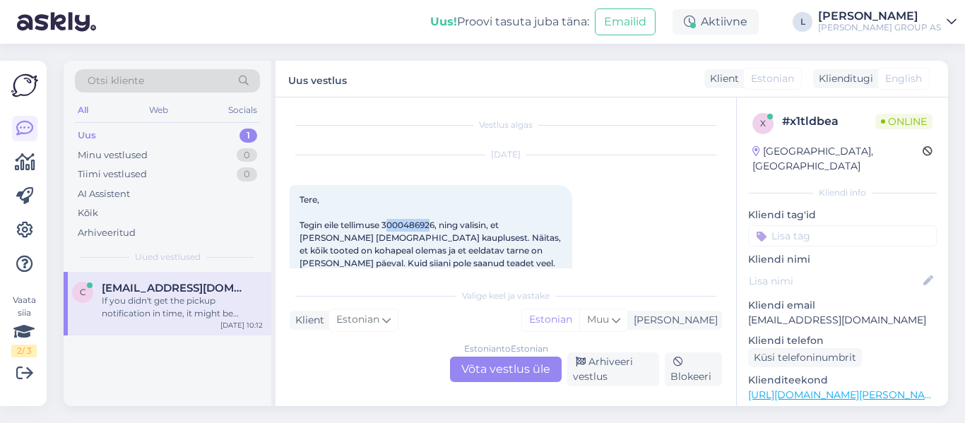
drag, startPoint x: 436, startPoint y: 228, endPoint x: 389, endPoint y: 223, distance: 47.6
click at [389, 223] on span "Tere, Tegin eile tellimuse 3000486926, ning valisin, et [PERSON_NAME] [DEMOGRAP…" at bounding box center [432, 269] width 264 height 150
drag, startPoint x: 437, startPoint y: 227, endPoint x: 386, endPoint y: 223, distance: 51.7
click at [386, 223] on span "Tere, Tegin eile tellimuse 3000486926, ning valisin, et [PERSON_NAME] [DEMOGRAP…" at bounding box center [432, 269] width 264 height 150
click at [504, 371] on div "Estonian to Estonian Võta vestlus üle" at bounding box center [506, 369] width 112 height 25
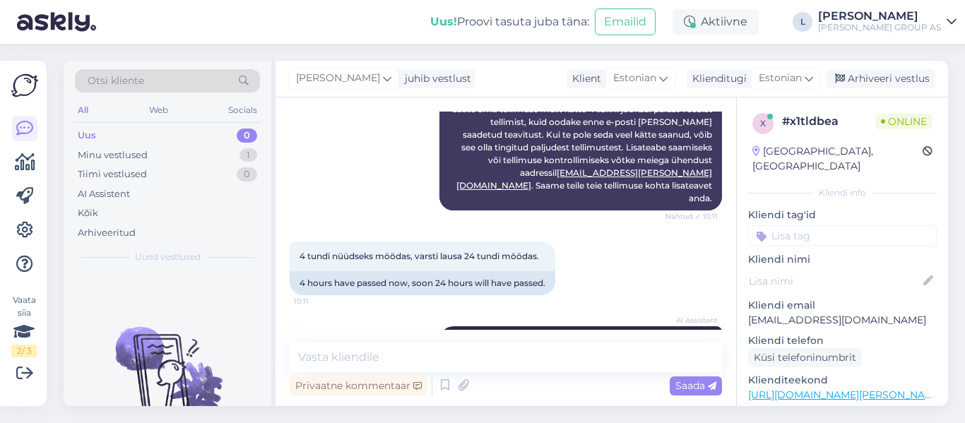
scroll to position [689, 0]
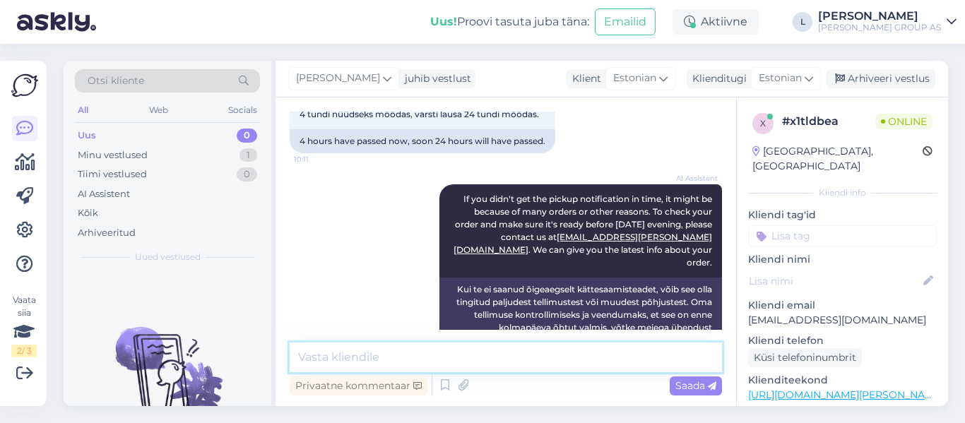
click at [498, 357] on textarea at bounding box center [506, 358] width 432 height 30
type textarea "Tere, täpsustame laost. Anname tagasisidet esimesel võimalusel"
click at [696, 384] on span "Saada" at bounding box center [695, 385] width 41 height 13
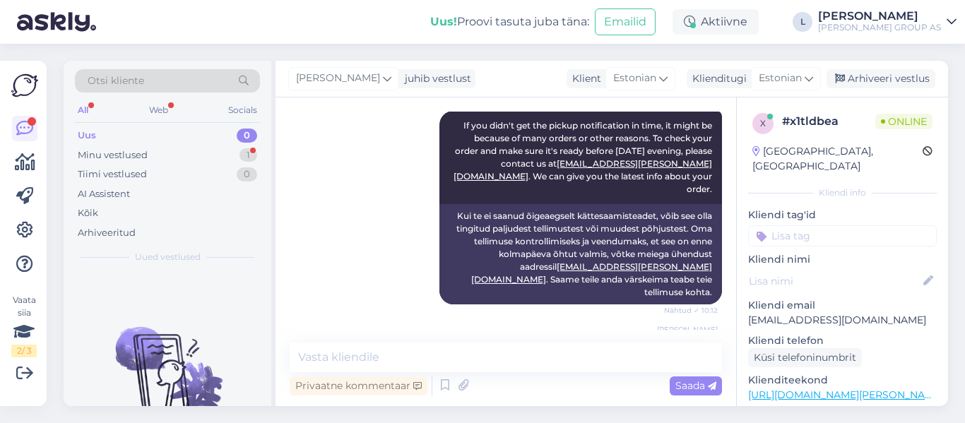
scroll to position [823, 0]
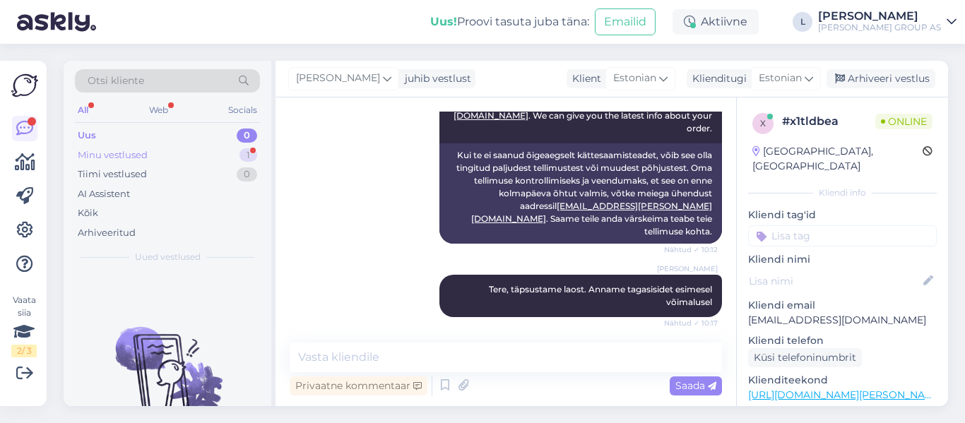
click at [121, 157] on div "Minu vestlused" at bounding box center [113, 155] width 70 height 14
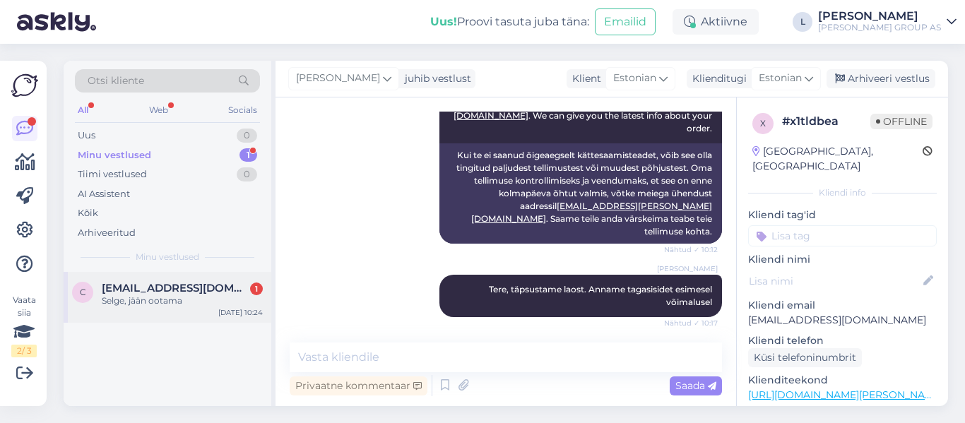
click at [177, 297] on div "Selge, jään ootama" at bounding box center [182, 301] width 161 height 13
click at [903, 78] on div "Arhiveeri vestlus" at bounding box center [881, 78] width 109 height 19
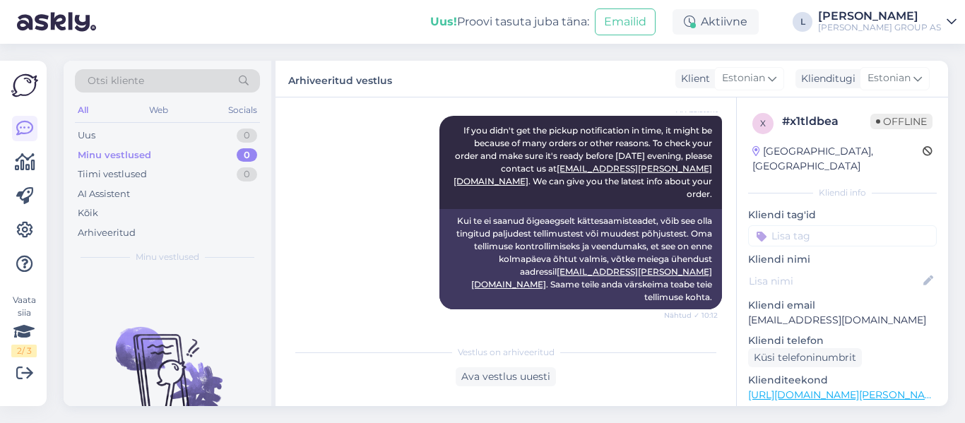
scroll to position [828, 0]
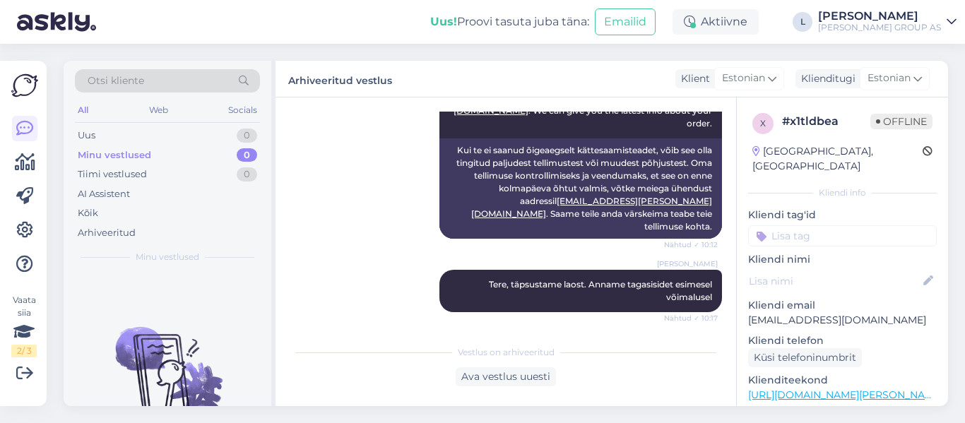
click at [93, 316] on img at bounding box center [168, 365] width 208 height 127
